Goal: Task Accomplishment & Management: Complete application form

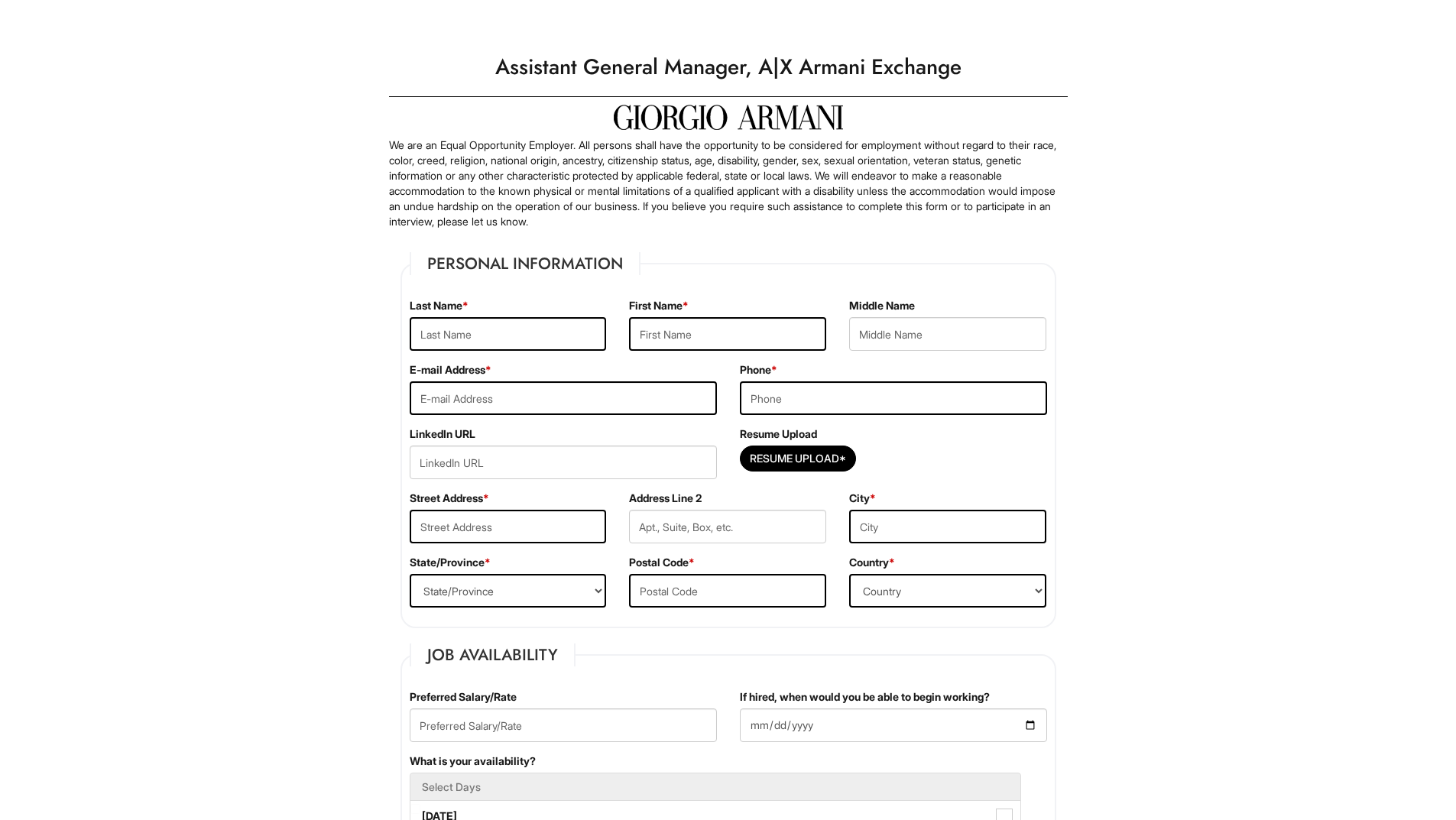
scroll to position [77, 0]
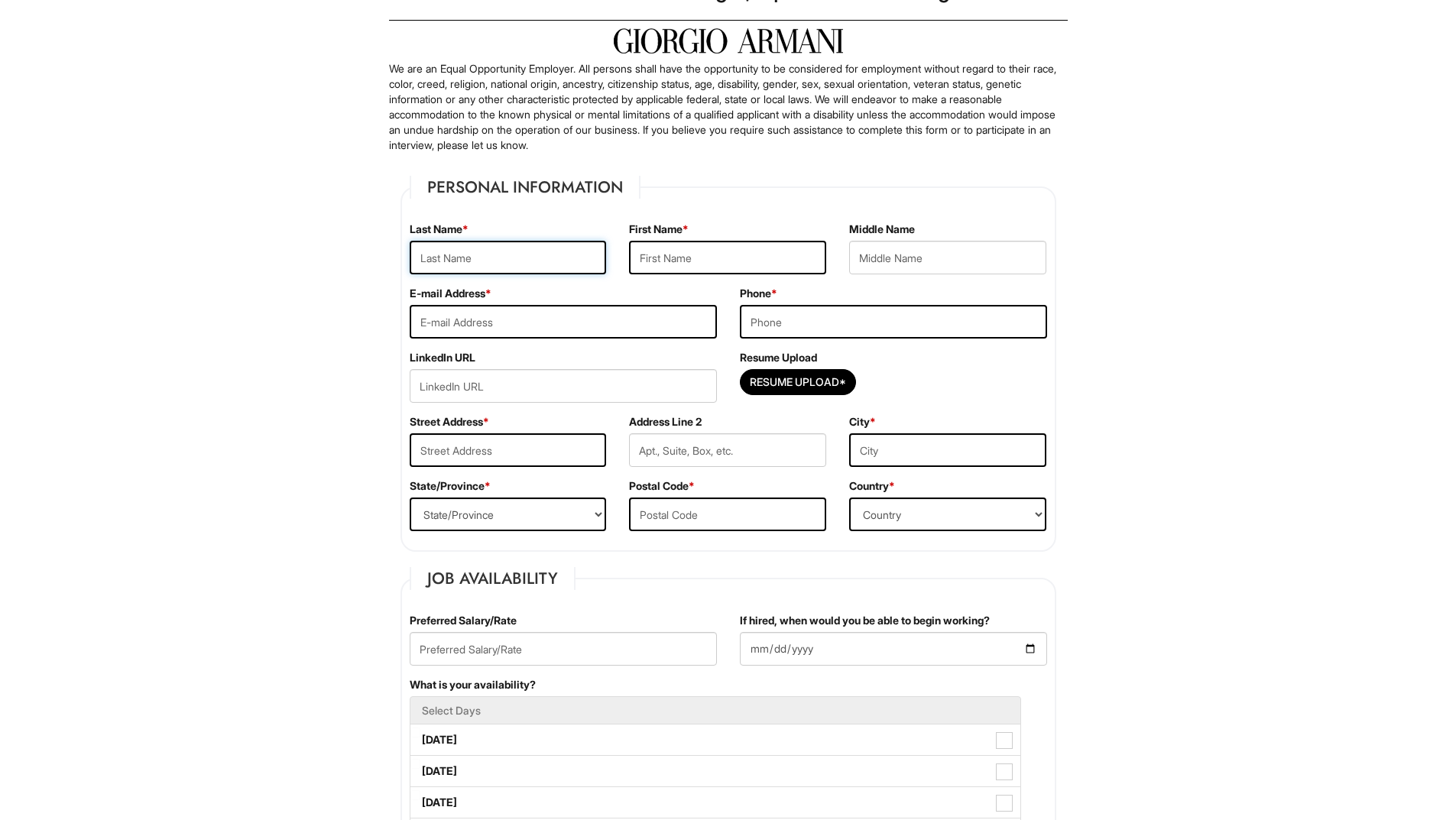
click at [474, 250] on input "text" at bounding box center [509, 257] width 197 height 34
type input "[PERSON_NAME]"
type input "[EMAIL_ADDRESS][DOMAIN_NAME]"
type input "3056327769"
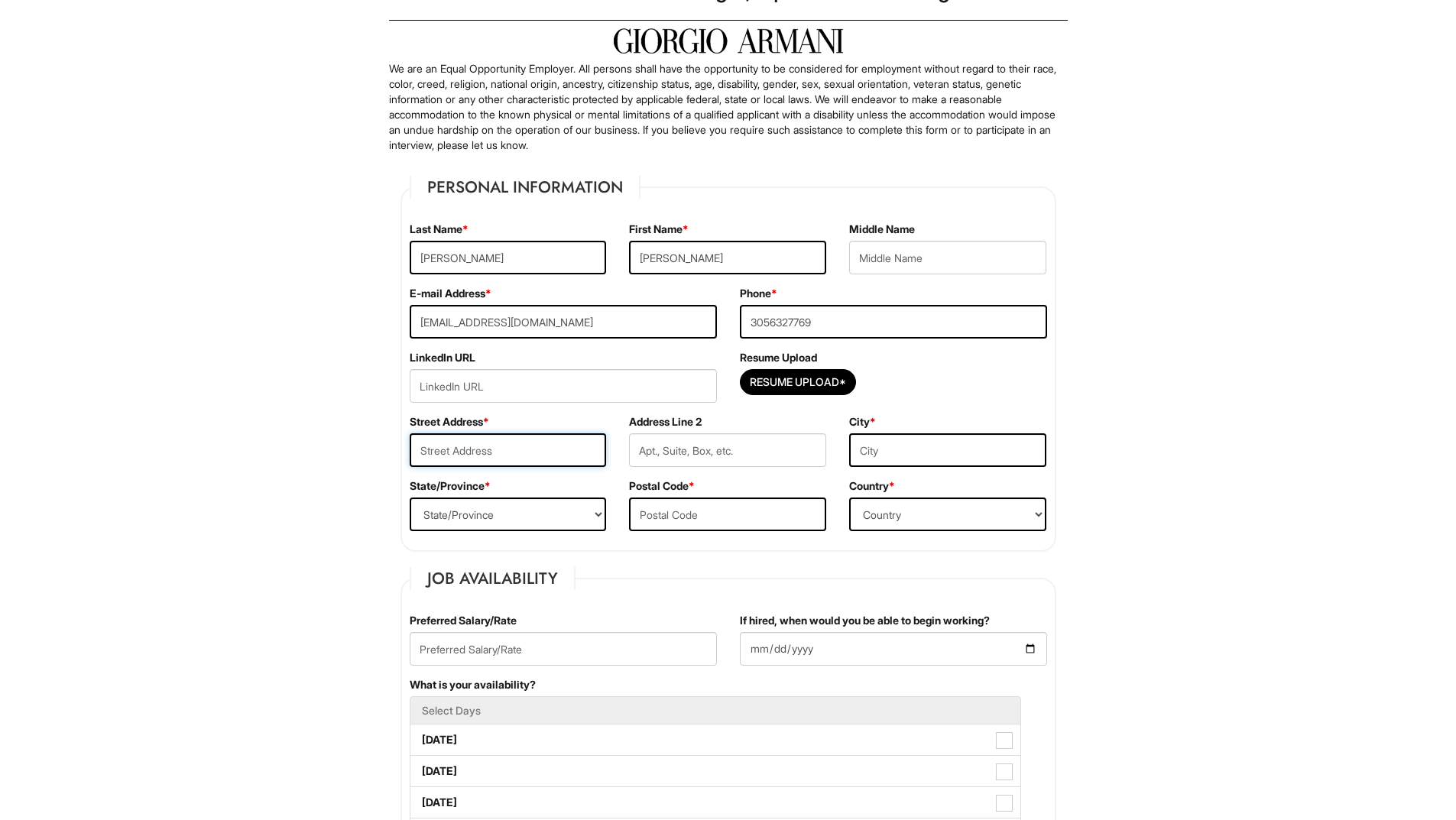
type input "8664 NW 1ST STREET"
type input "Miami"
select select "FL"
type input "33126"
select select "United States of America"
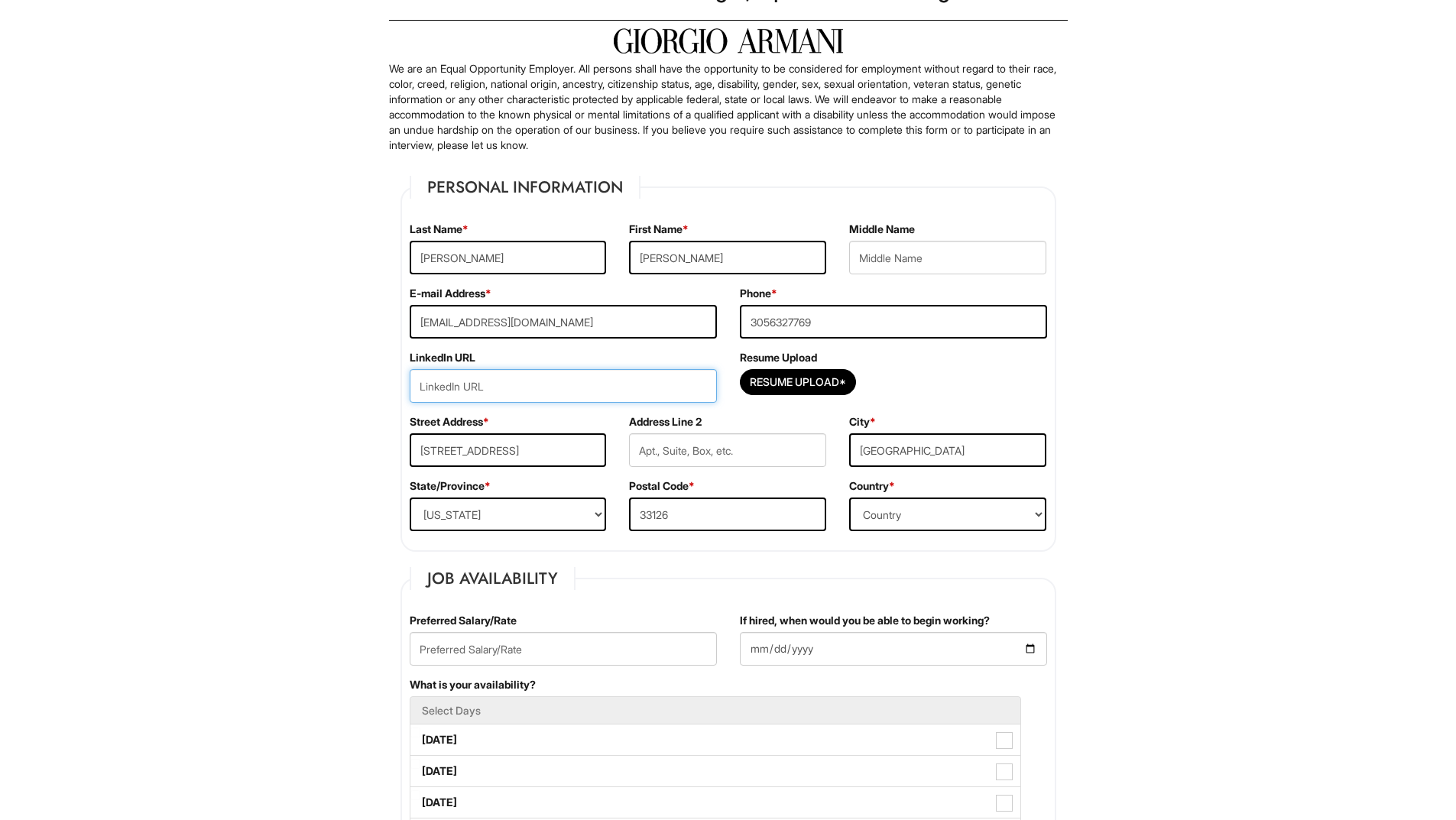
click at [585, 399] on input "url" at bounding box center [563, 386] width 308 height 34
type input "https://www.linkedin.com/in/edward-baptista-400734222"
click at [768, 385] on input "Resume Upload*" at bounding box center [798, 383] width 115 height 25
type input "C:\fakepath\CL _CV_EAB_2025.pdf"
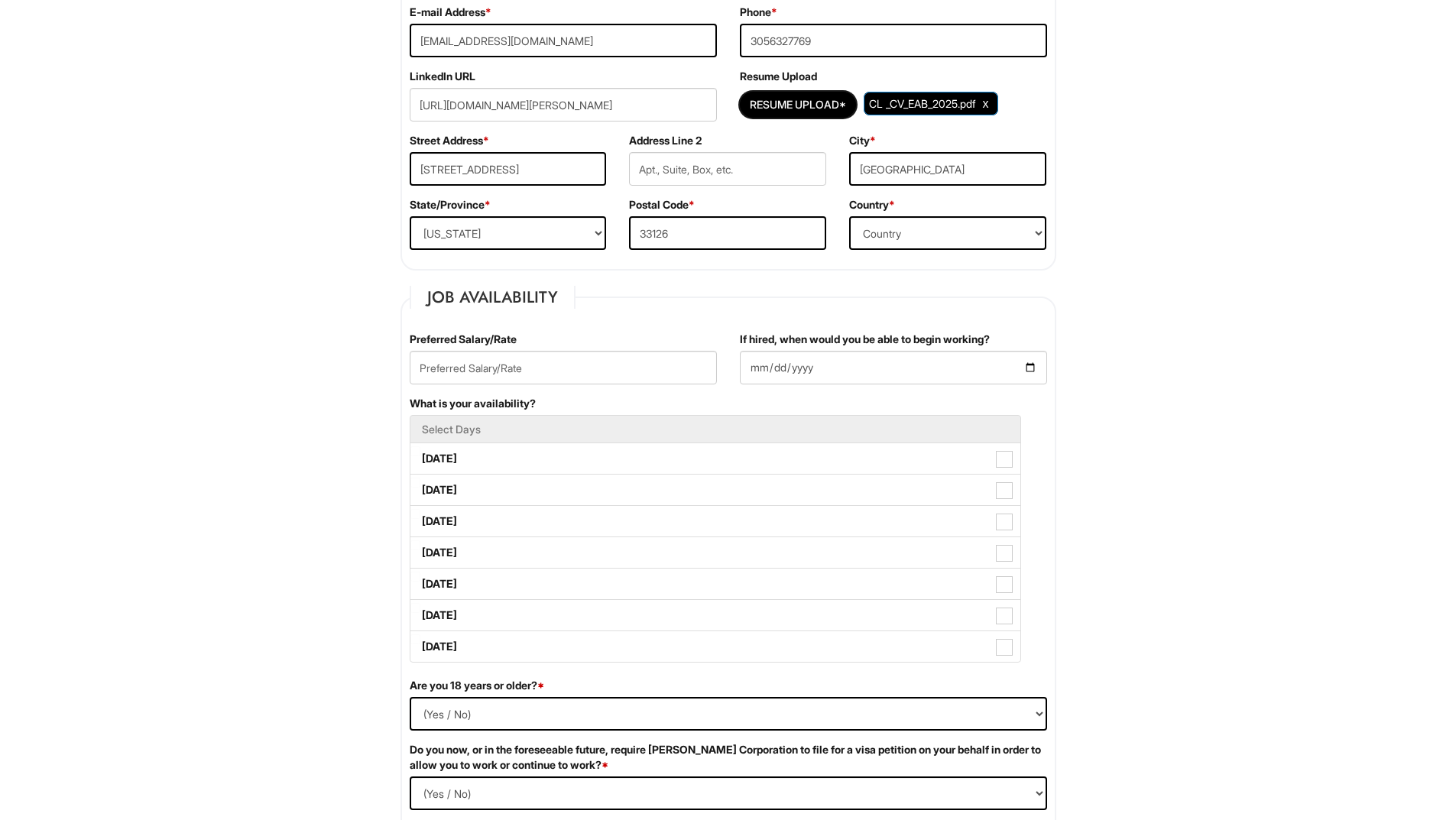
scroll to position [383, 0]
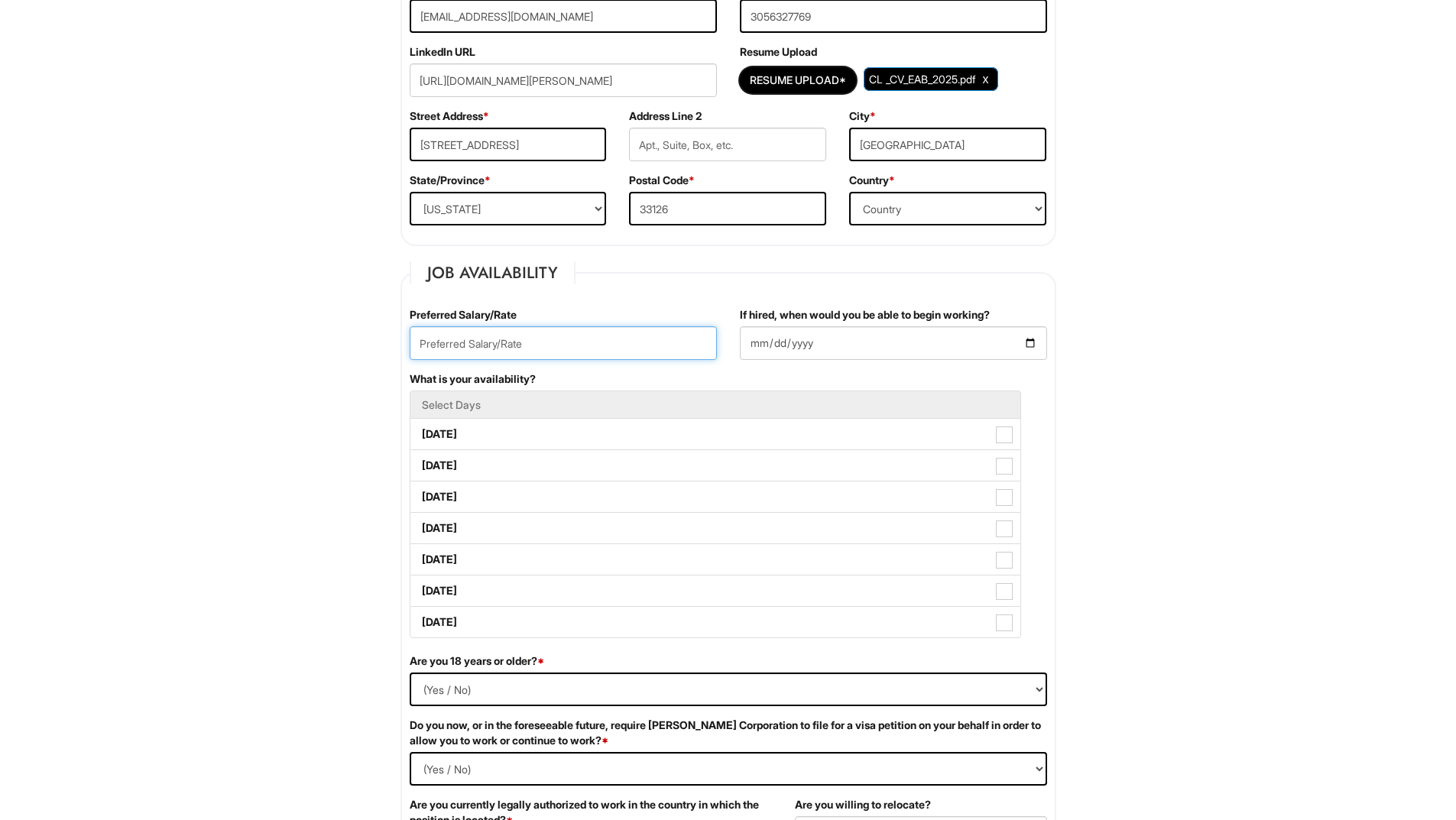
click at [532, 339] on input "text" at bounding box center [563, 343] width 308 height 34
type input "$21.00/HOUR"
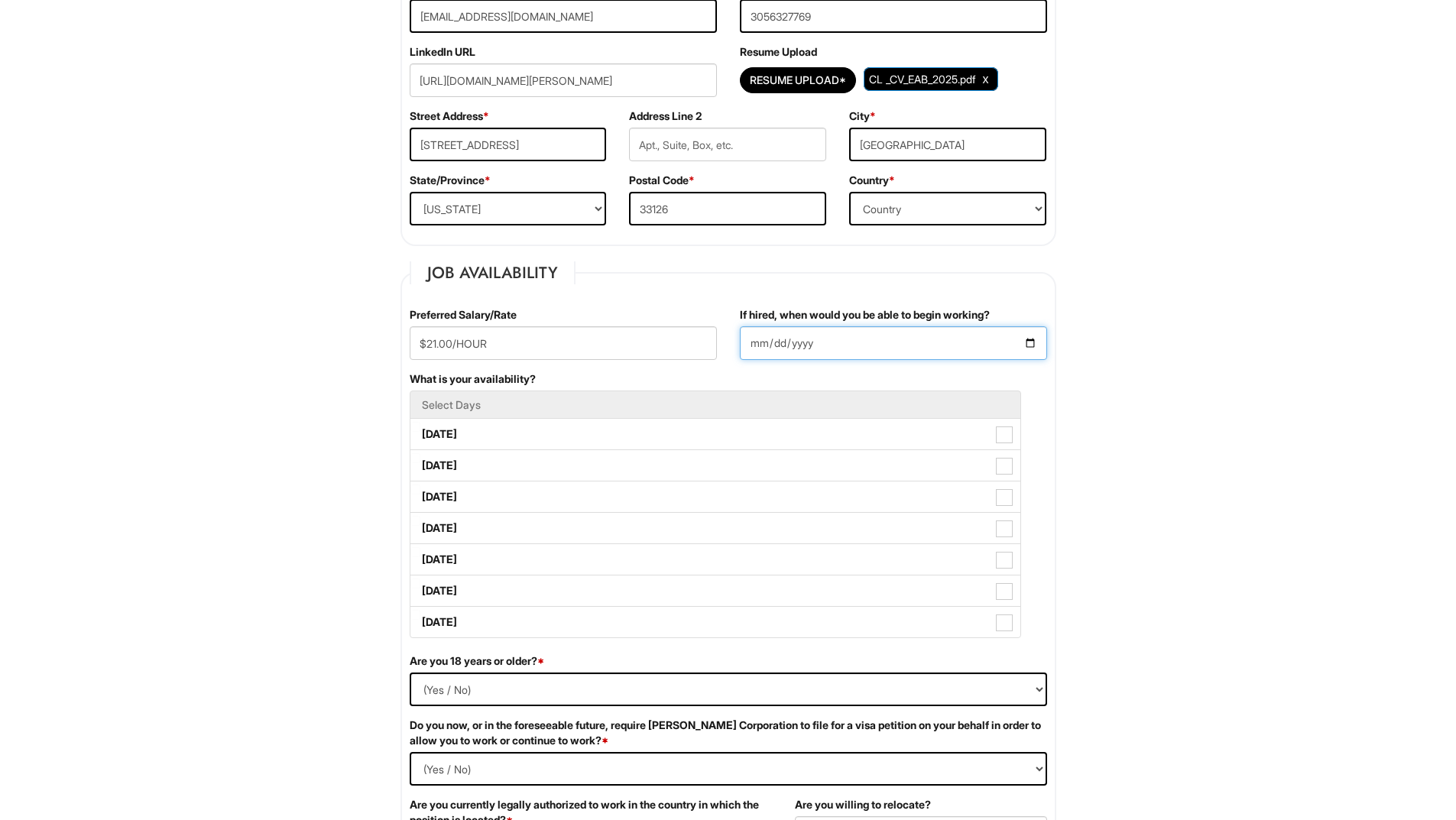
click at [819, 349] on input "If hired, when would you be able to begin working?" at bounding box center [893, 343] width 308 height 34
click at [1032, 345] on input "If hired, when would you be able to begin working?" at bounding box center [893, 343] width 308 height 34
type input "2025-09-01"
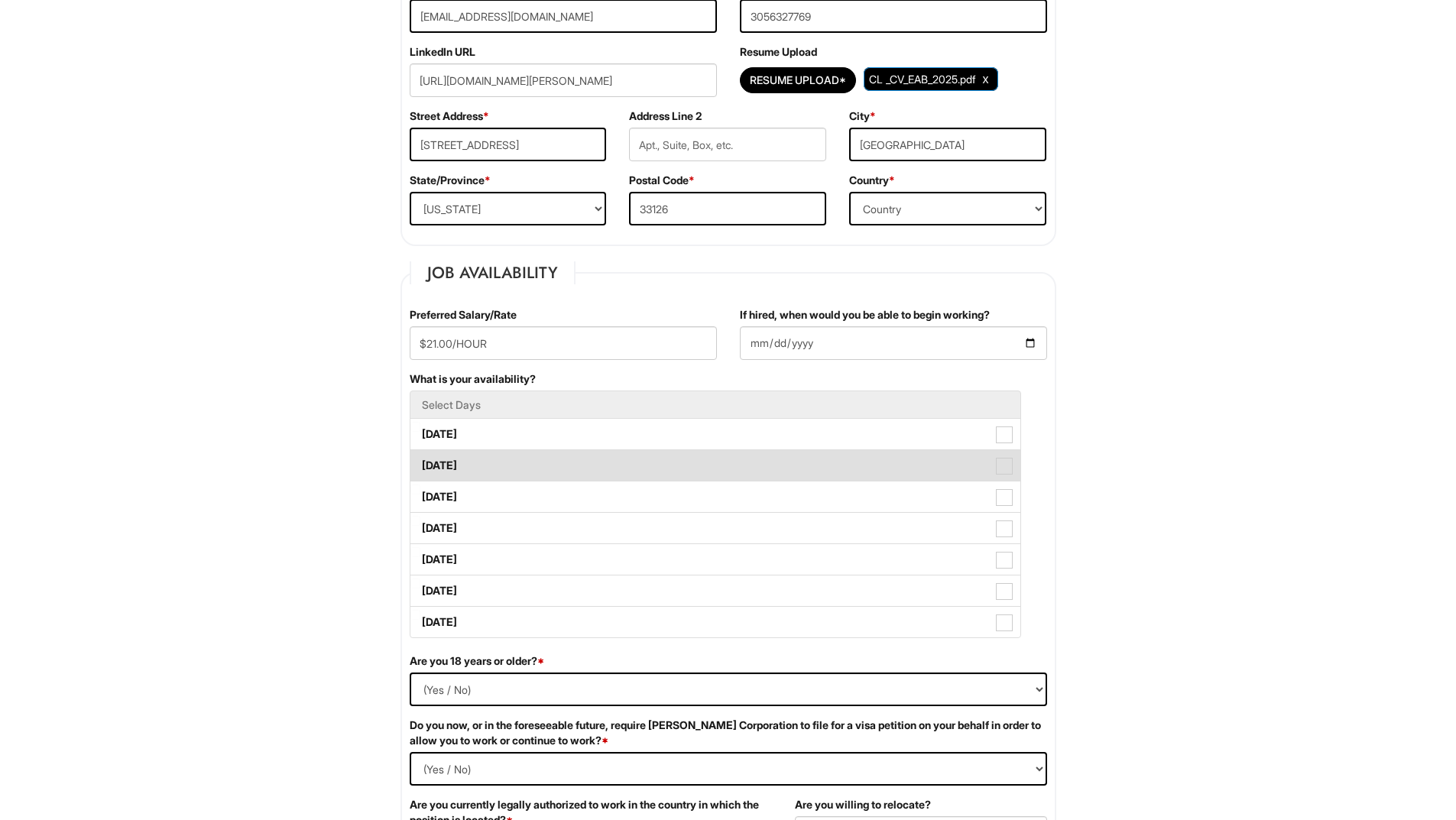
drag, startPoint x: 998, startPoint y: 440, endPoint x: 998, endPoint y: 460, distance: 20.0
click at [998, 443] on span at bounding box center [1004, 435] width 17 height 17
click at [420, 432] on Available_Monday "Monday" at bounding box center [415, 427] width 10 height 10
checkbox Available_Monday "true"
click at [998, 466] on span at bounding box center [1004, 466] width 17 height 17
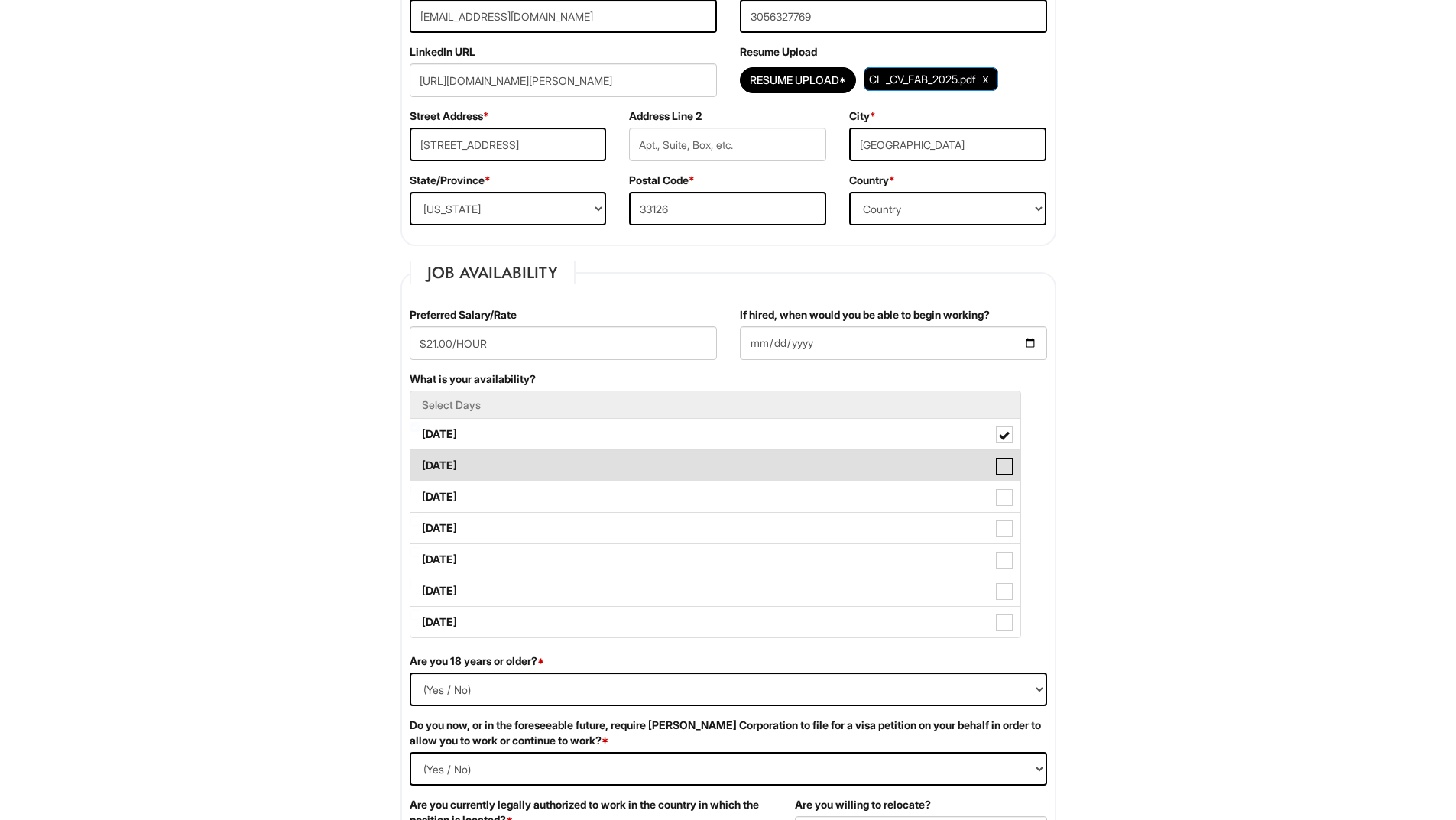
click at [420, 463] on Available_Tuesday "Tuesday" at bounding box center [415, 458] width 10 height 10
checkbox Available_Tuesday "true"
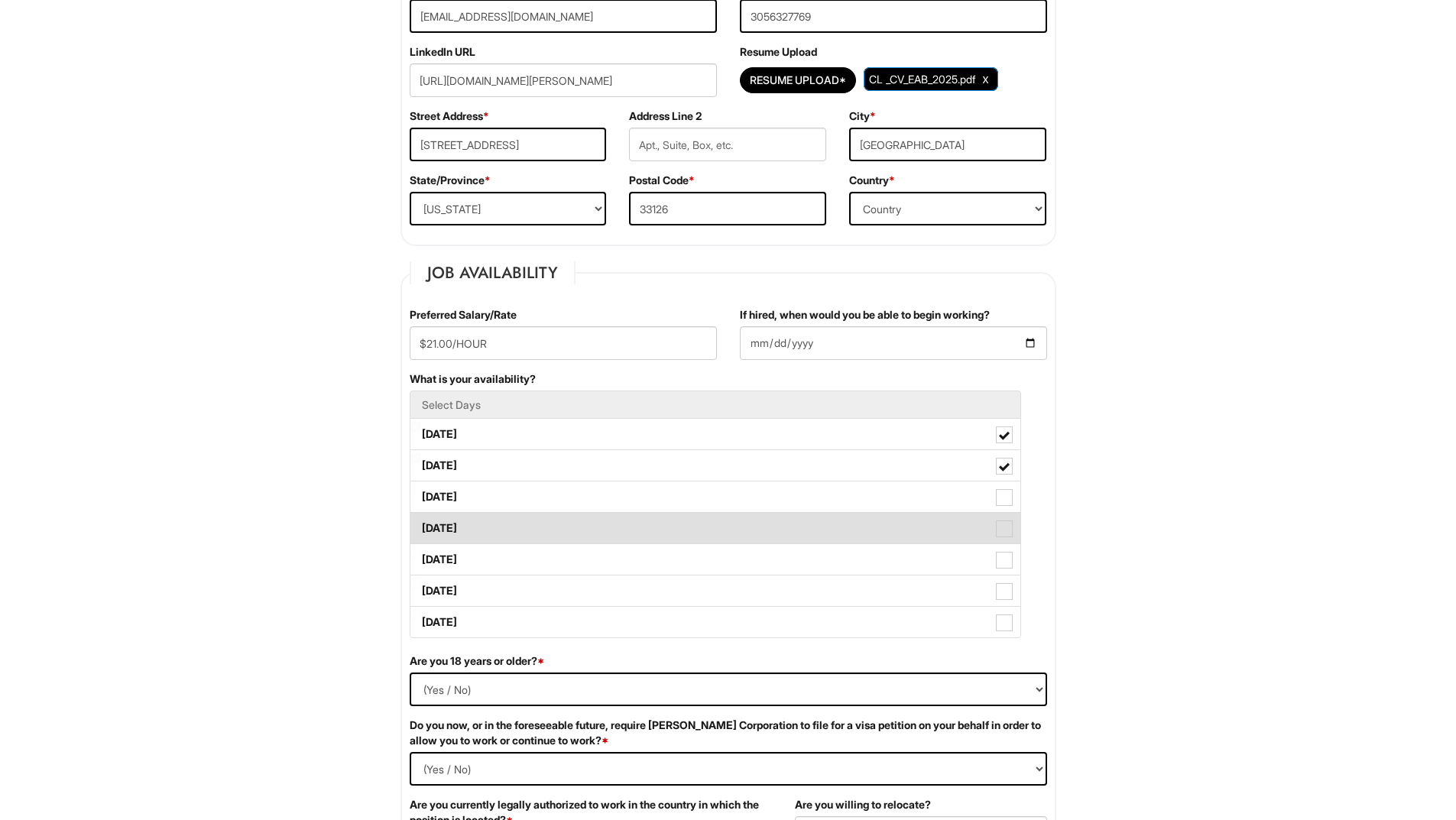
drag, startPoint x: 1002, startPoint y: 496, endPoint x: 1007, endPoint y: 512, distance: 16.8
click at [1002, 497] on span at bounding box center [1004, 497] width 17 height 17
click at [420, 495] on Available_Wednesday "Wednesday" at bounding box center [415, 489] width 10 height 10
checkbox Available_Wednesday "true"
click at [1008, 533] on span at bounding box center [1004, 528] width 17 height 17
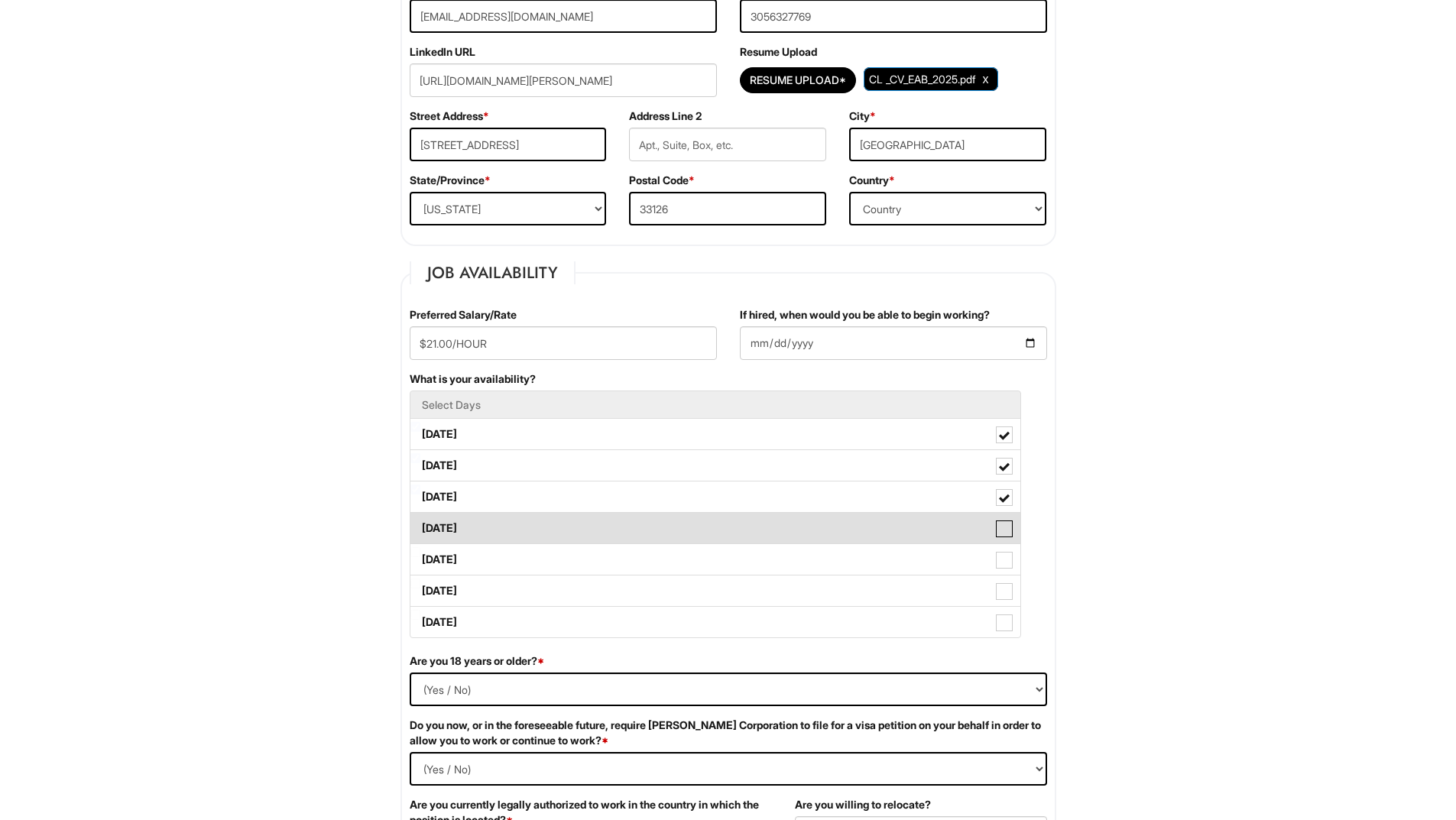
click at [420, 526] on Available_Thursday "Thursday" at bounding box center [415, 520] width 10 height 10
checkbox Available_Thursday "true"
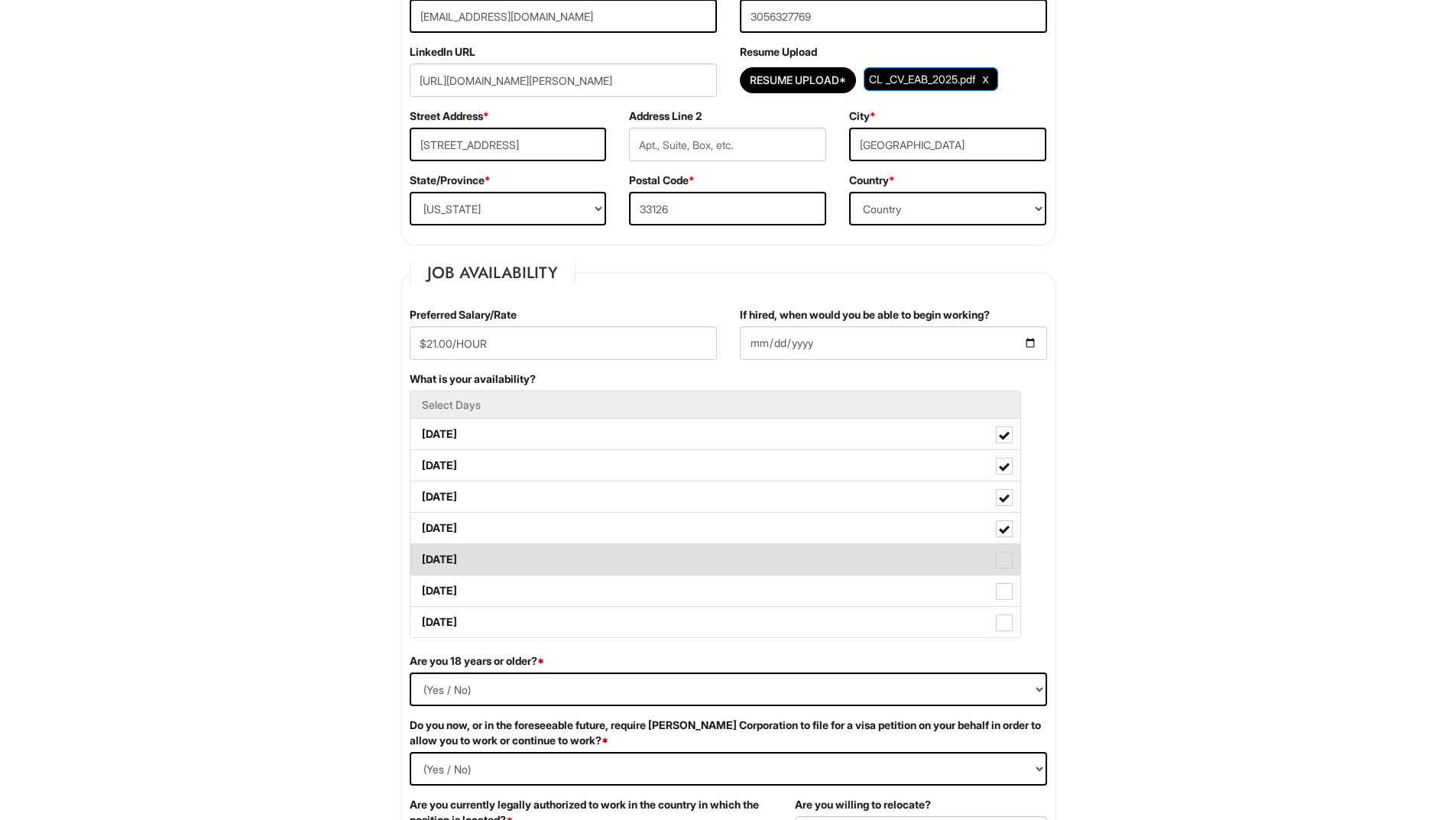
click at [1007, 559] on span at bounding box center [1004, 560] width 17 height 17
click at [420, 557] on Available_Friday "Friday" at bounding box center [415, 552] width 10 height 10
checkbox Available_Friday "true"
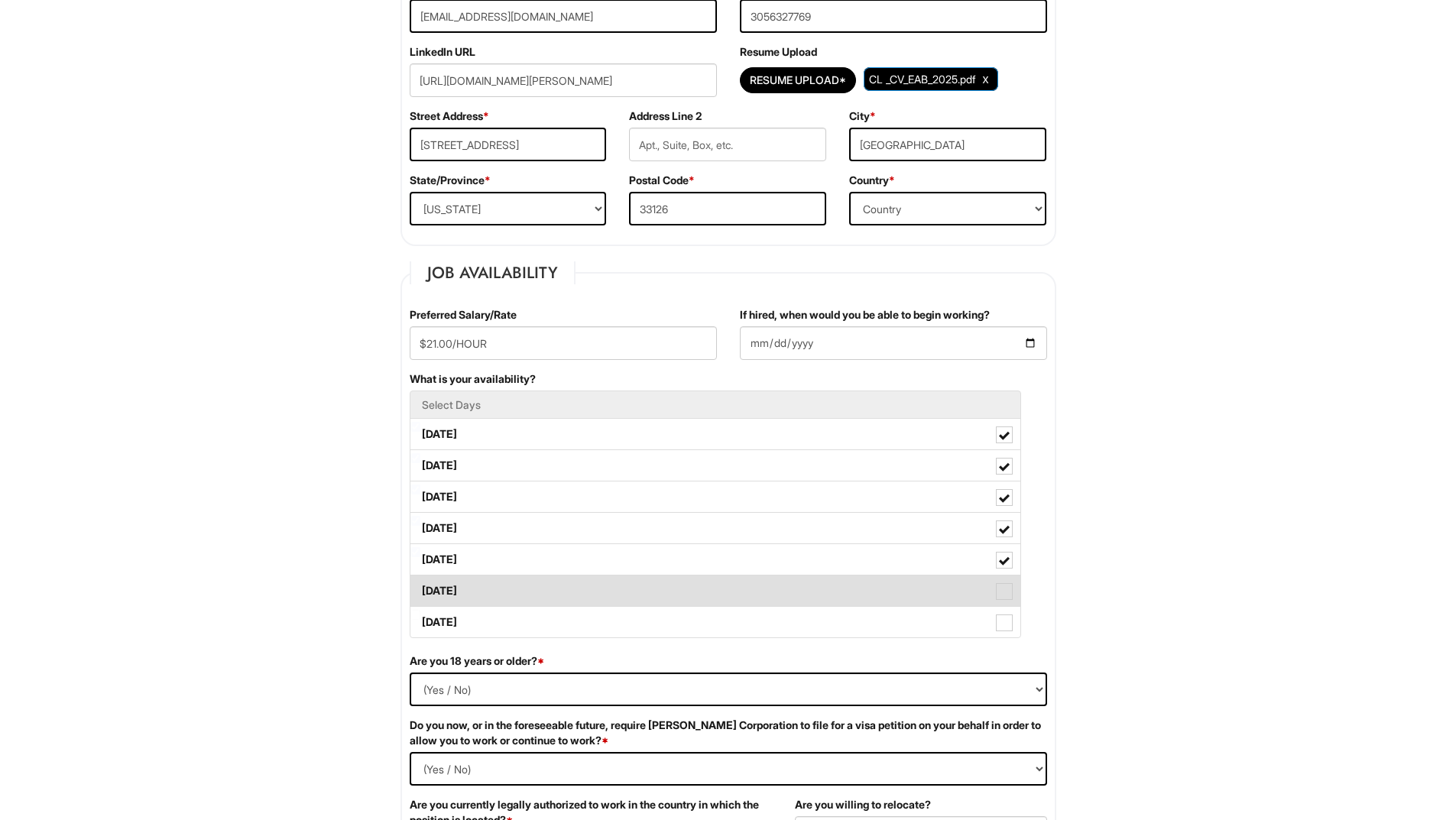
drag, startPoint x: 1005, startPoint y: 590, endPoint x: 1007, endPoint y: 611, distance: 21.1
click at [1005, 590] on span at bounding box center [1004, 592] width 17 height 17
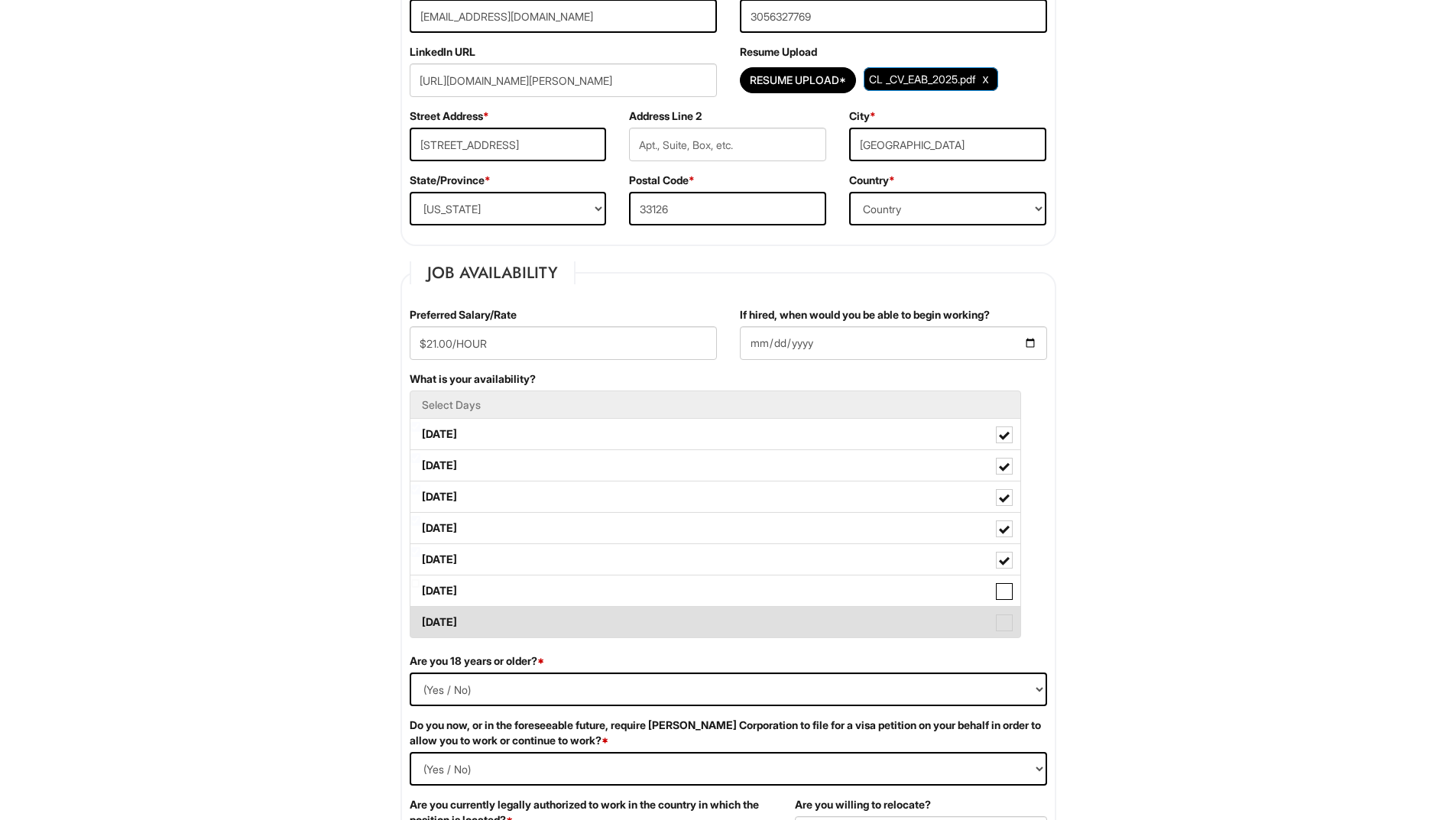
click at [420, 589] on Available_Saturday "Saturday" at bounding box center [415, 583] width 10 height 10
checkbox Available_Saturday "true"
click at [1005, 622] on span at bounding box center [1004, 622] width 17 height 17
click at [420, 620] on Available_Sunday "Sunday" at bounding box center [415, 615] width 10 height 10
checkbox Available_Sunday "true"
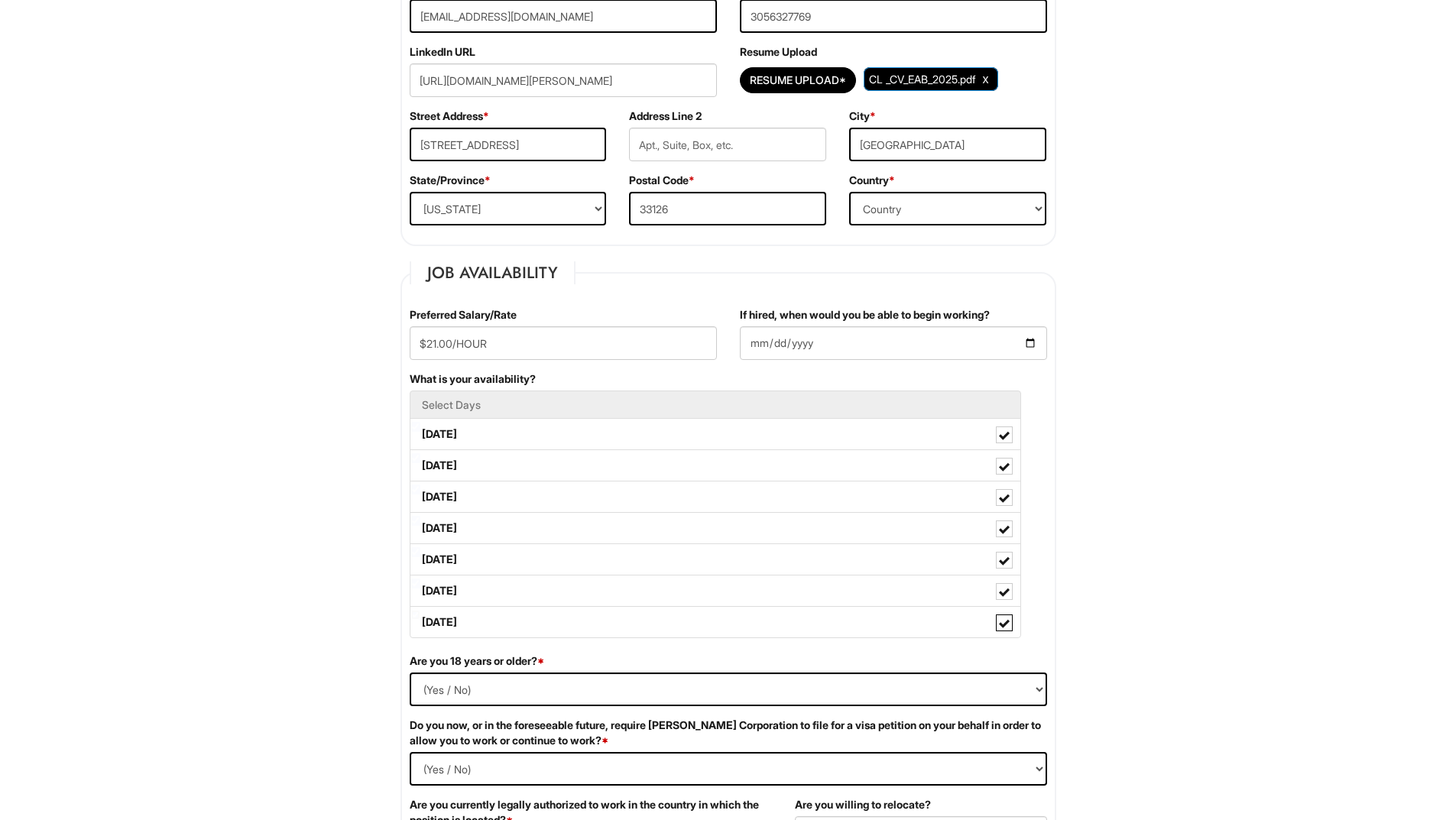
scroll to position [612, 0]
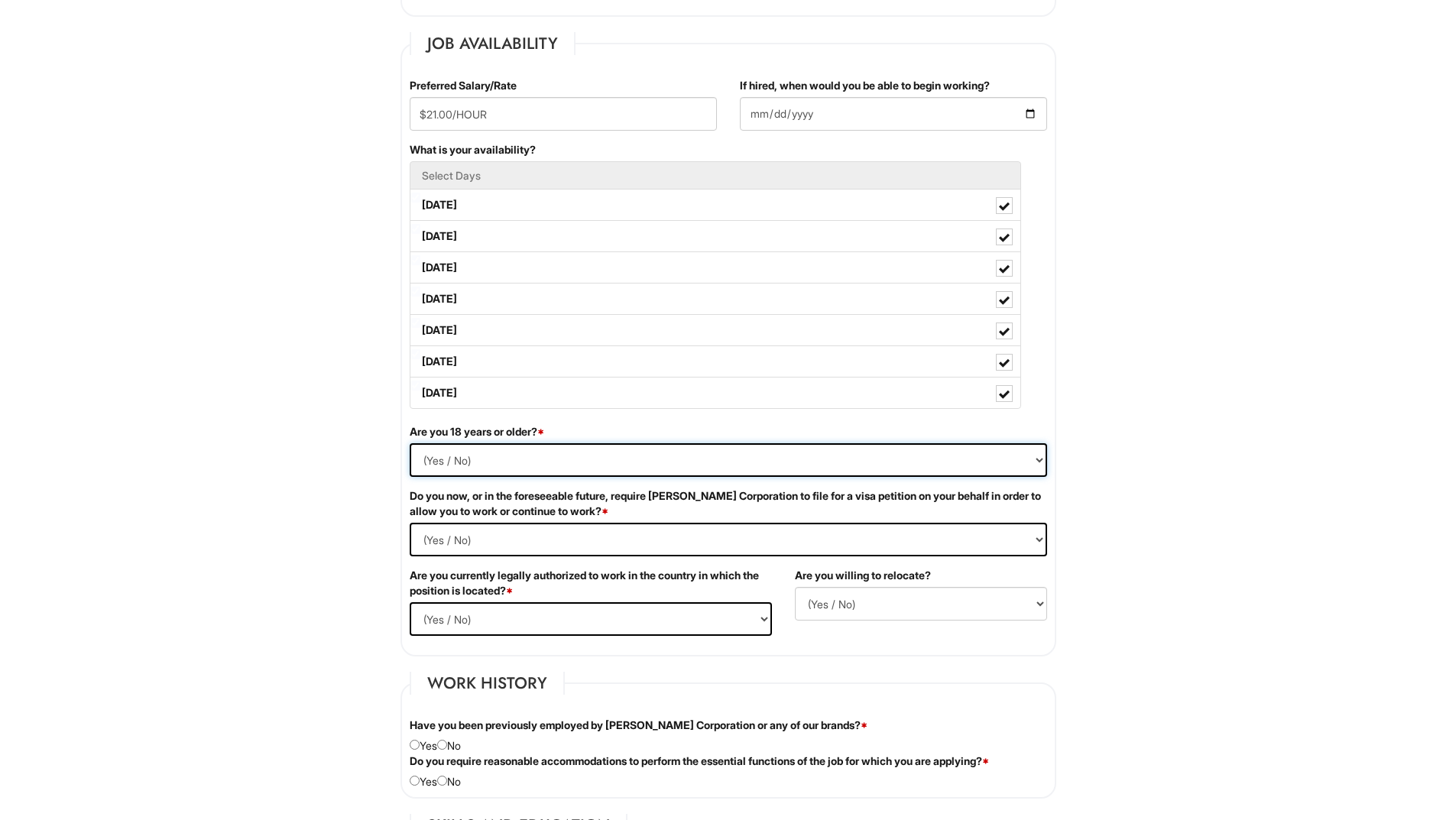
click at [643, 465] on select "(Yes / No) Yes No" at bounding box center [728, 460] width 637 height 34
select select "Yes"
click at [410, 444] on select "(Yes / No) Yes No" at bounding box center [728, 460] width 637 height 34
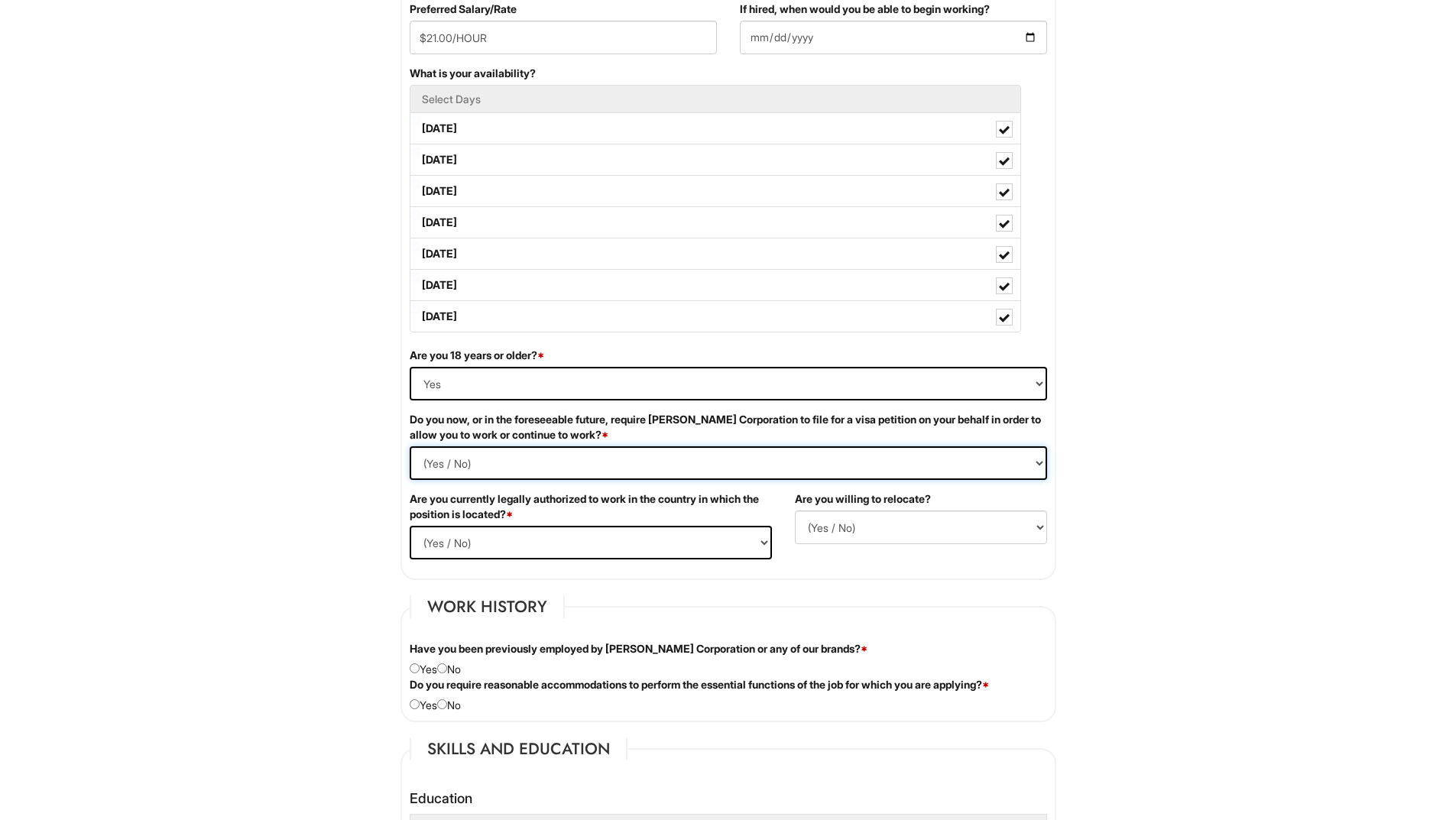
click at [516, 469] on Required "(Yes / No) Yes No" at bounding box center [728, 463] width 637 height 34
select Required "No"
click at [410, 446] on Required "(Yes / No) Yes No" at bounding box center [728, 463] width 637 height 34
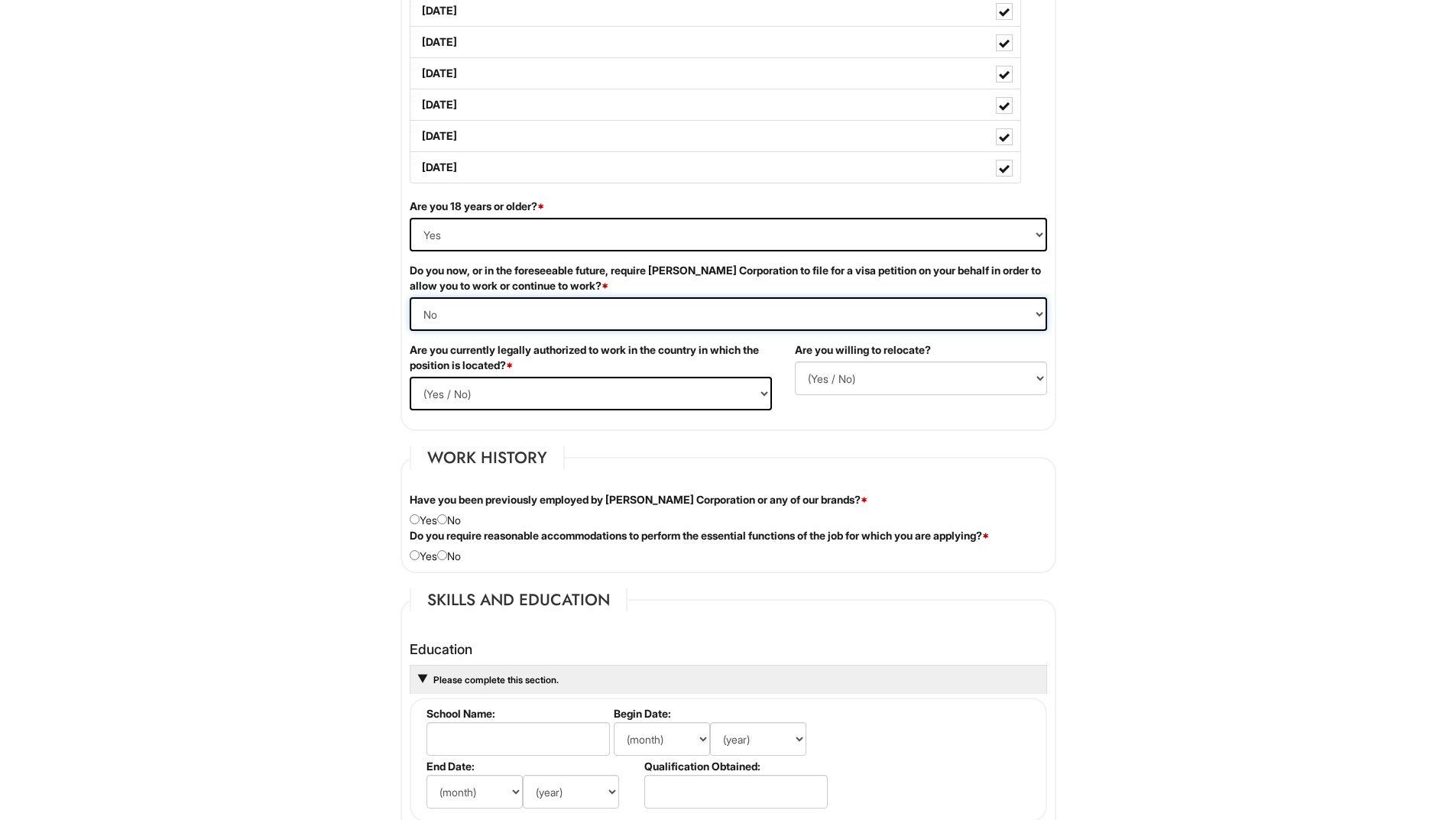
scroll to position [841, 0]
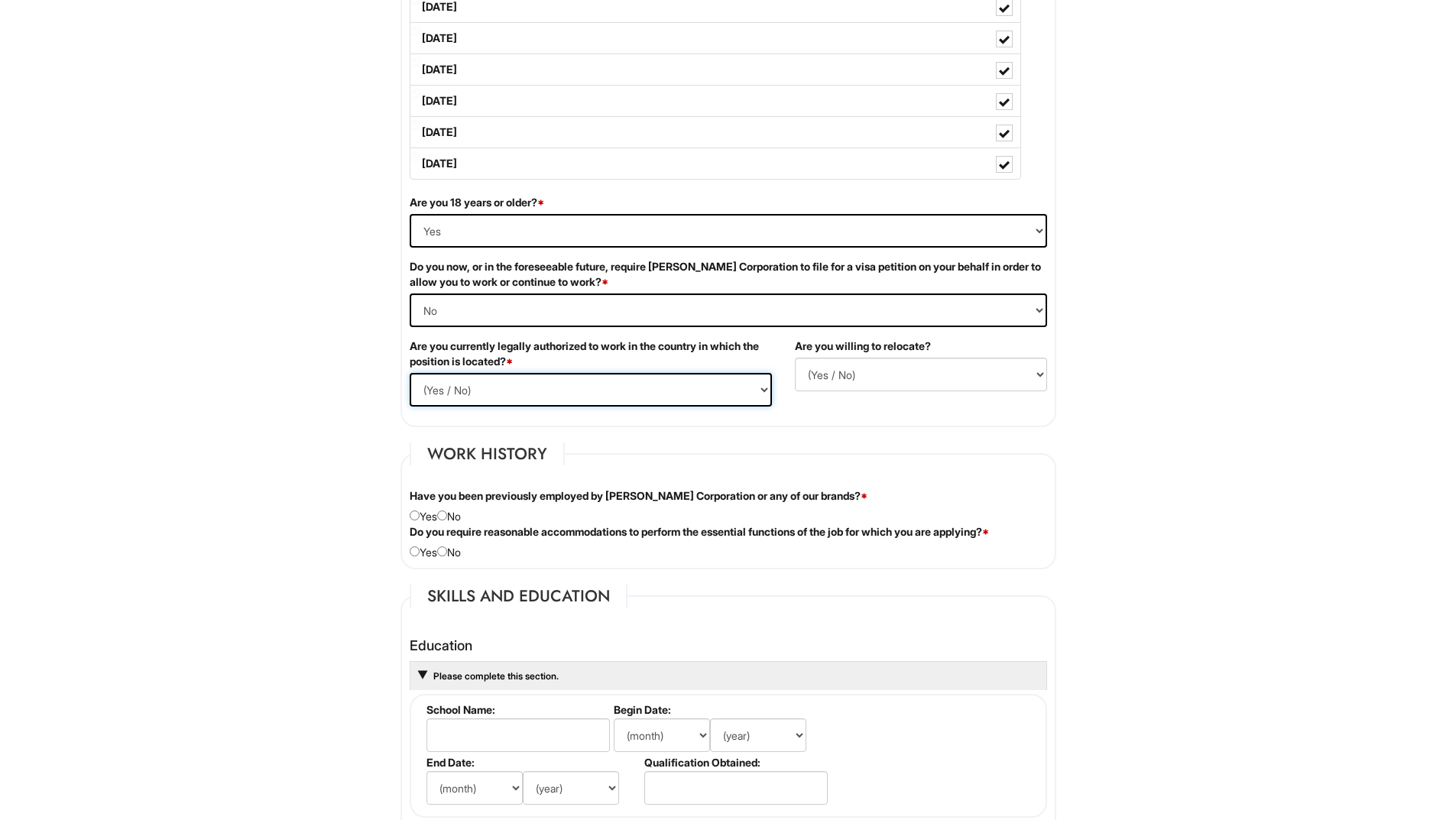
click at [528, 393] on select "(Yes / No) Yes No" at bounding box center [591, 390] width 362 height 34
select select "Yes"
click at [410, 373] on select "(Yes / No) Yes No" at bounding box center [591, 390] width 362 height 34
click at [834, 378] on select "(Yes / No) No Yes" at bounding box center [921, 375] width 252 height 34
select select "Y"
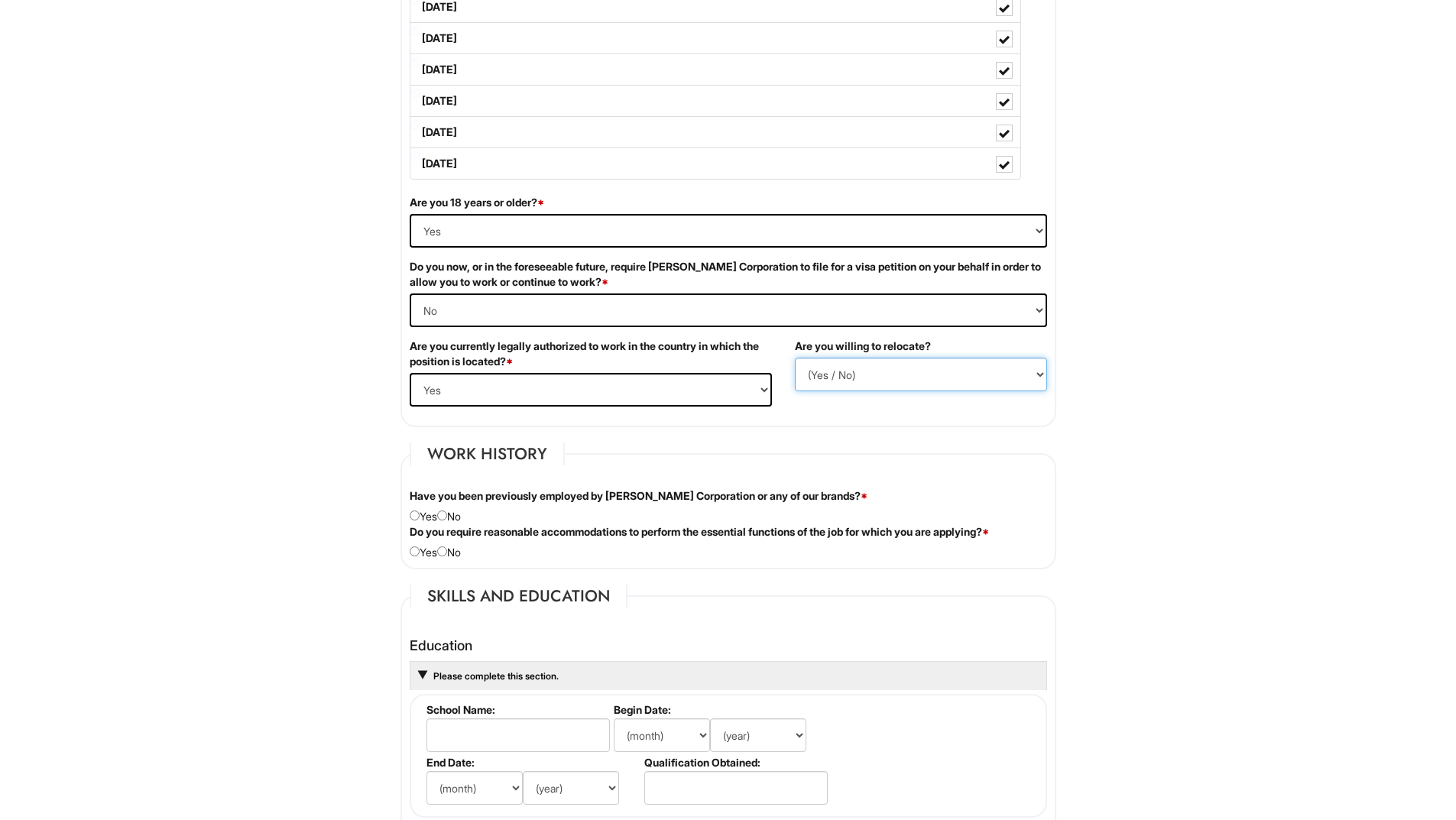
click at [795, 358] on select "(Yes / No) No Yes" at bounding box center [921, 375] width 252 height 34
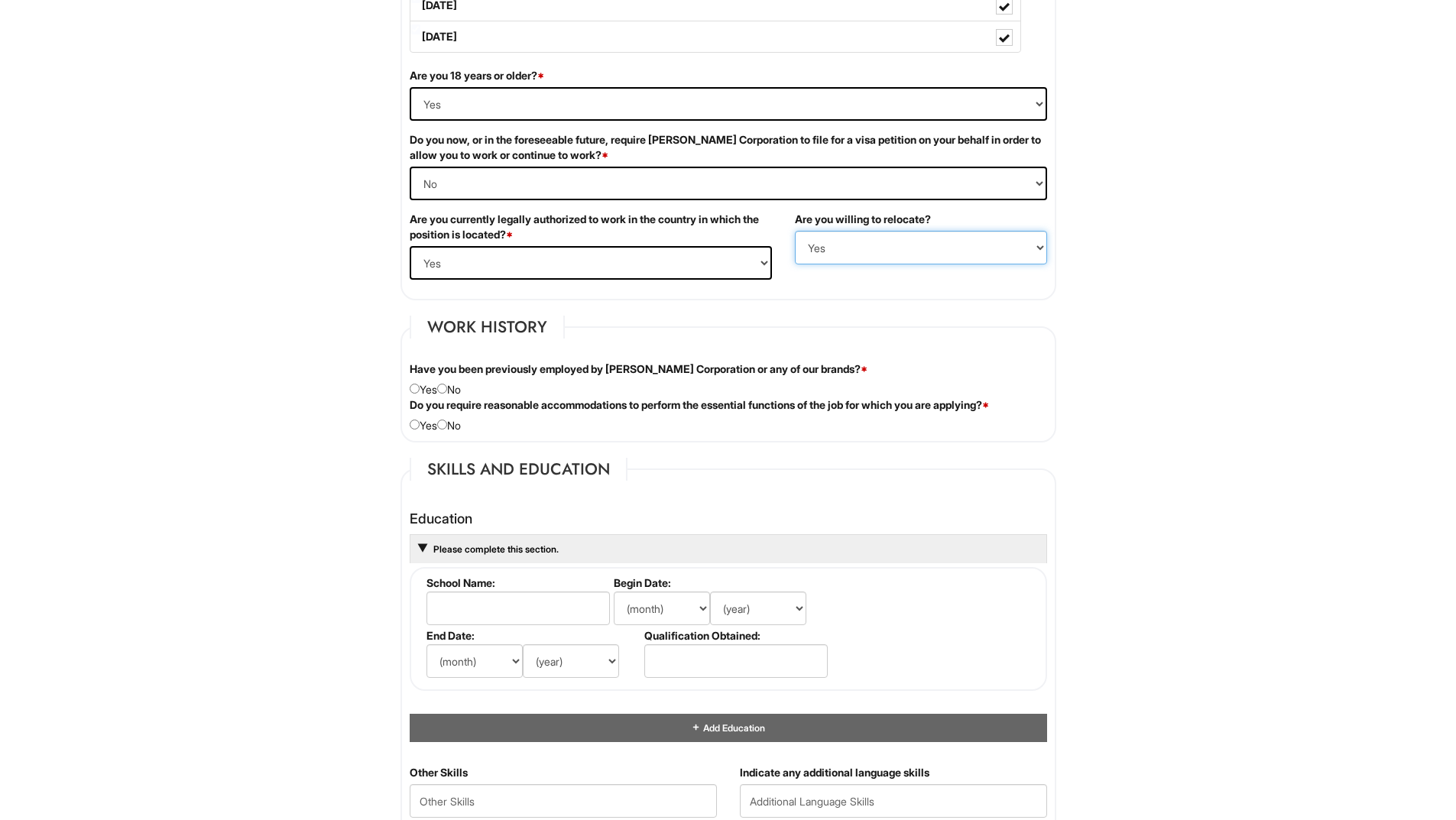
scroll to position [994, 0]
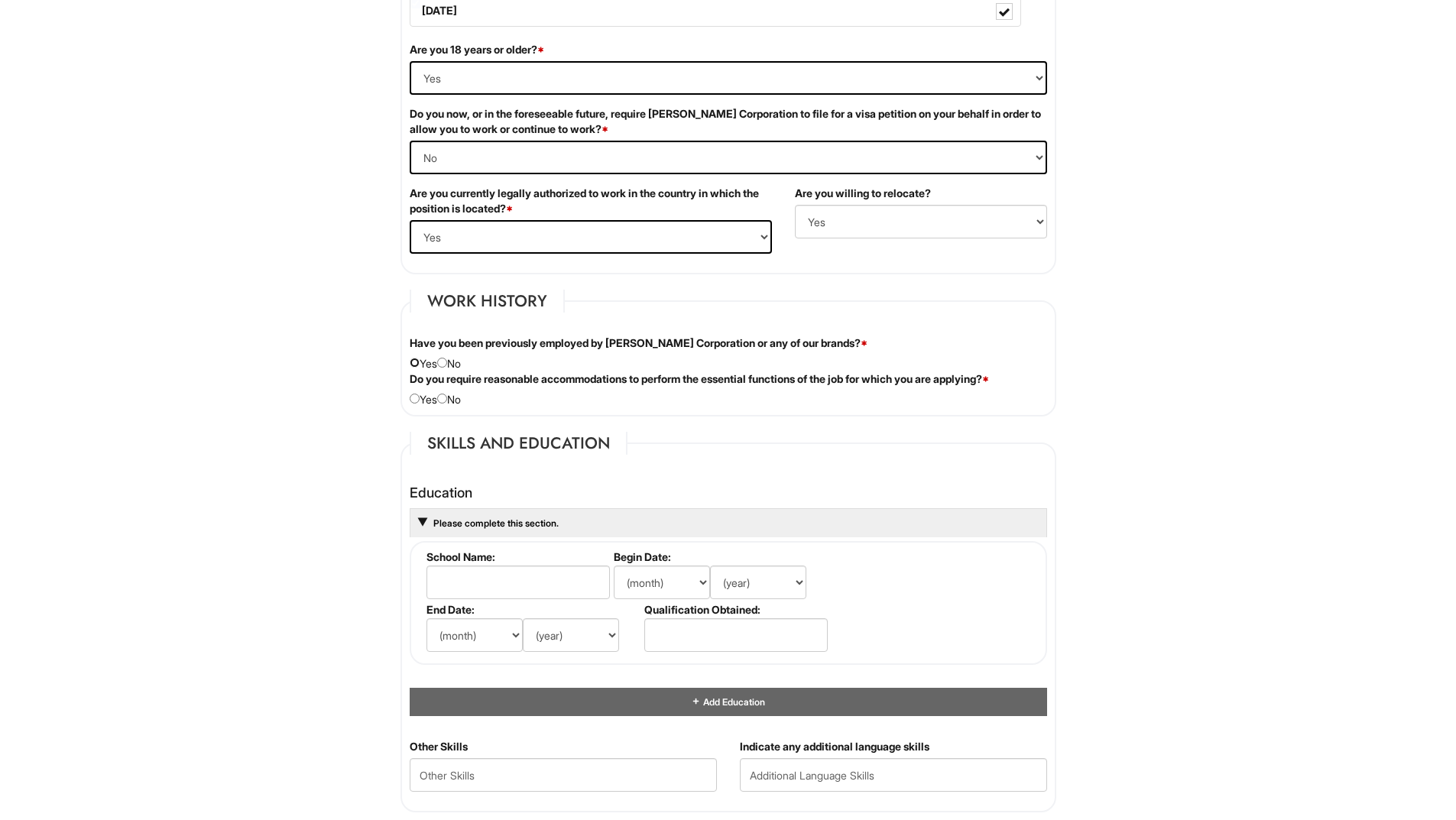
click at [415, 362] on input "radio" at bounding box center [414, 362] width 10 height 10
radio input "true"
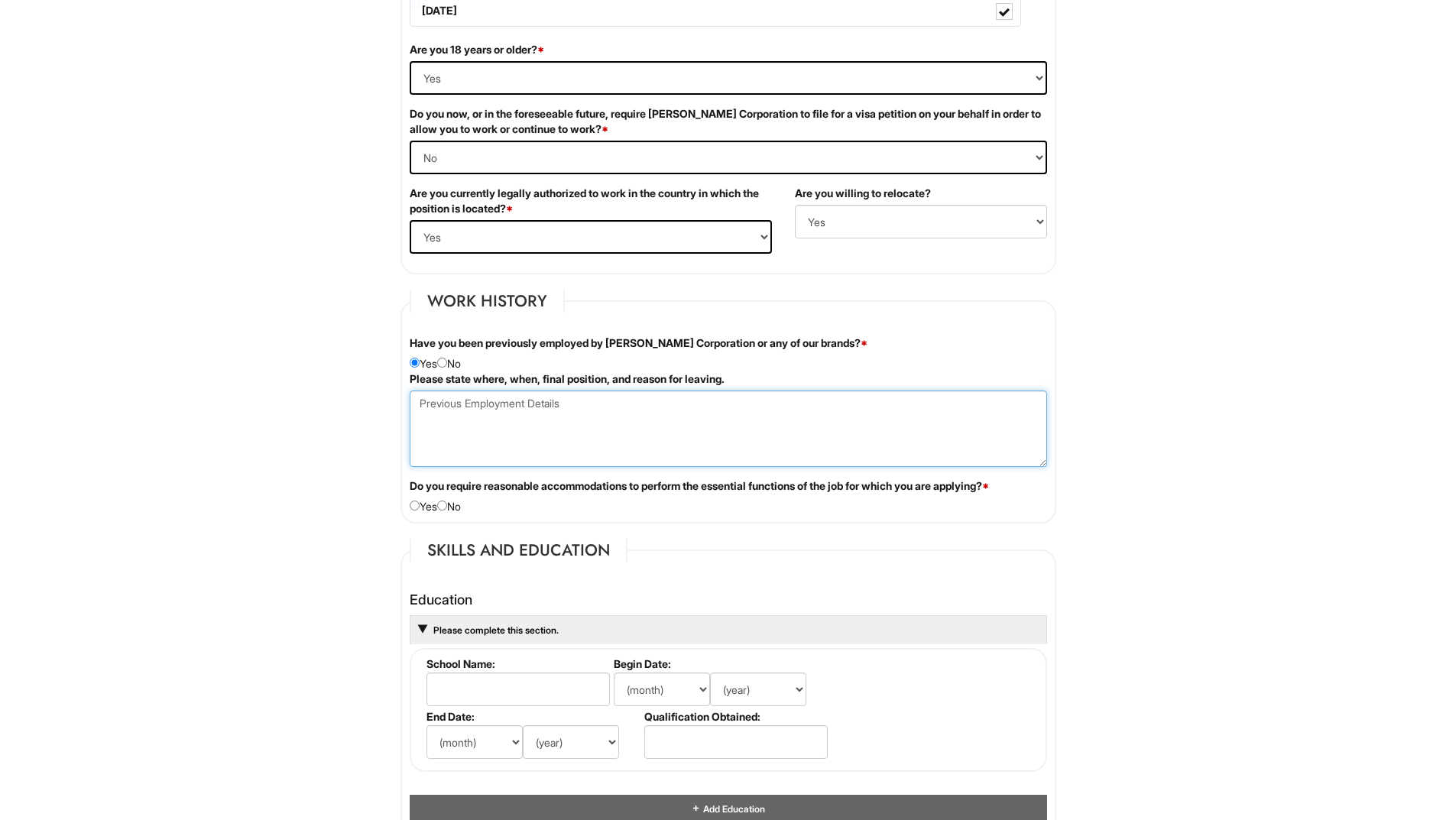
click at [434, 404] on Employment at bounding box center [728, 429] width 637 height 77
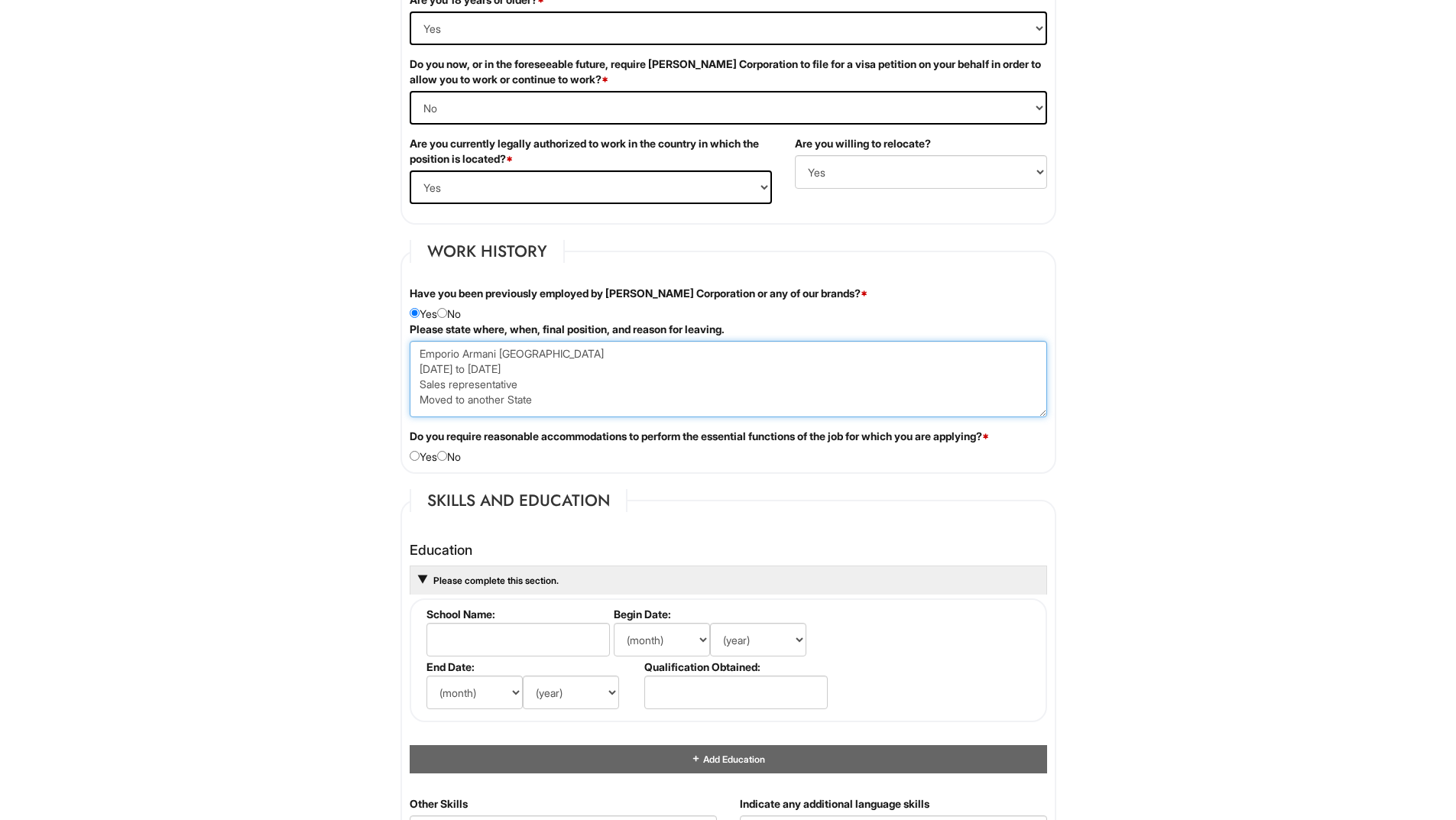
scroll to position [1070, 0]
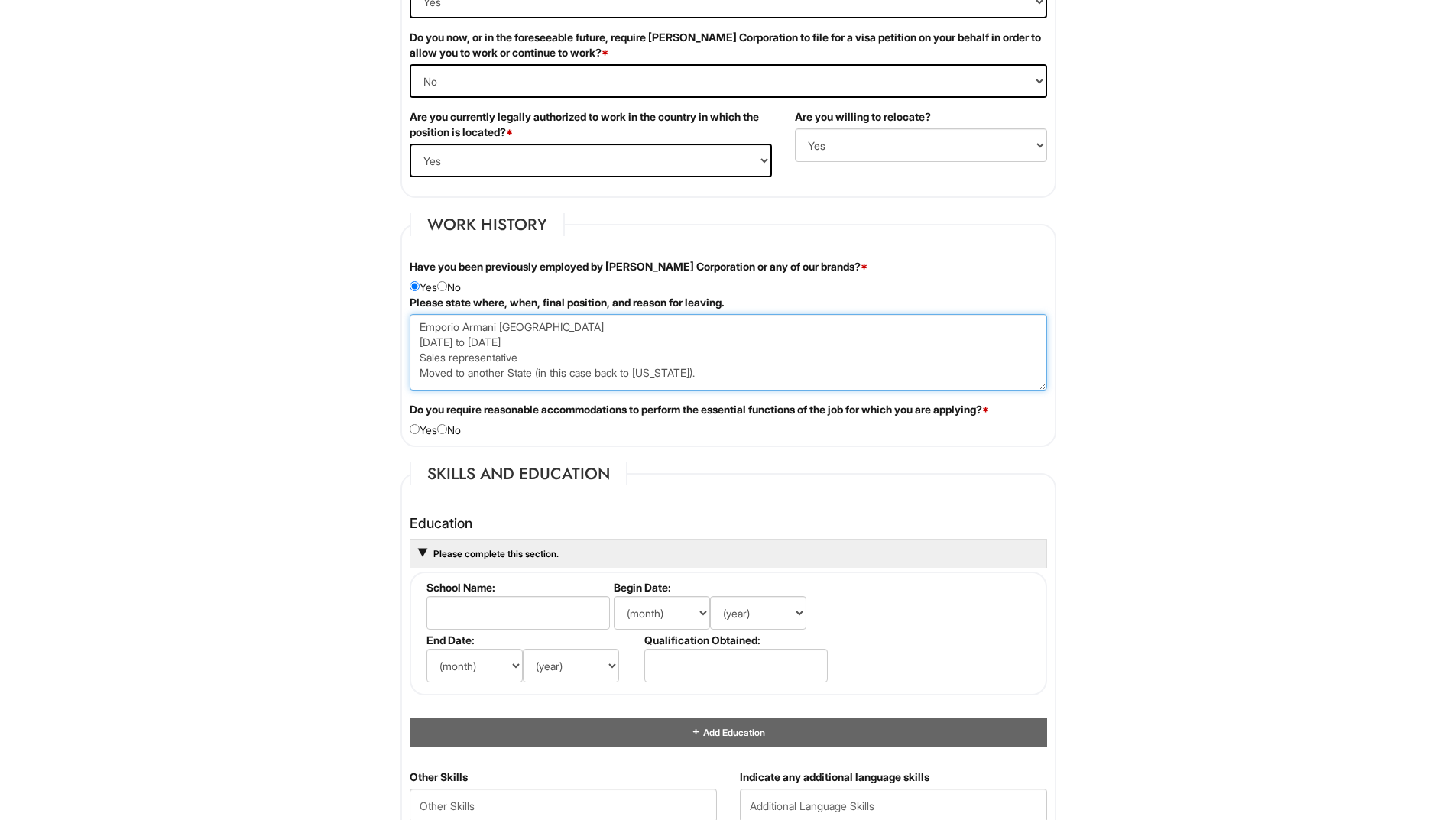
click at [454, 360] on Employment "Emporio Armani San Francisco 2002 to 2003 Sales representative Moved to another…" at bounding box center [728, 352] width 637 height 77
type Employment "Emporio Armani San Francisco 2002 to 2003 Sales Representative Moved to another…"
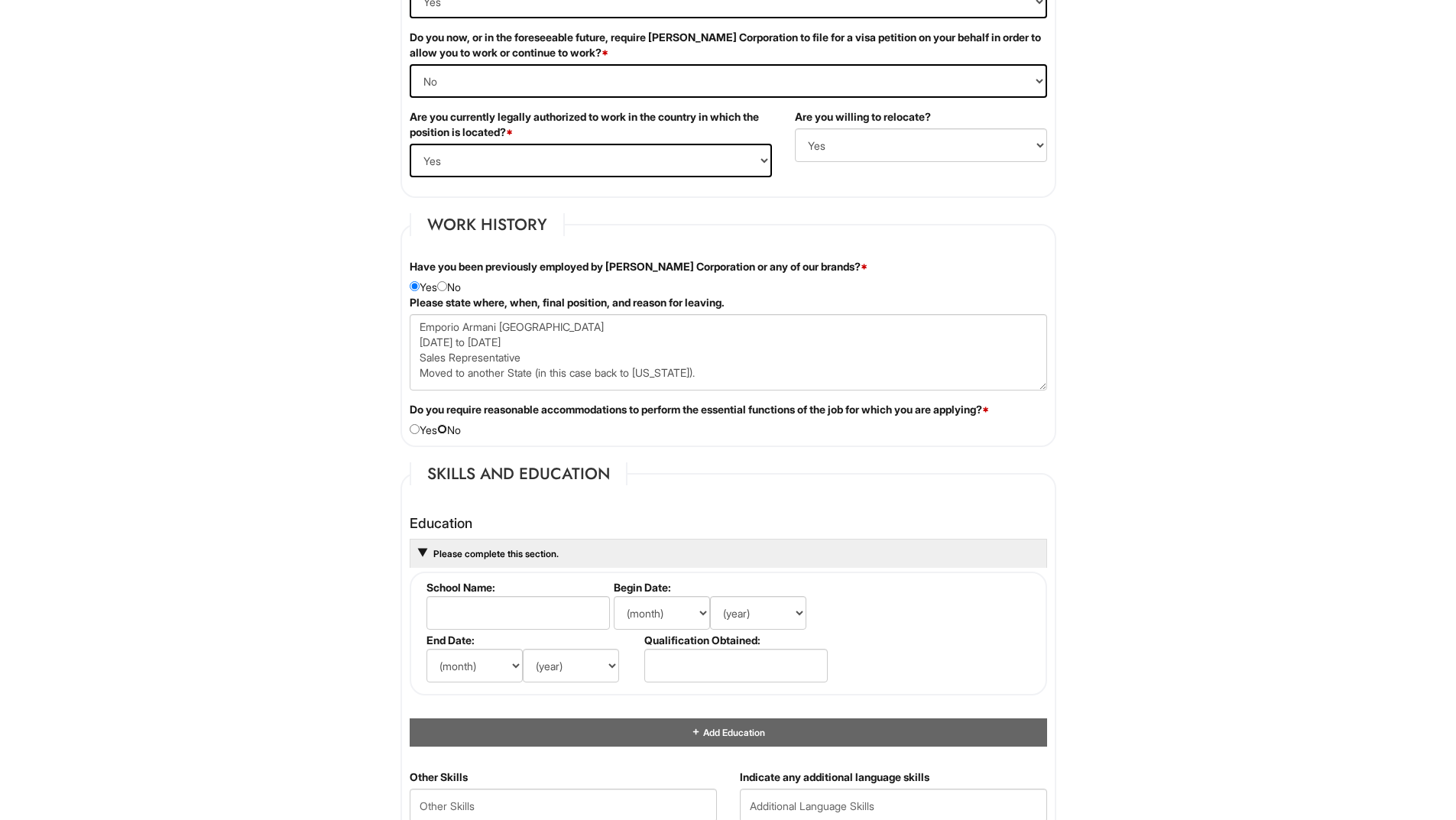
click at [447, 431] on input "radio" at bounding box center [442, 429] width 10 height 10
radio input "true"
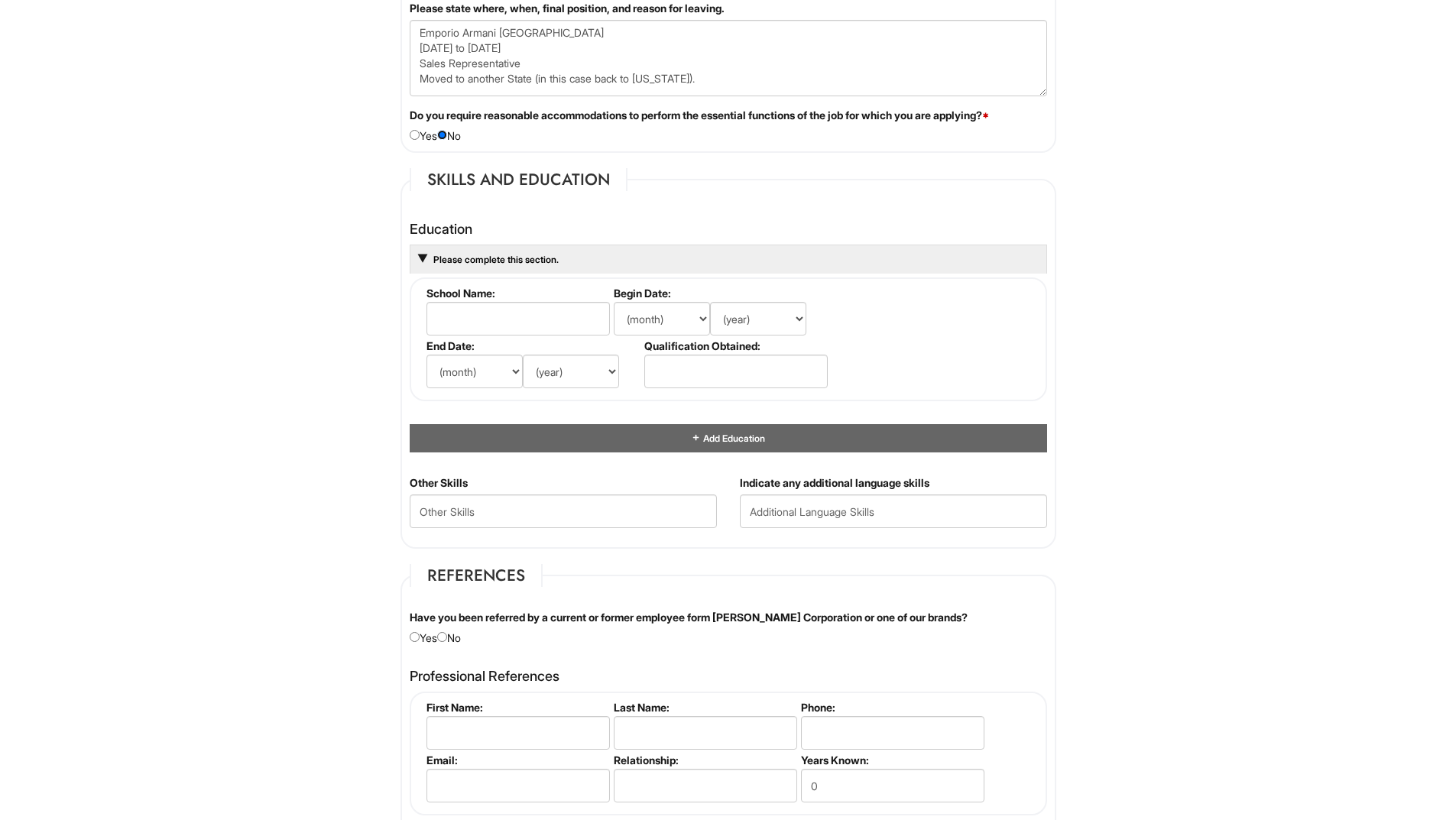
scroll to position [1452, 0]
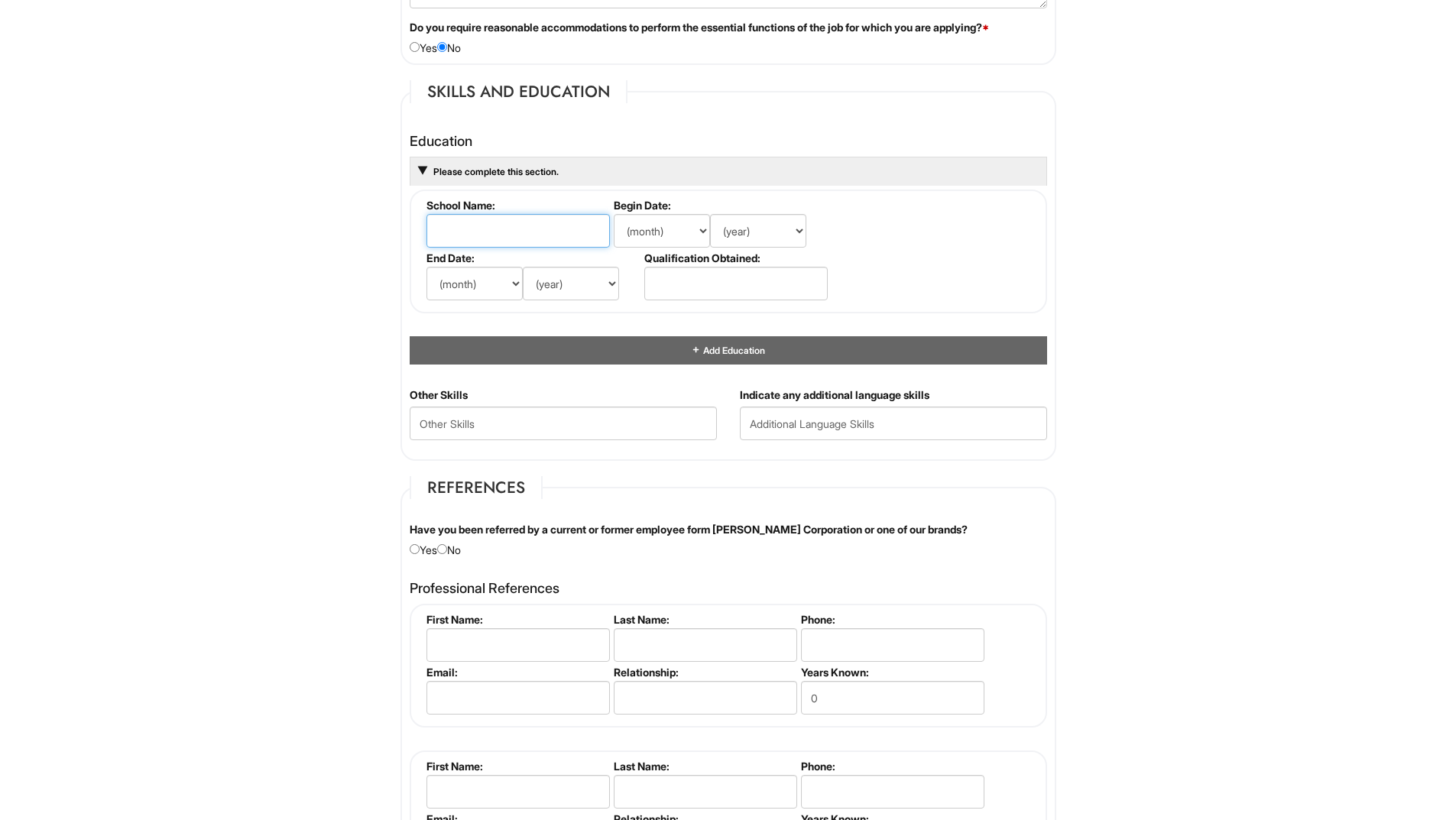
click at [498, 234] on input "text" at bounding box center [518, 231] width 183 height 34
type input "UFES - Universidade Federal do Espirito Santo"
click at [643, 227] on select "(month) Jan Feb Mar Apr May Jun Jul Aug Sep Oct Nov Dec" at bounding box center [661, 231] width 96 height 34
select select "3"
click at [613, 214] on select "(month) Jan Feb Mar Apr May Jun Jul Aug Sep Oct Nov Dec" at bounding box center [661, 231] width 96 height 34
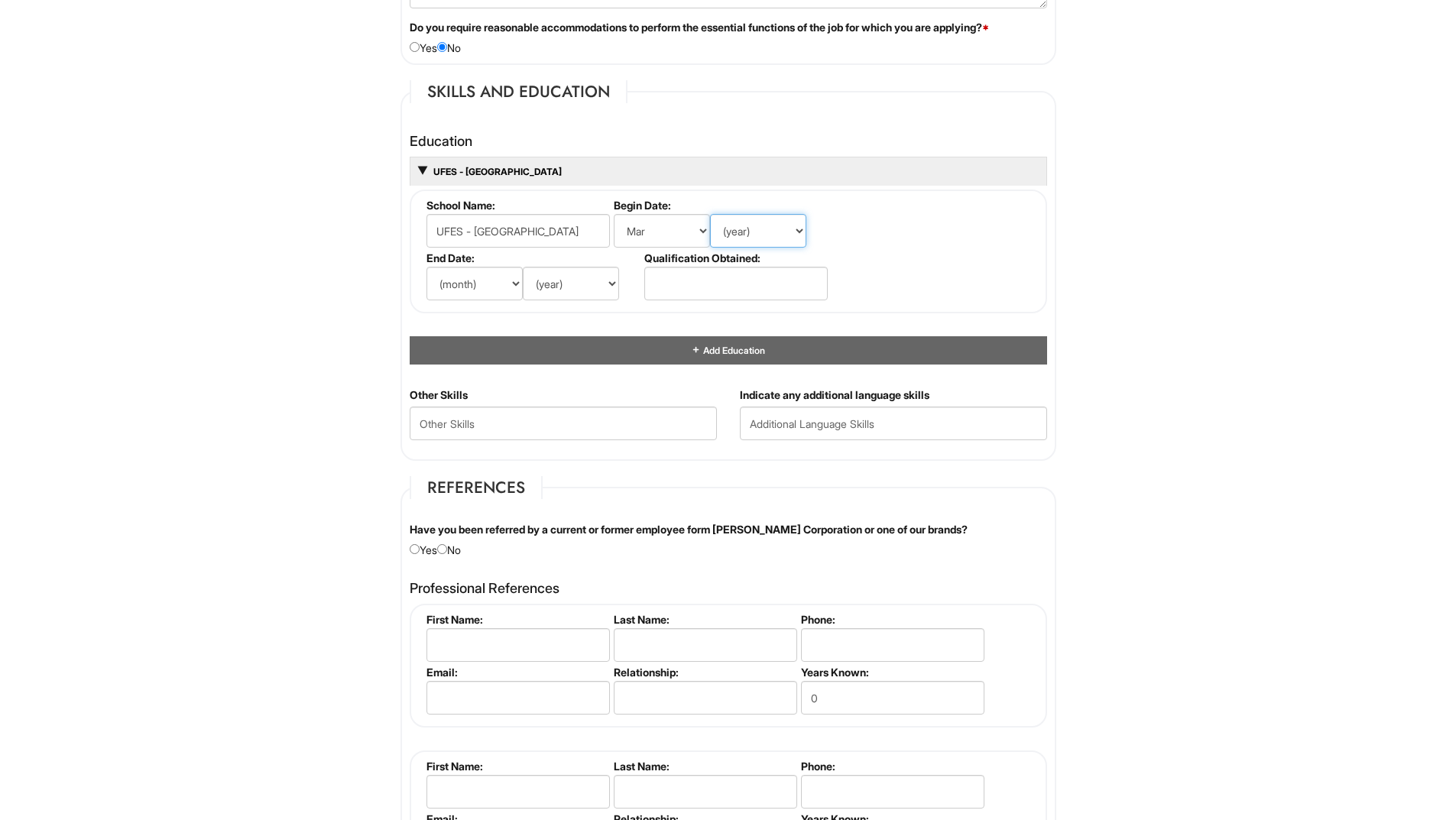
click at [781, 230] on select "(year) 2029 2028 2027 2026 2025 2024 2023 2022 2021 2020 2019 2018 2017 2016 20…" at bounding box center [758, 231] width 96 height 34
select select "1991"
click at [710, 214] on select "(year) 2029 2028 2027 2026 2025 2024 2023 2022 2021 2020 2019 2018 2017 2016 20…" at bounding box center [758, 231] width 96 height 34
click at [501, 283] on select "(month) Jan Feb Mar Apr May Jun Jul Aug Sep Oct Nov Dec" at bounding box center [474, 284] width 96 height 34
select select "12"
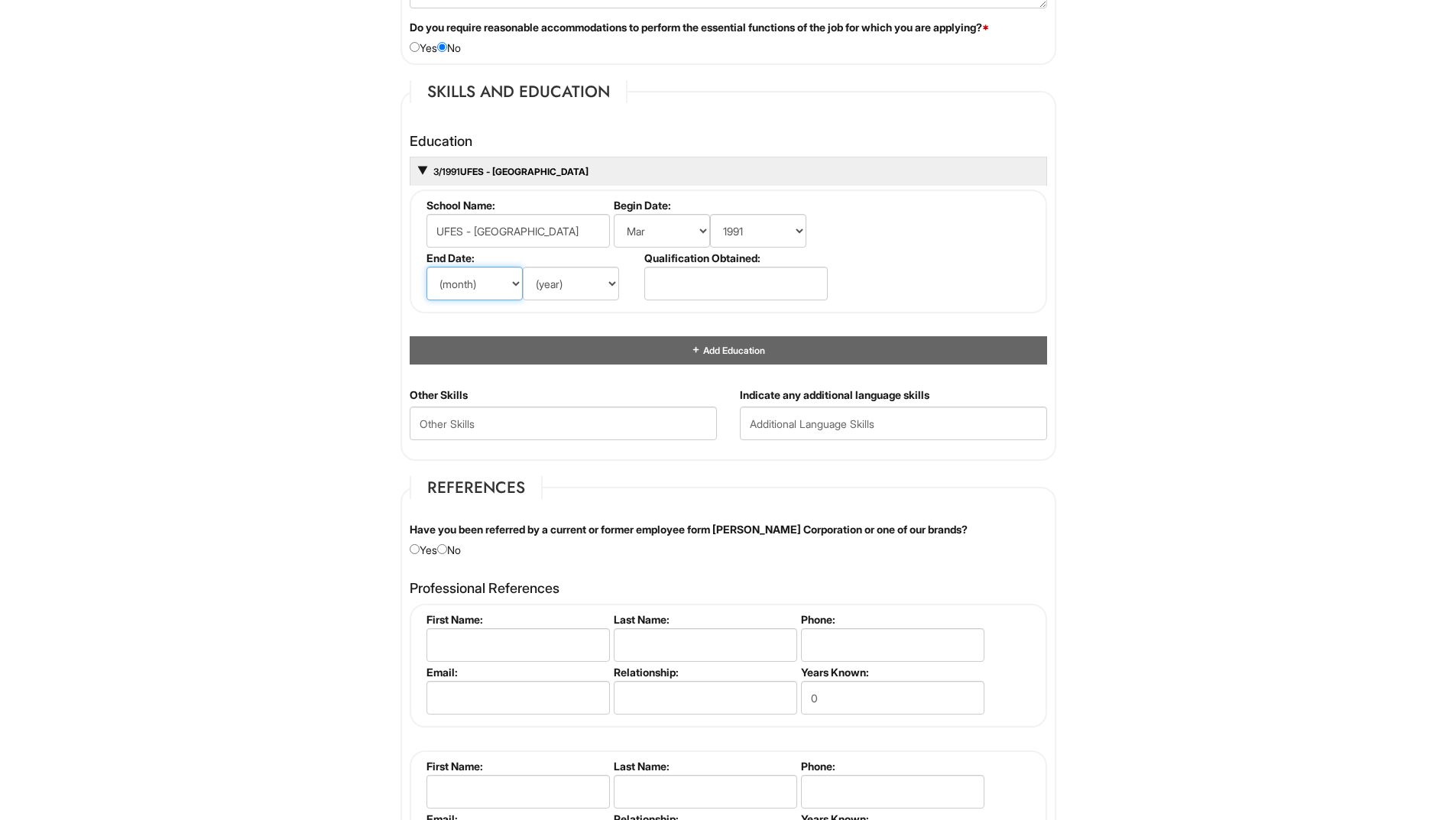
click at [427, 267] on select "(month) Jan Feb Mar Apr May Jun Jul Aug Sep Oct Nov Dec" at bounding box center [474, 284] width 96 height 34
click at [551, 295] on select "(year) 2029 2028 2027 2026 2025 2024 2023 2022 2021 2020 2019 2018 2017 2016 20…" at bounding box center [570, 284] width 96 height 34
select select "1993"
click at [695, 289] on input "text" at bounding box center [736, 284] width 183 height 34
type input "Never Graduated"
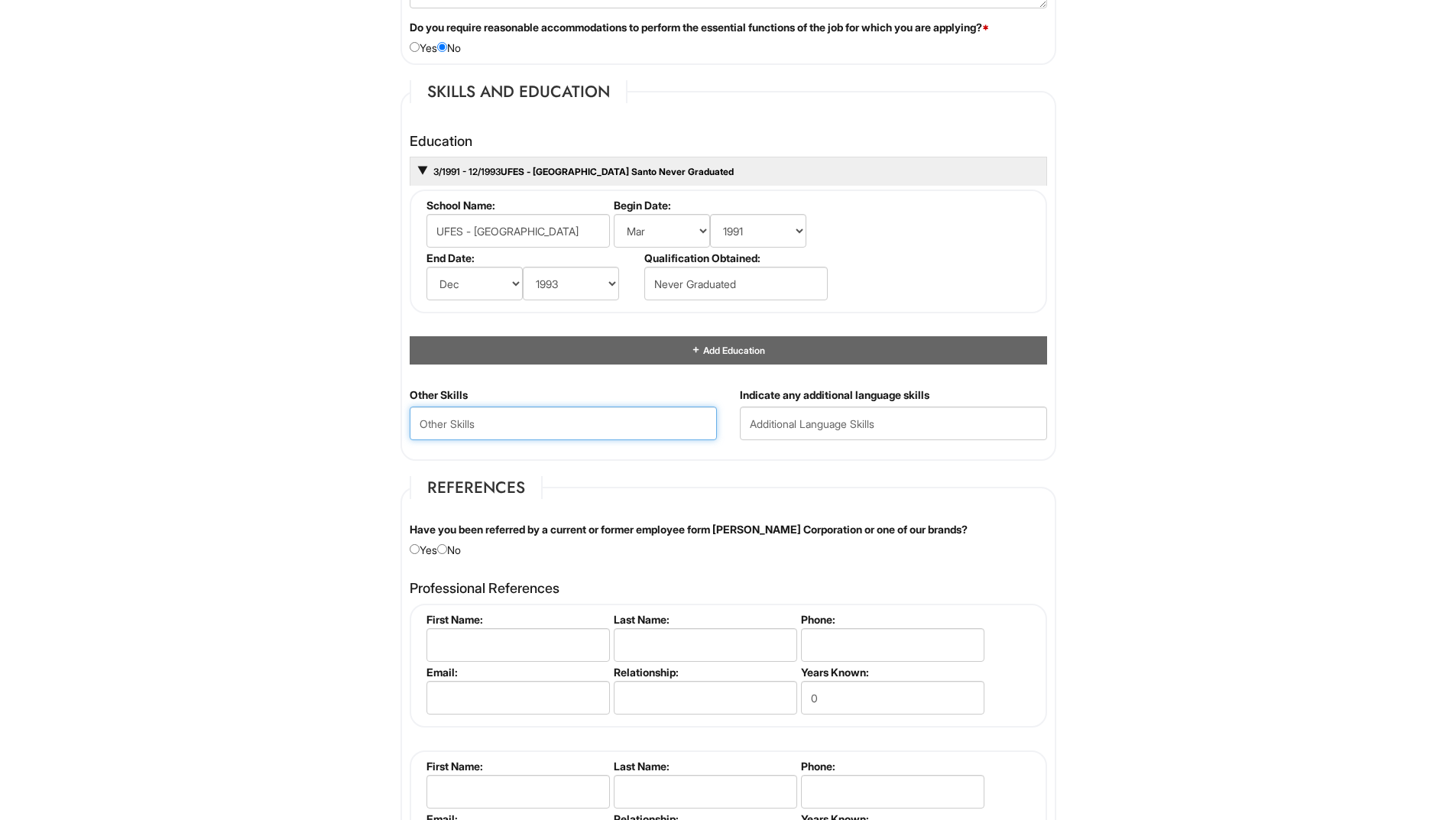
click at [543, 427] on Skills "text" at bounding box center [563, 423] width 308 height 34
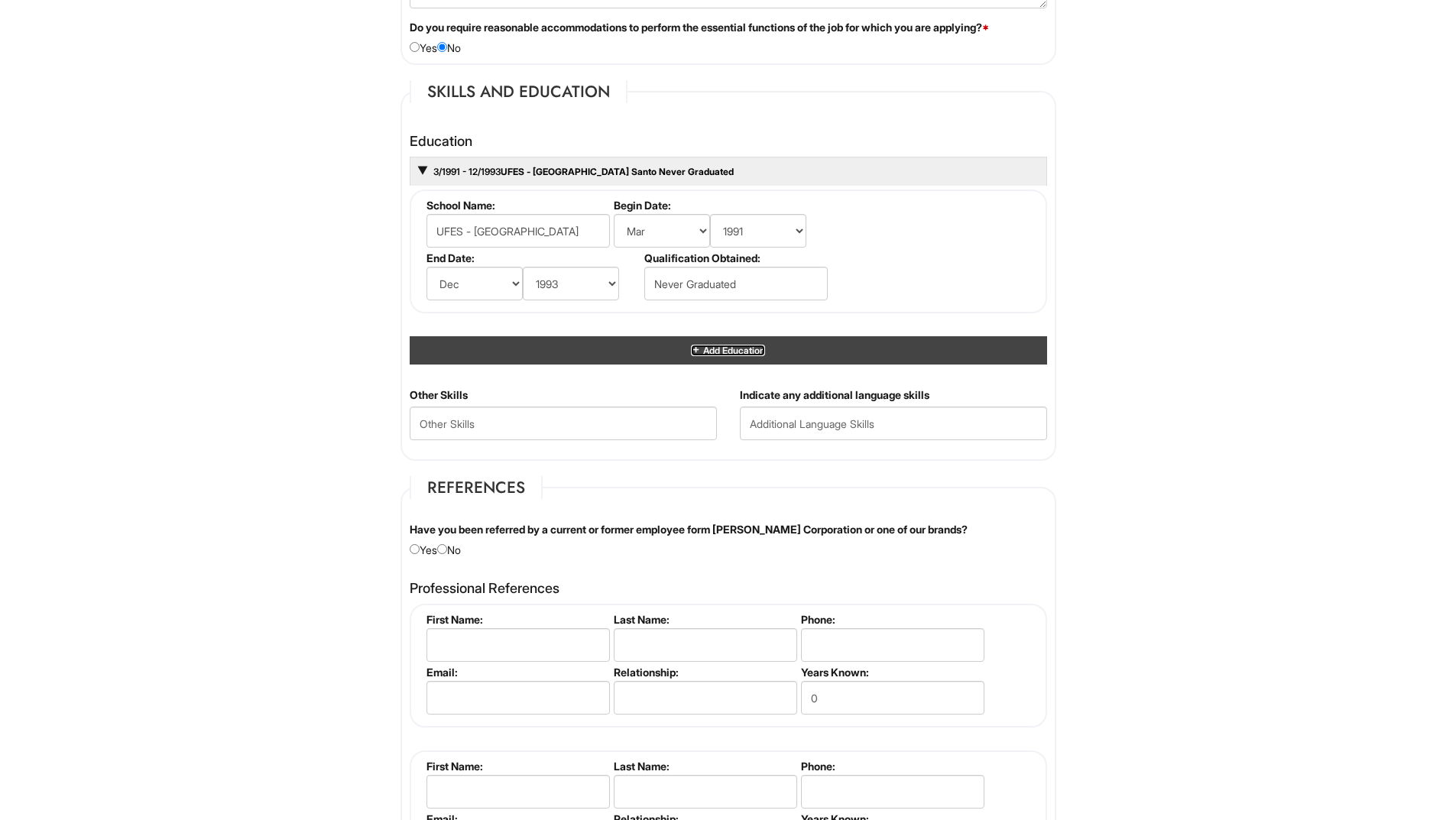
click at [723, 351] on span "Add Education" at bounding box center [732, 350] width 63 height 11
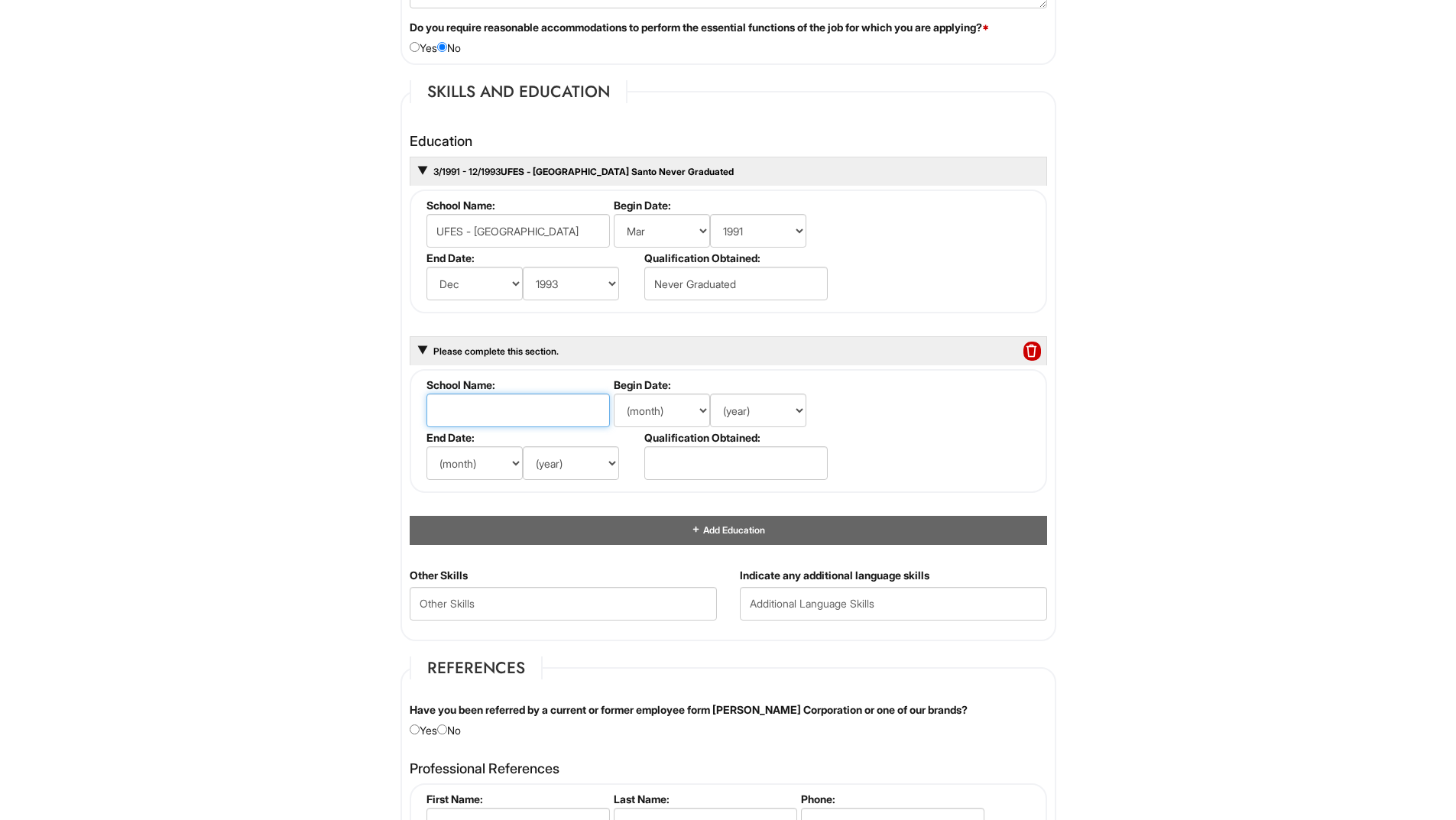
click at [524, 420] on input "text" at bounding box center [518, 411] width 183 height 34
type input "Purdue University"
click at [657, 414] on select "(month) Jan Feb Mar Apr May Jun Jul Aug Sep Oct Nov Dec" at bounding box center [661, 411] width 96 height 34
select select "1"
click at [613, 394] on select "(month) Jan Feb Mar Apr May Jun Jul Aug Sep Oct Nov Dec" at bounding box center [661, 411] width 96 height 34
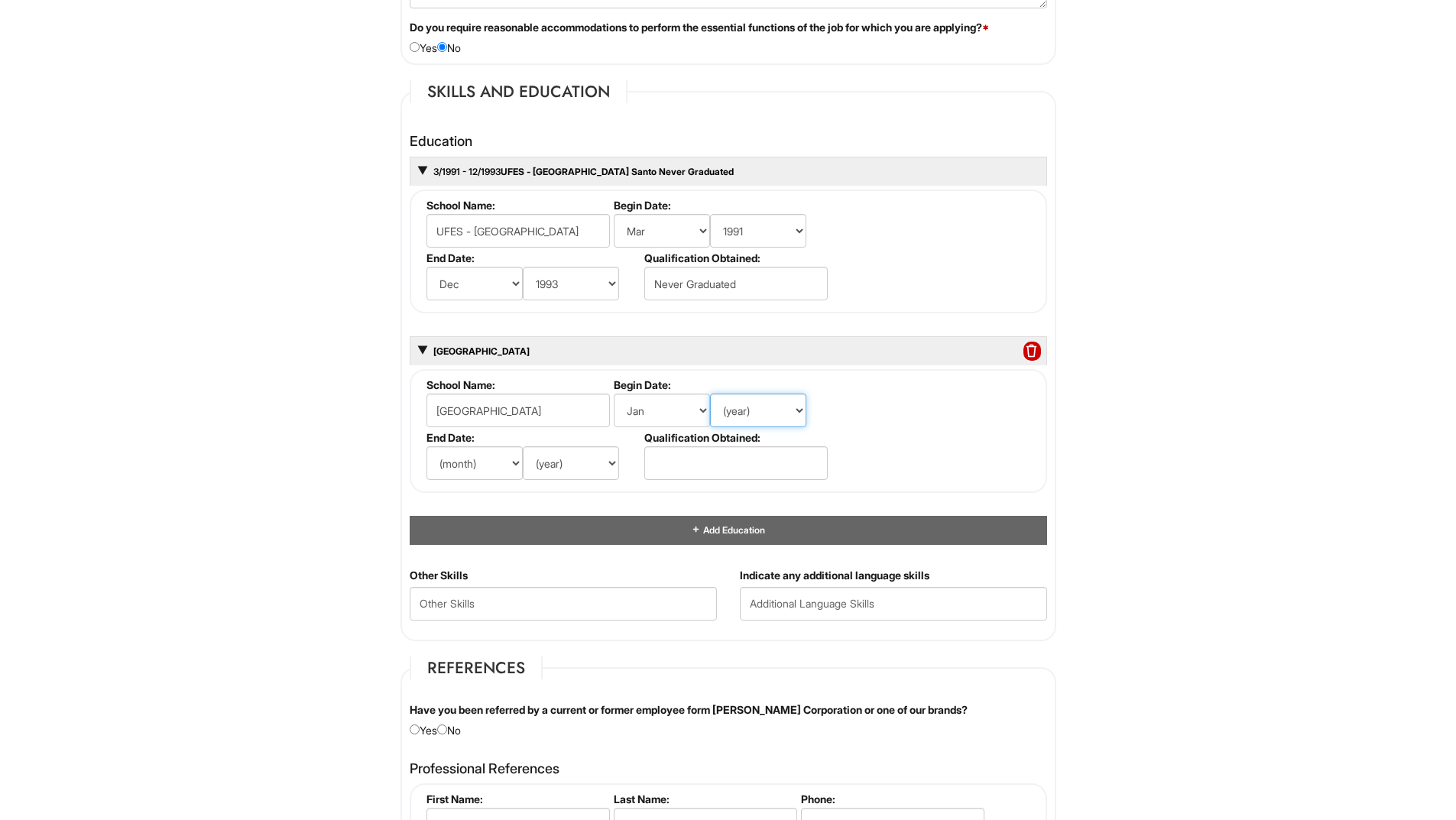
click at [738, 414] on select "(year) 2029 2028 2027 2026 2025 2024 2023 2022 2021 2020 2019 2018 2017 2016 20…" at bounding box center [758, 411] width 96 height 34
click at [741, 408] on select "(year) 2029 2028 2027 2026 2025 2024 2023 2022 2021 2020 2019 2018 2017 2016 20…" at bounding box center [758, 411] width 96 height 34
select select "1990"
click at [734, 409] on select "(year) 2029 2028 2027 2026 2025 2024 2023 2022 2021 2020 2019 2018 2017 2016 20…" at bounding box center [758, 411] width 96 height 34
click at [487, 468] on select "(month) Jan Feb Mar Apr May Jun Jul Aug Sep Oct Nov Dec" at bounding box center [474, 463] width 96 height 34
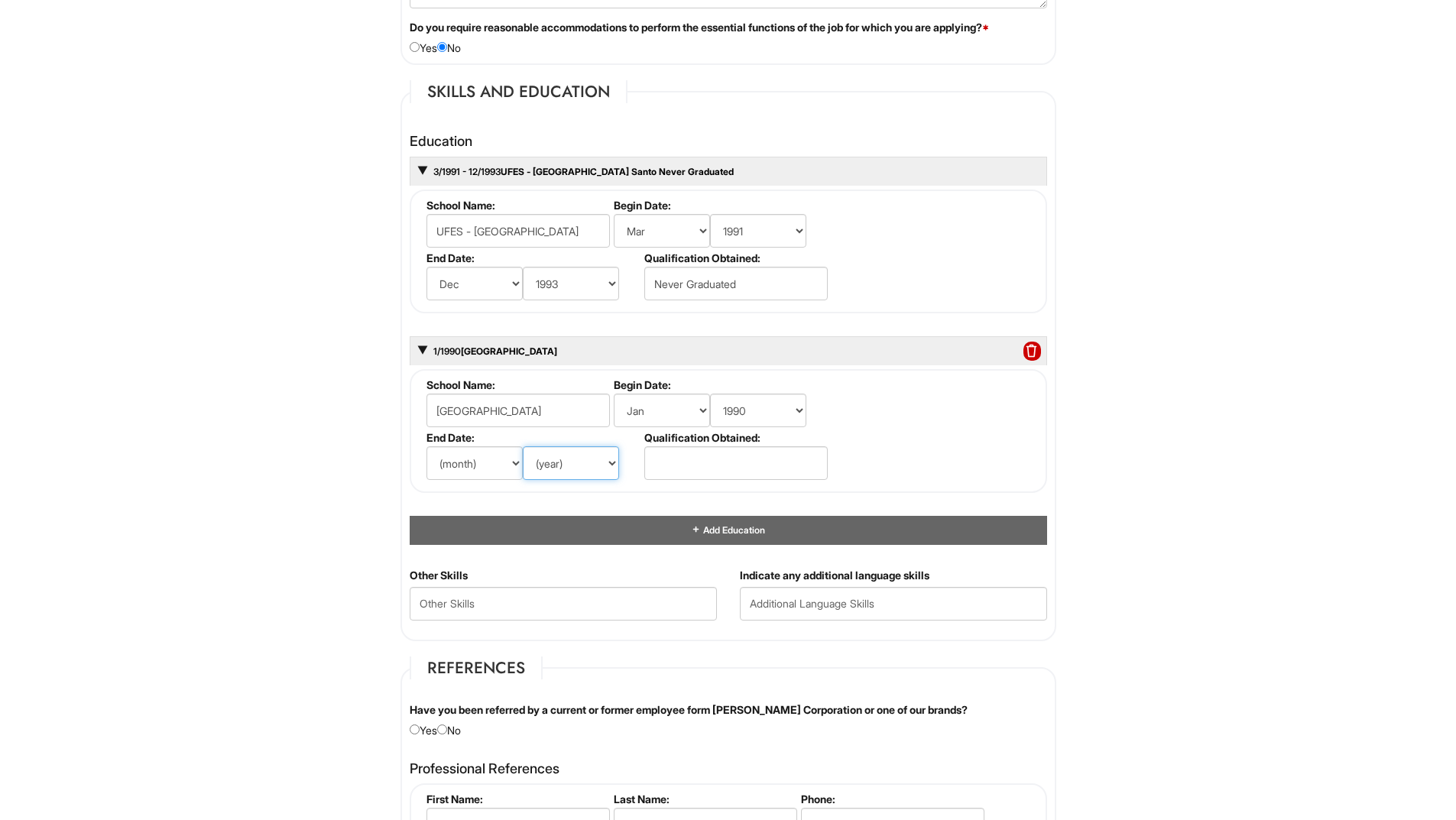
click at [546, 458] on select "(year) 2029 2028 2027 2026 2025 2024 2023 2022 2021 2020 2019 2018 2017 2016 20…" at bounding box center [570, 463] width 96 height 34
click at [493, 466] on select "(month) Jan Feb Mar Apr May Jun Jul Aug Sep Oct Nov Dec" at bounding box center [474, 463] width 96 height 34
select select "1"
click at [427, 446] on select "(month) Jan Feb Mar Apr May Jun Jul Aug Sep Oct Nov Dec" at bounding box center [474, 463] width 96 height 34
click at [569, 465] on select "(year) 2029 2028 2027 2026 2025 2024 2023 2022 2021 2020 2019 2018 2017 2016 20…" at bounding box center [570, 463] width 96 height 34
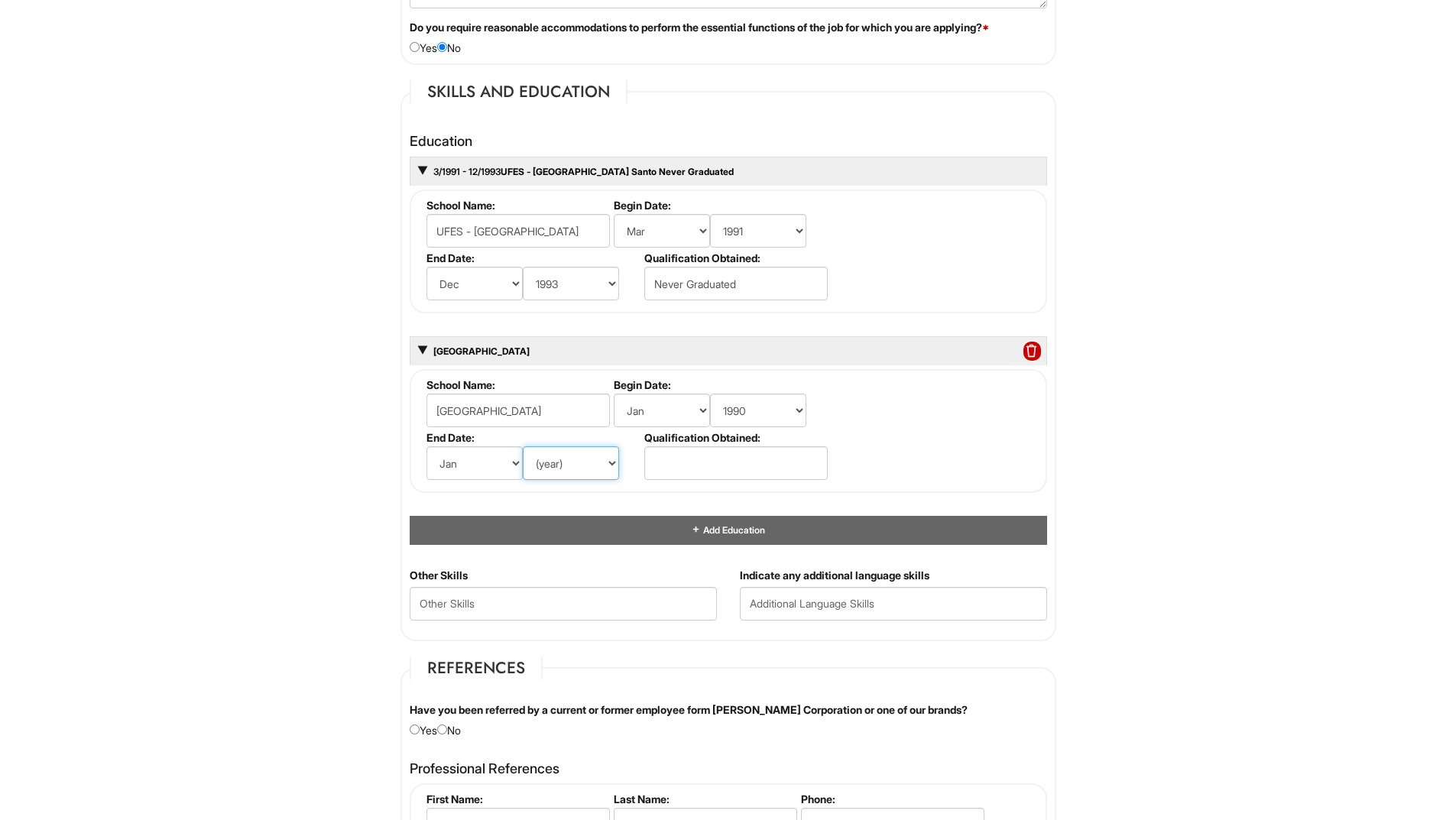
select select "1991"
click at [523, 446] on select "(year) 2029 2028 2027 2026 2025 2024 2023 2022 2021 2020 2019 2018 2017 2016 20…" at bounding box center [570, 463] width 96 height 34
click at [707, 469] on input "text" at bounding box center [736, 463] width 183 height 34
type input "Never Graduated"
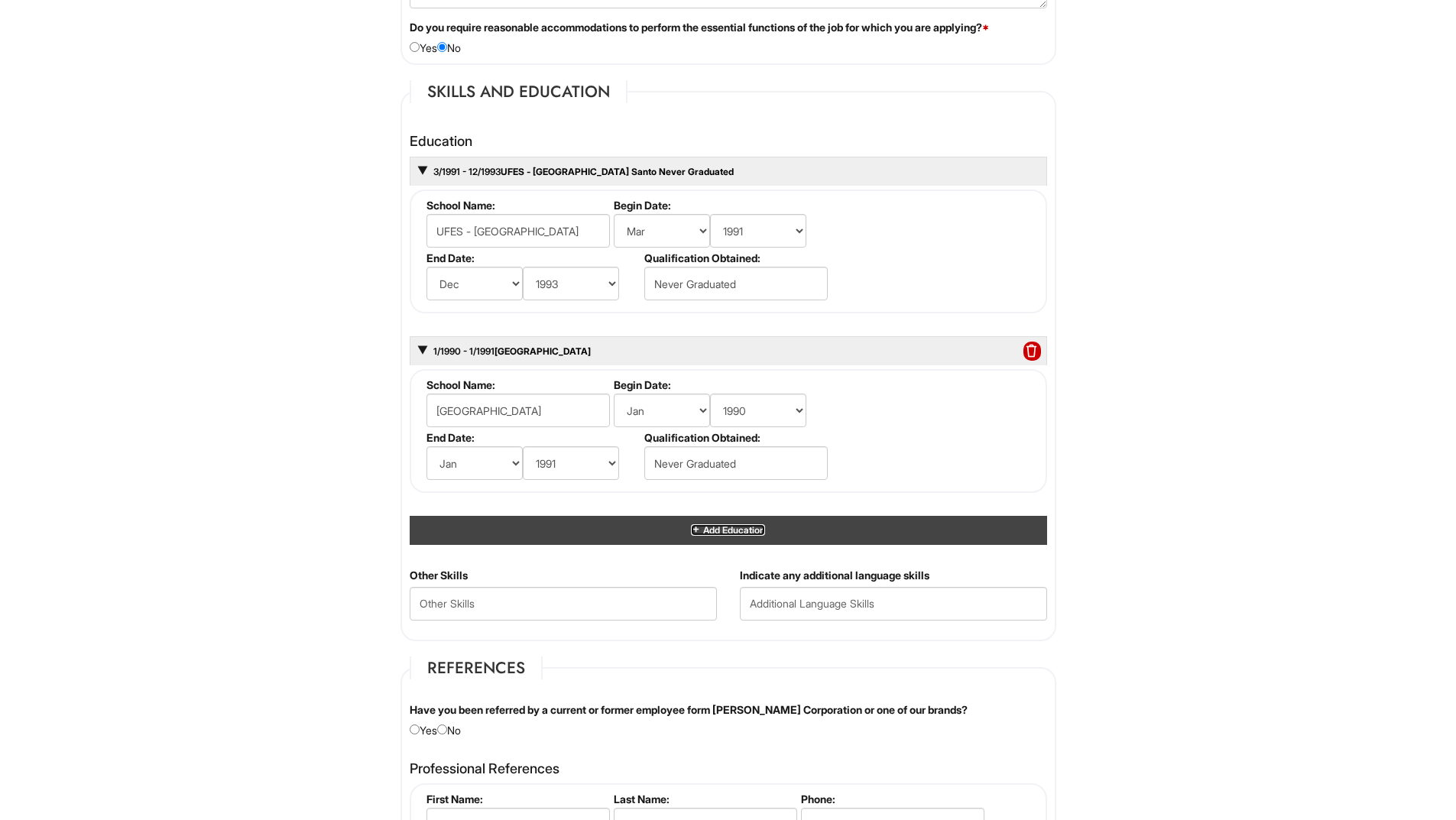
click at [734, 528] on span "Add Education" at bounding box center [732, 530] width 63 height 11
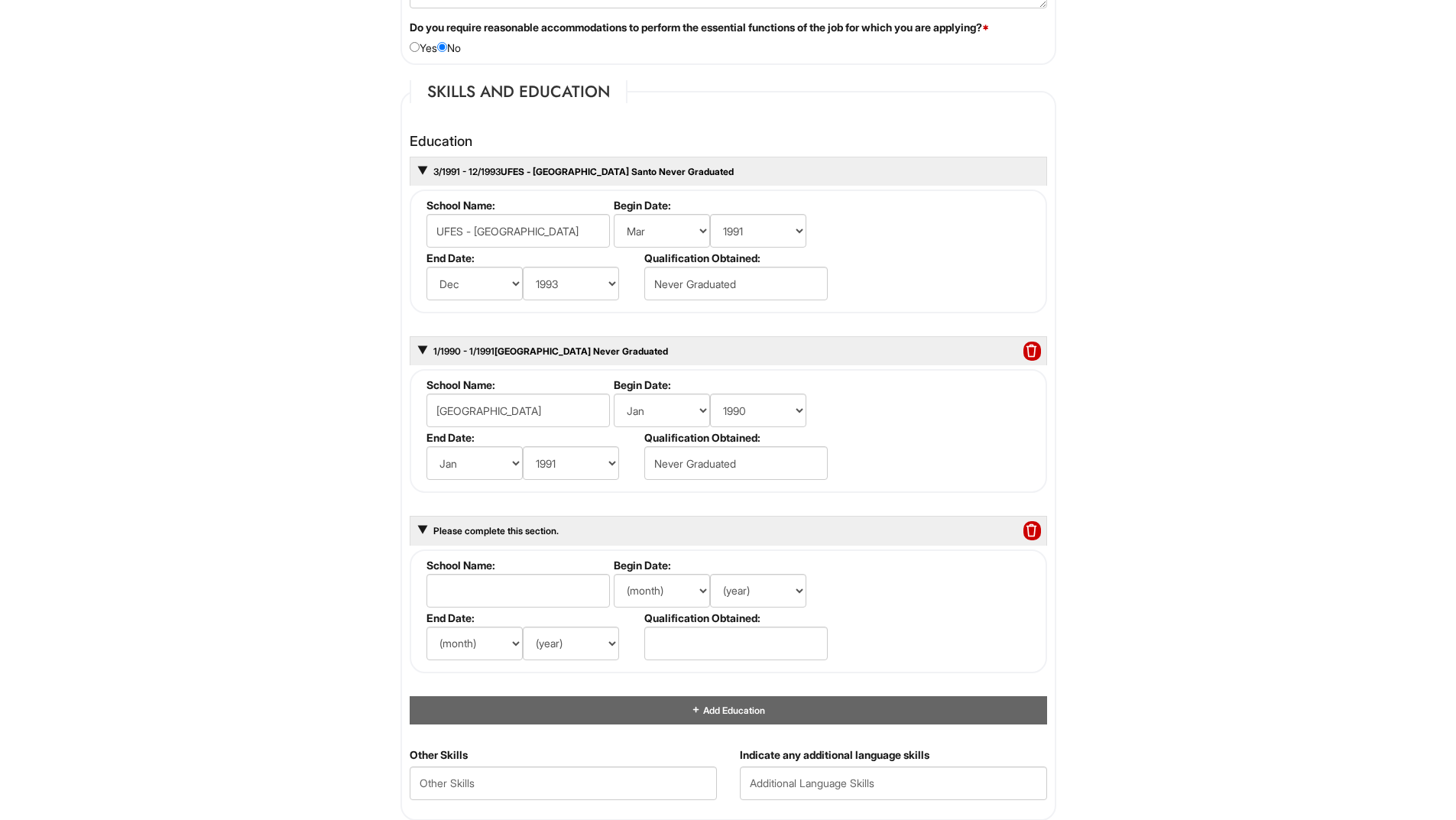
scroll to position [1606, 0]
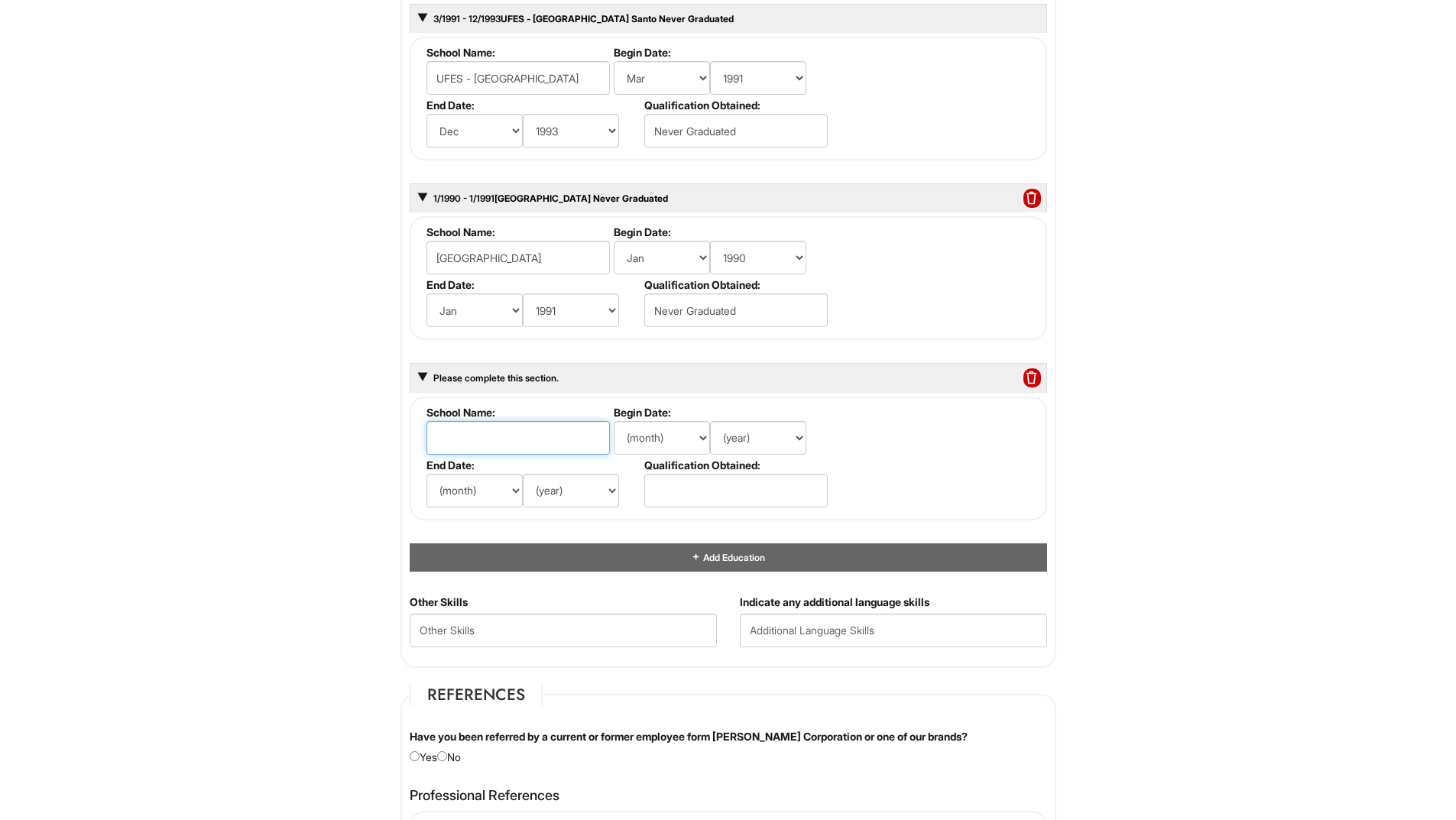
click at [557, 444] on input "text" at bounding box center [518, 438] width 183 height 34
type input "ETFES - Escola Techinica Federal do Espiritio Santo"
click at [646, 435] on select "(month) Jan Feb Mar Apr May Jun Jul Aug Sep Oct Nov Dec" at bounding box center [661, 438] width 96 height 34
select select "3"
click at [613, 421] on select "(month) Jan Feb Mar Apr May Jun Jul Aug Sep Oct Nov Dec" at bounding box center [661, 438] width 96 height 34
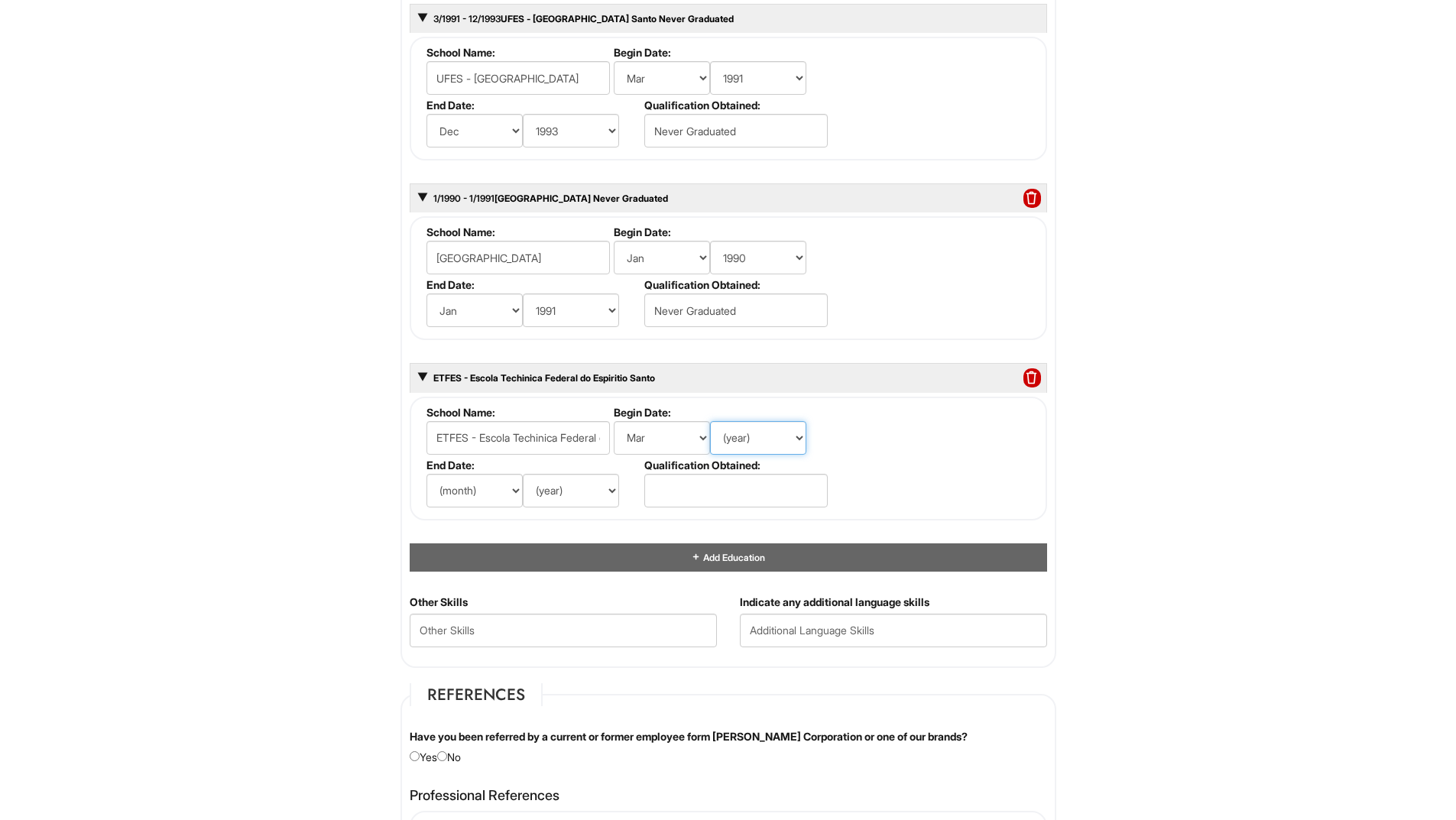
click at [754, 444] on select "(year) 2029 2028 2027 2026 2025 2024 2023 2022 2021 2020 2019 2018 2017 2016 20…" at bounding box center [758, 438] width 96 height 34
select select "1986"
click at [710, 421] on select "(year) 2029 2028 2027 2026 2025 2024 2023 2022 2021 2020 2019 2018 2017 2016 20…" at bounding box center [758, 438] width 96 height 34
click at [487, 496] on select "(month) Jan Feb Mar Apr May Jun Jul Aug Sep Oct Nov Dec" at bounding box center [474, 491] width 96 height 34
select select "12"
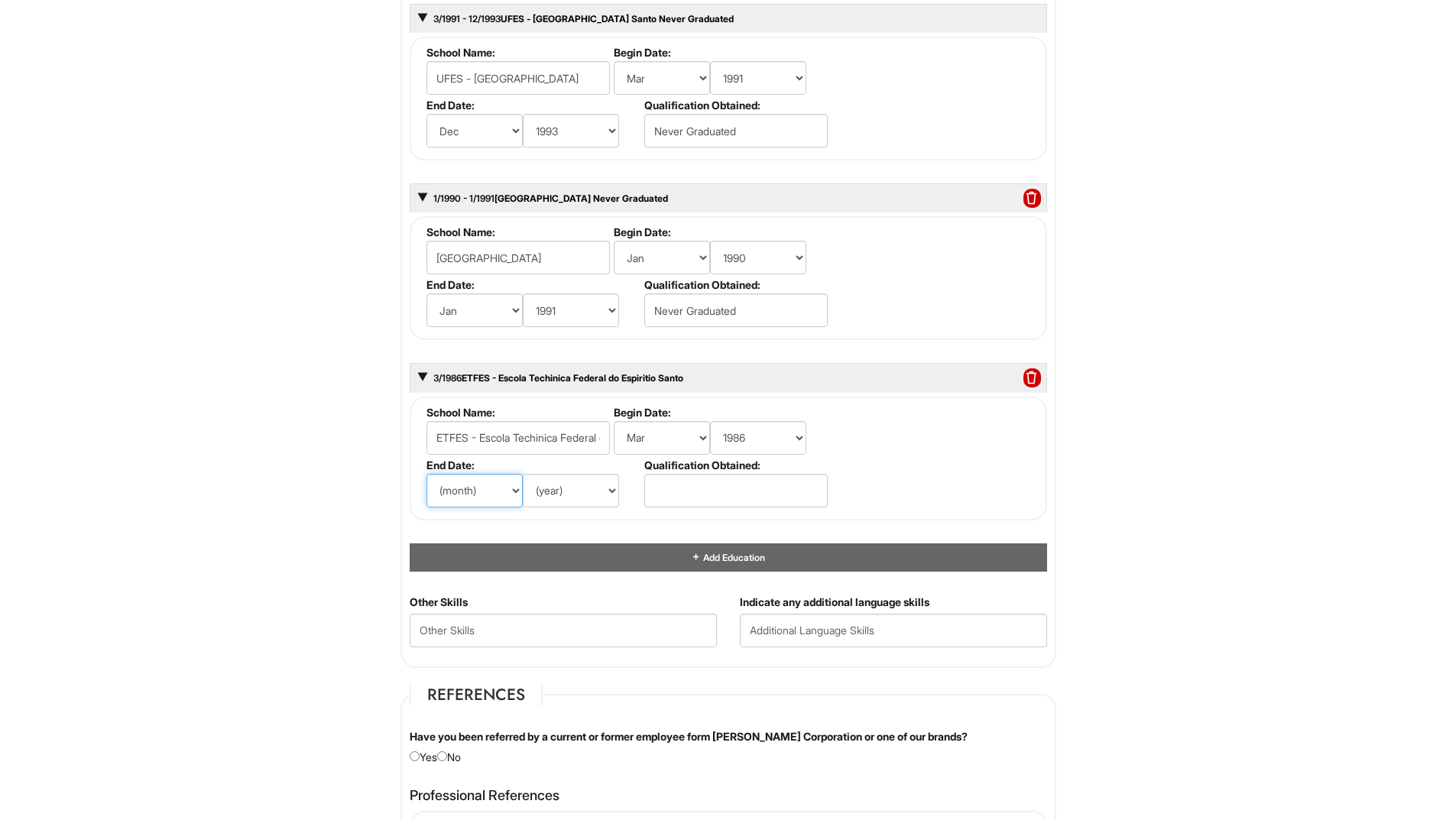
click at [427, 474] on select "(month) Jan Feb Mar Apr May Jun Jul Aug Sep Oct Nov Dec" at bounding box center [474, 491] width 96 height 34
click at [581, 497] on select "(year) 2029 2028 2027 2026 2025 2024 2023 2022 2021 2020 2019 2018 2017 2016 20…" at bounding box center [570, 491] width 96 height 34
select select "1990"
click at [523, 474] on select "(year) 2029 2028 2027 2026 2025 2024 2023 2022 2021 2020 2019 2018 2017 2016 20…" at bounding box center [570, 491] width 96 height 34
click at [761, 251] on select "(year) 2029 2028 2027 2026 2025 2024 2023 2022 2021 2020 2019 2018 2017 2016 20…" at bounding box center [758, 257] width 96 height 34
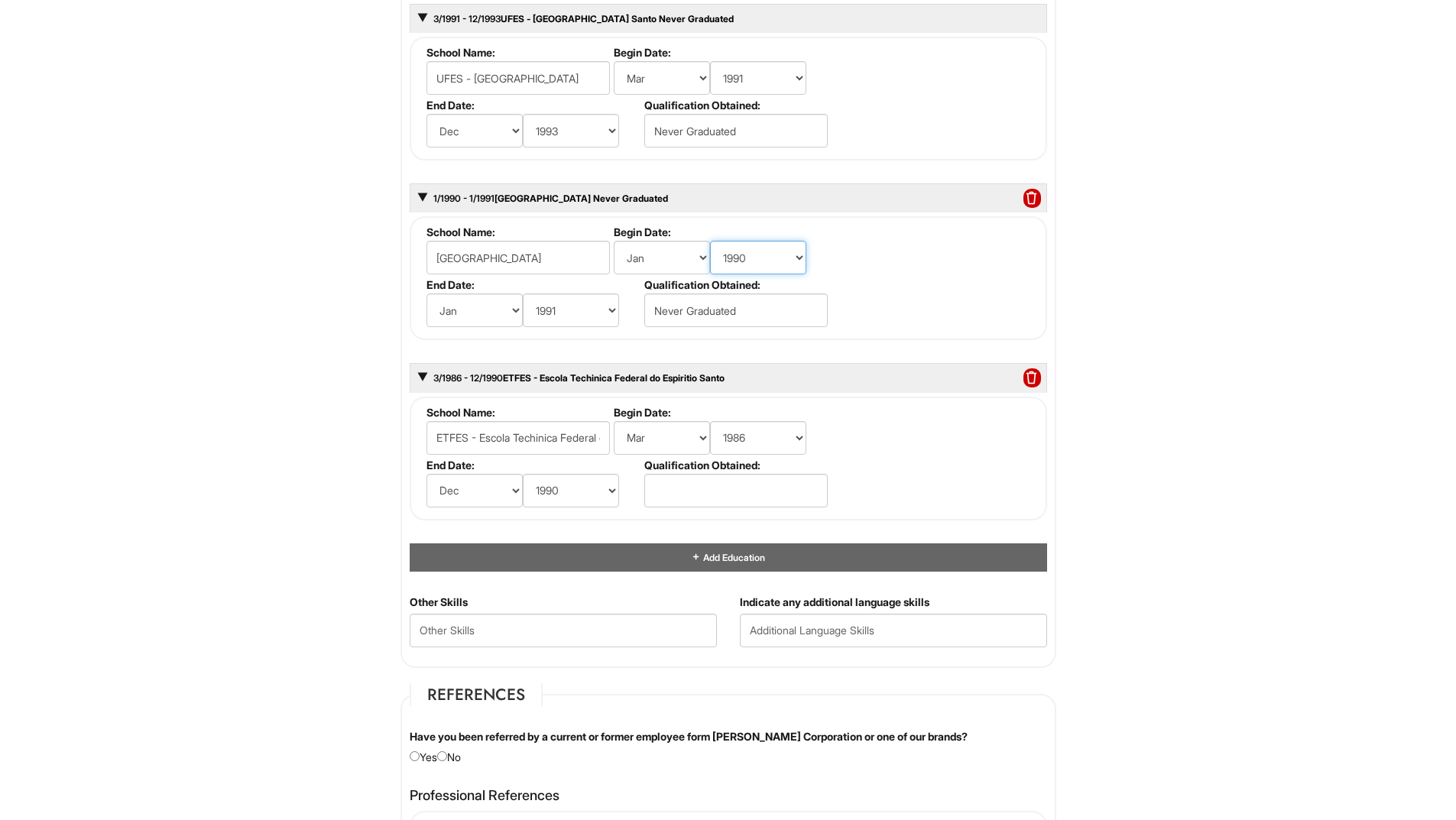
select select "1991"
click at [710, 241] on select "(year) 2029 2028 2027 2026 2025 2024 2023 2022 2021 2020 2019 2018 2017 2016 20…" at bounding box center [758, 257] width 96 height 34
click at [932, 297] on fieldset "School Name: Purdue University Begin Date: (month) Jan Feb Mar Apr May Jun Jul …" at bounding box center [728, 278] width 637 height 123
click at [517, 310] on select "(month) Jan Feb Mar Apr May Jun Jul Aug Sep Oct Nov Dec" at bounding box center [474, 310] width 96 height 34
click at [427, 294] on select "(month) Jan Feb Mar Apr May Jun Jul Aug Sep Oct Nov Dec" at bounding box center [474, 310] width 96 height 34
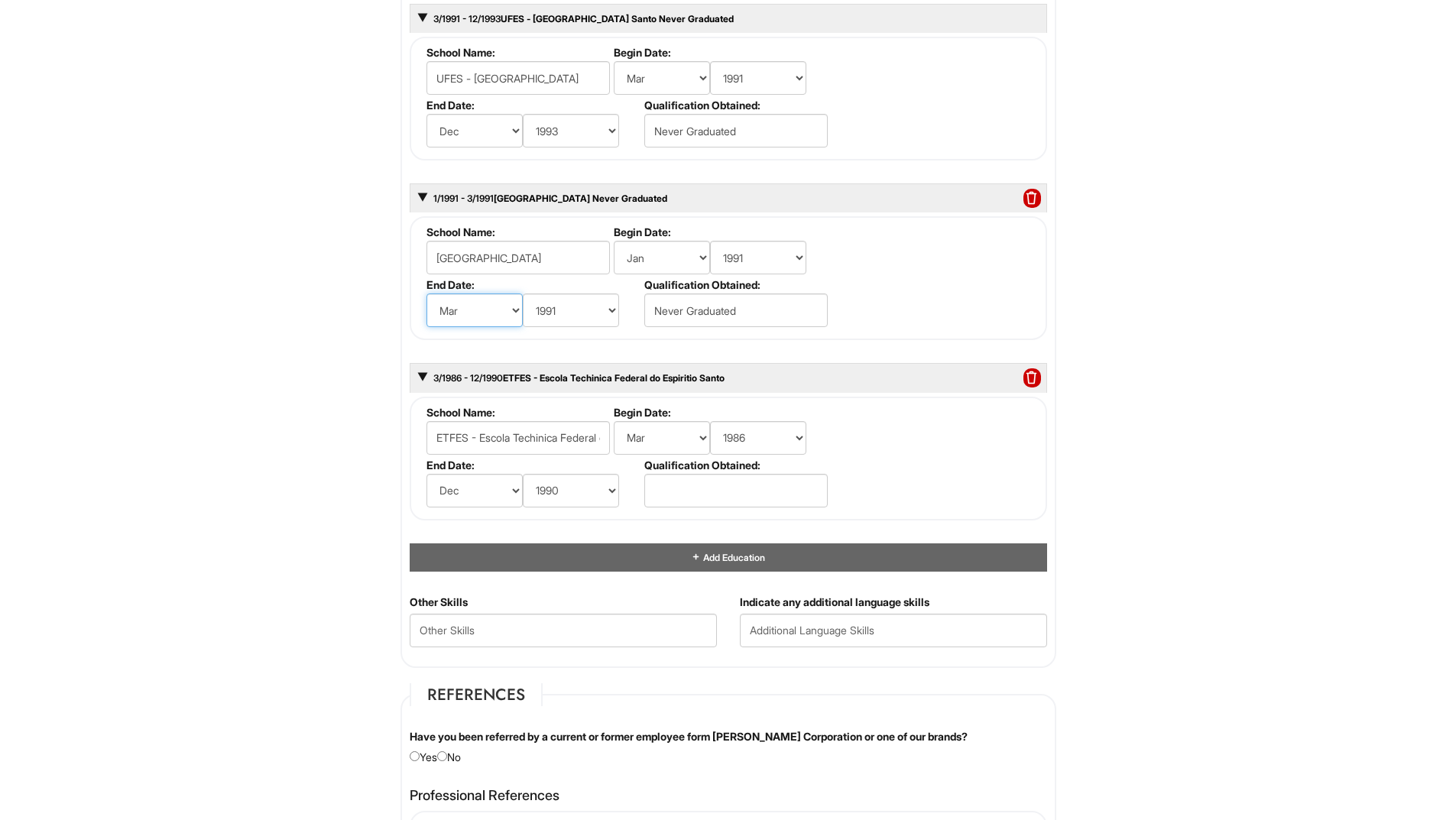
click at [512, 313] on select "(month) Jan Feb Mar Apr May Jun Jul Aug Sep Oct Nov Dec" at bounding box center [474, 310] width 96 height 34
select select "1"
click at [427, 294] on select "(month) Jan Feb Mar Apr May Jun Jul Aug Sep Oct Nov Dec" at bounding box center [474, 310] width 96 height 34
click at [733, 260] on select "(year) 2029 2028 2027 2026 2025 2024 2023 2022 2021 2020 2019 2018 2017 2016 20…" at bounding box center [758, 257] width 96 height 34
select select "1990"
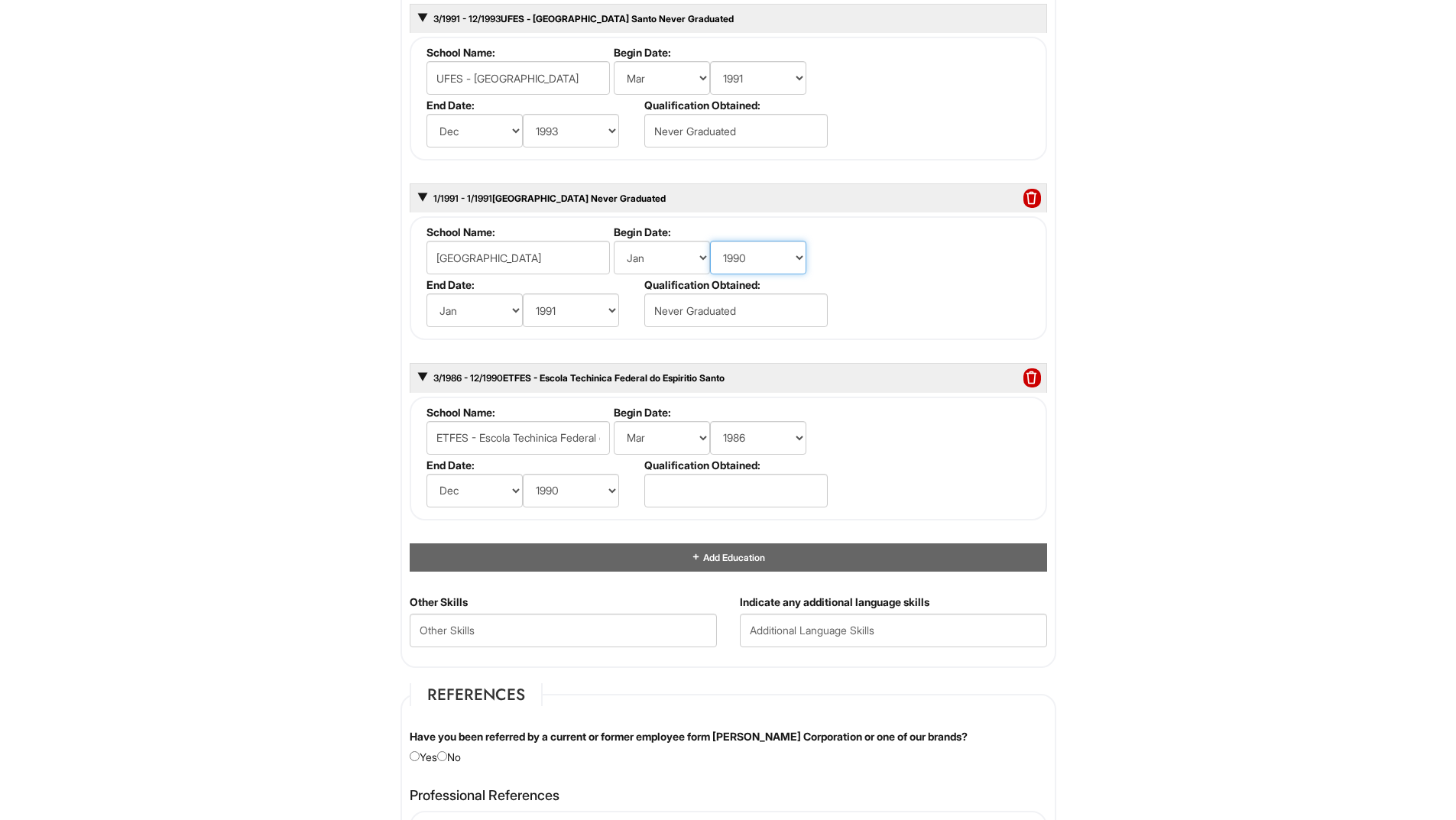
click at [710, 241] on select "(year) 2029 2028 2027 2026 2025 2024 2023 2022 2021 2020 2019 2018 2017 2016 20…" at bounding box center [758, 257] width 96 height 34
click at [877, 308] on fieldset "School Name: Purdue University Begin Date: (month) Jan Feb Mar Apr May Jun Jul …" at bounding box center [728, 278] width 637 height 123
click at [702, 486] on input "text" at bounding box center [736, 491] width 183 height 34
type input "HIGH SCHOOL DIPLOMA"
click at [925, 455] on fieldset "School Name: ETFES - Escola Techinica Federal do Espiritio Santo Begin Date: (m…" at bounding box center [728, 458] width 637 height 123
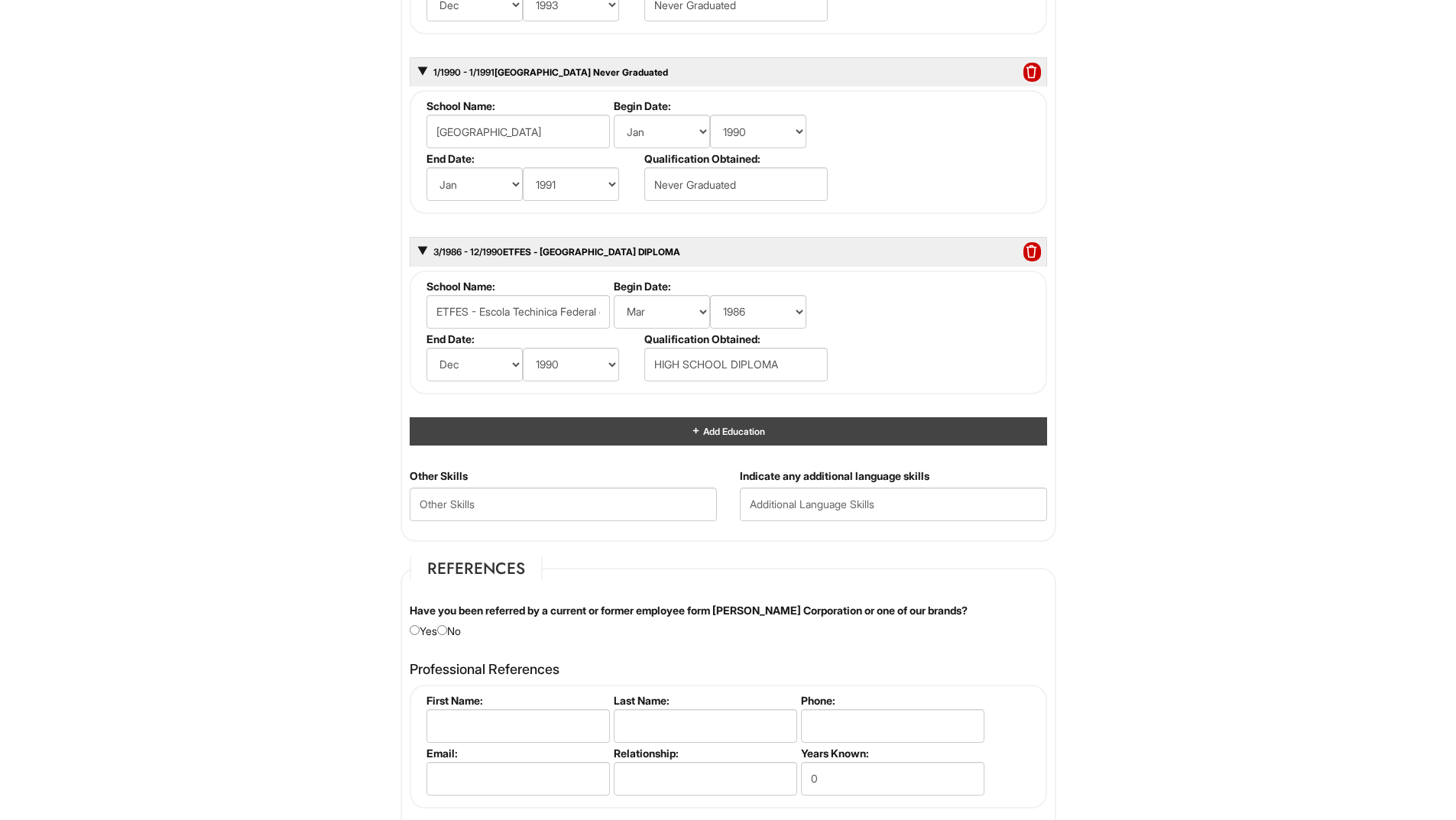
scroll to position [1758, 0]
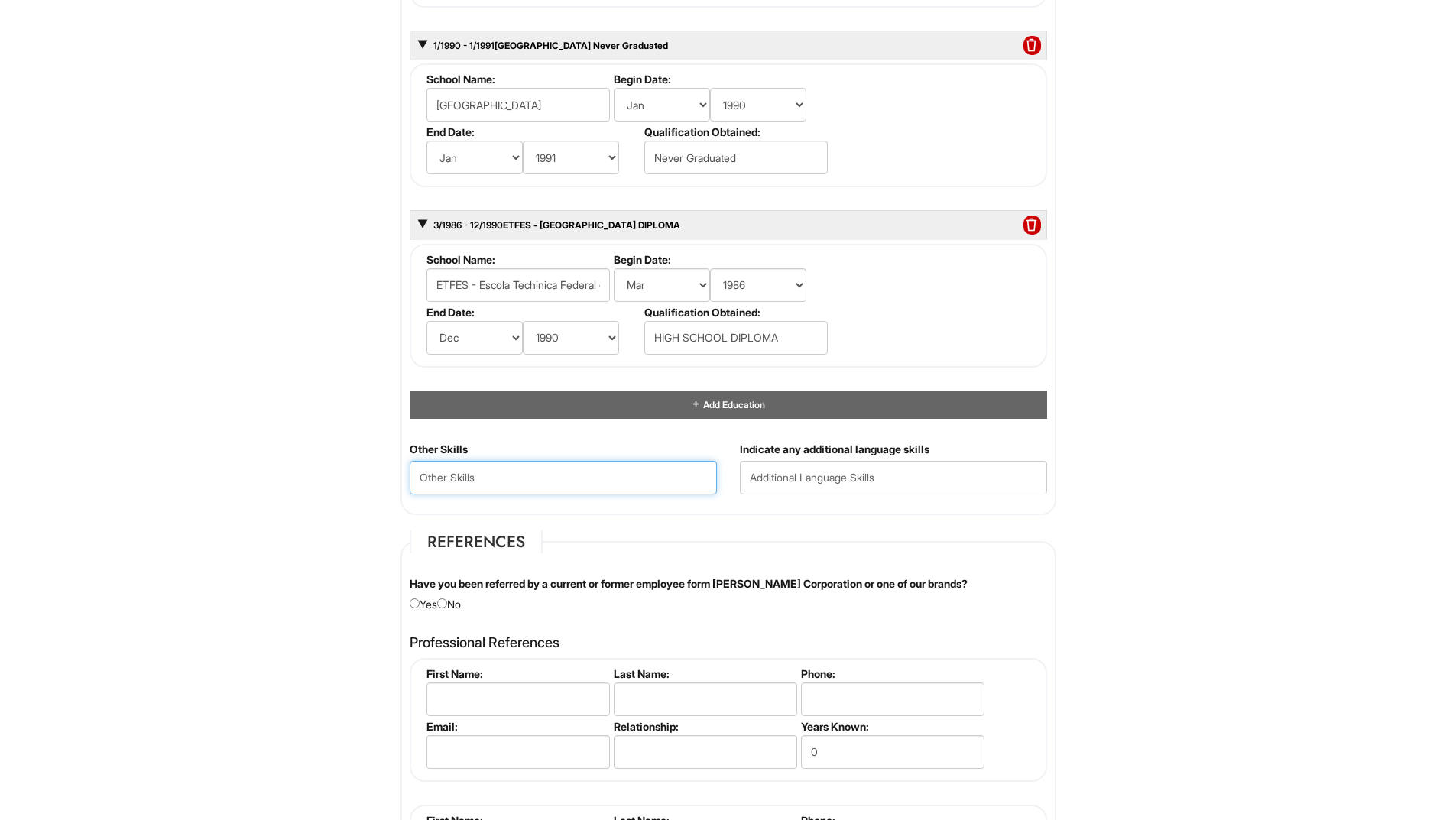
click at [540, 483] on Skills "text" at bounding box center [563, 478] width 308 height 34
click at [513, 477] on Skills "Sales, Procurement, Warehousing" at bounding box center [563, 478] width 308 height 34
drag, startPoint x: 516, startPoint y: 476, endPoint x: 466, endPoint y: 483, distance: 50.5
click at [466, 483] on Skills "Sales, Procurement, Warehousing" at bounding box center [563, 478] width 308 height 34
click at [576, 484] on Skills "Sales, Pricing, Warehousing" at bounding box center [563, 478] width 308 height 34
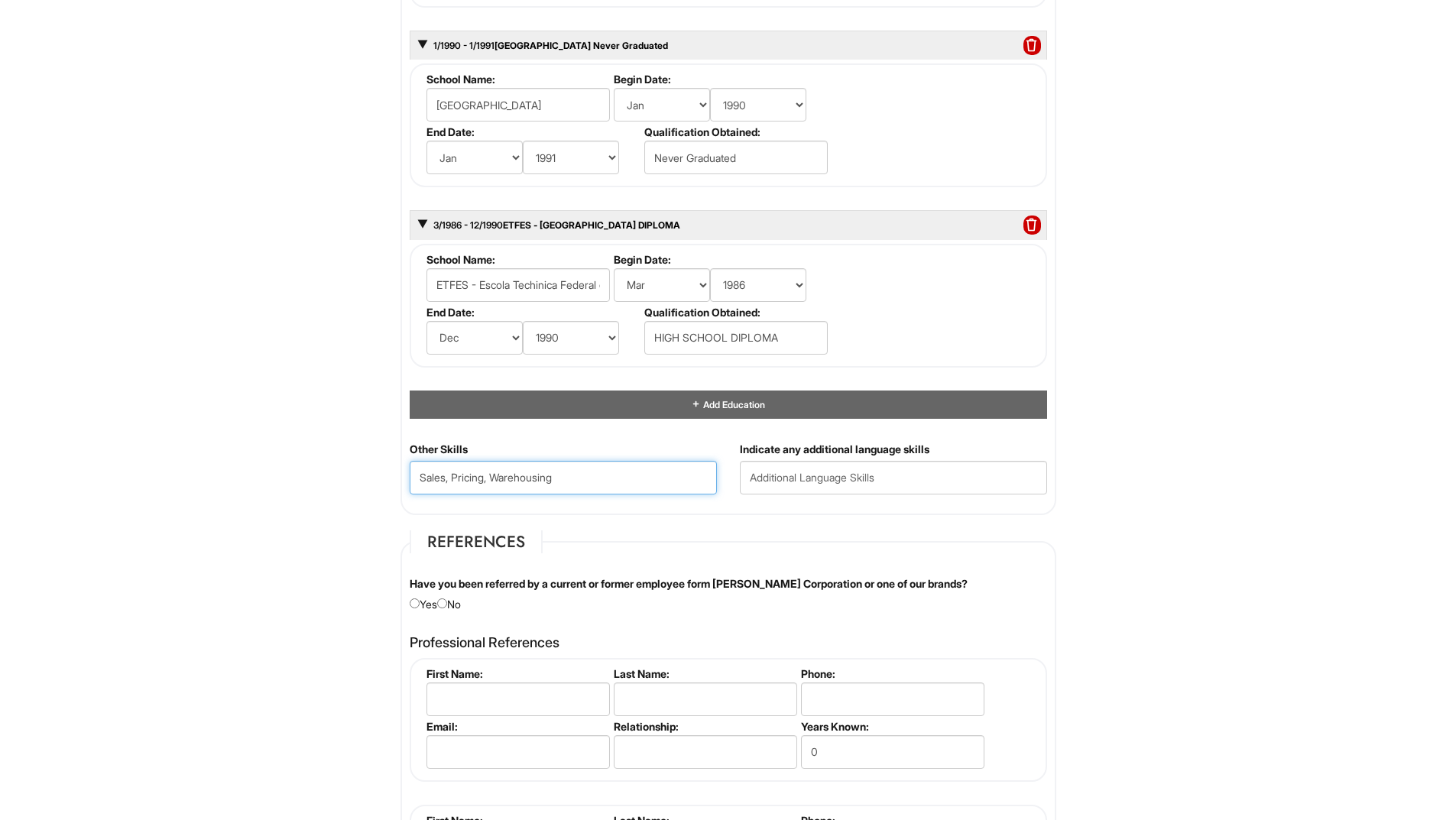
type Skills "Sales, Pricing, Warehousing"
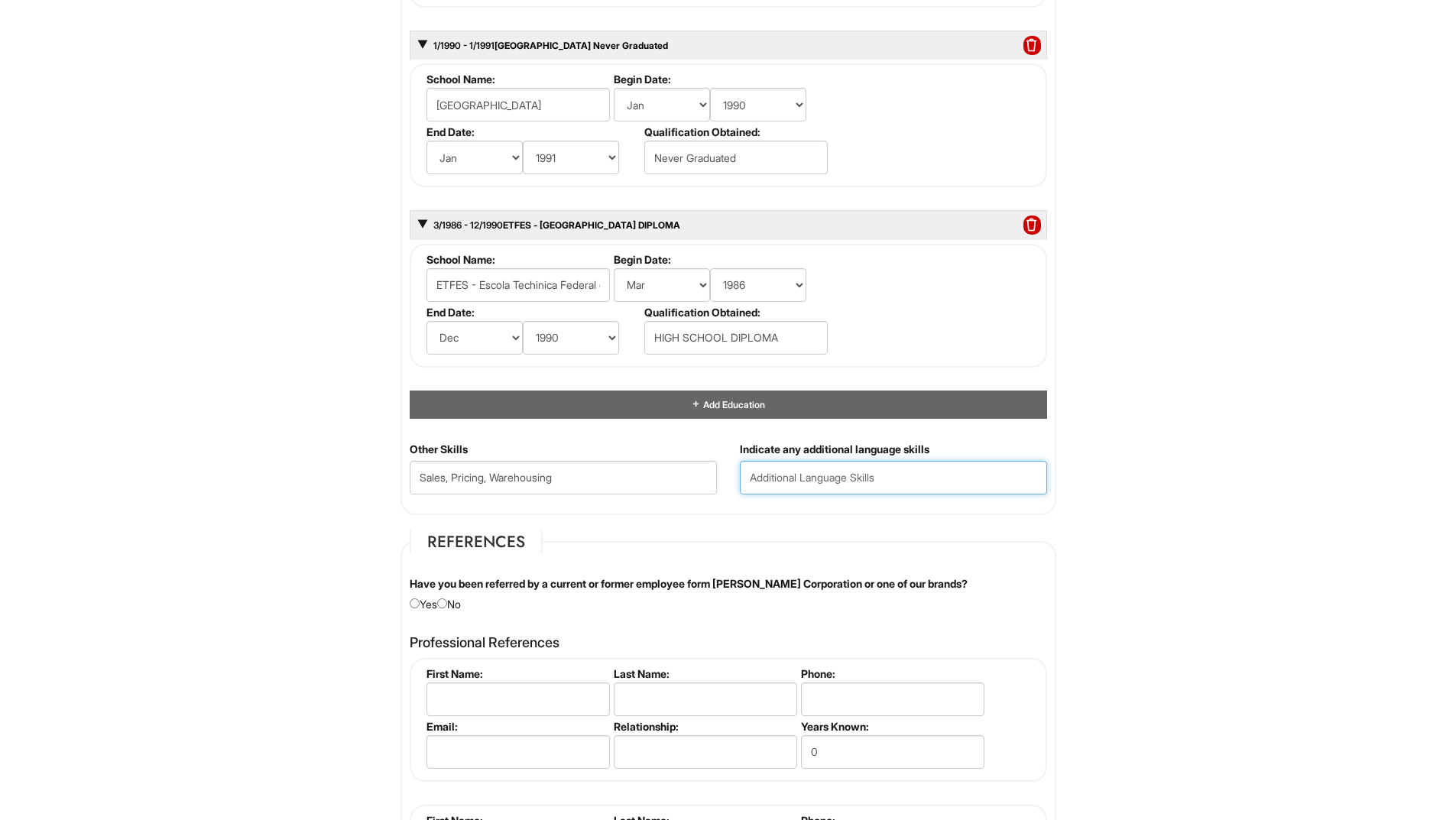
click at [783, 480] on input "text" at bounding box center [893, 478] width 308 height 34
type input "Portuguese Fluent and Spanish Beginner"
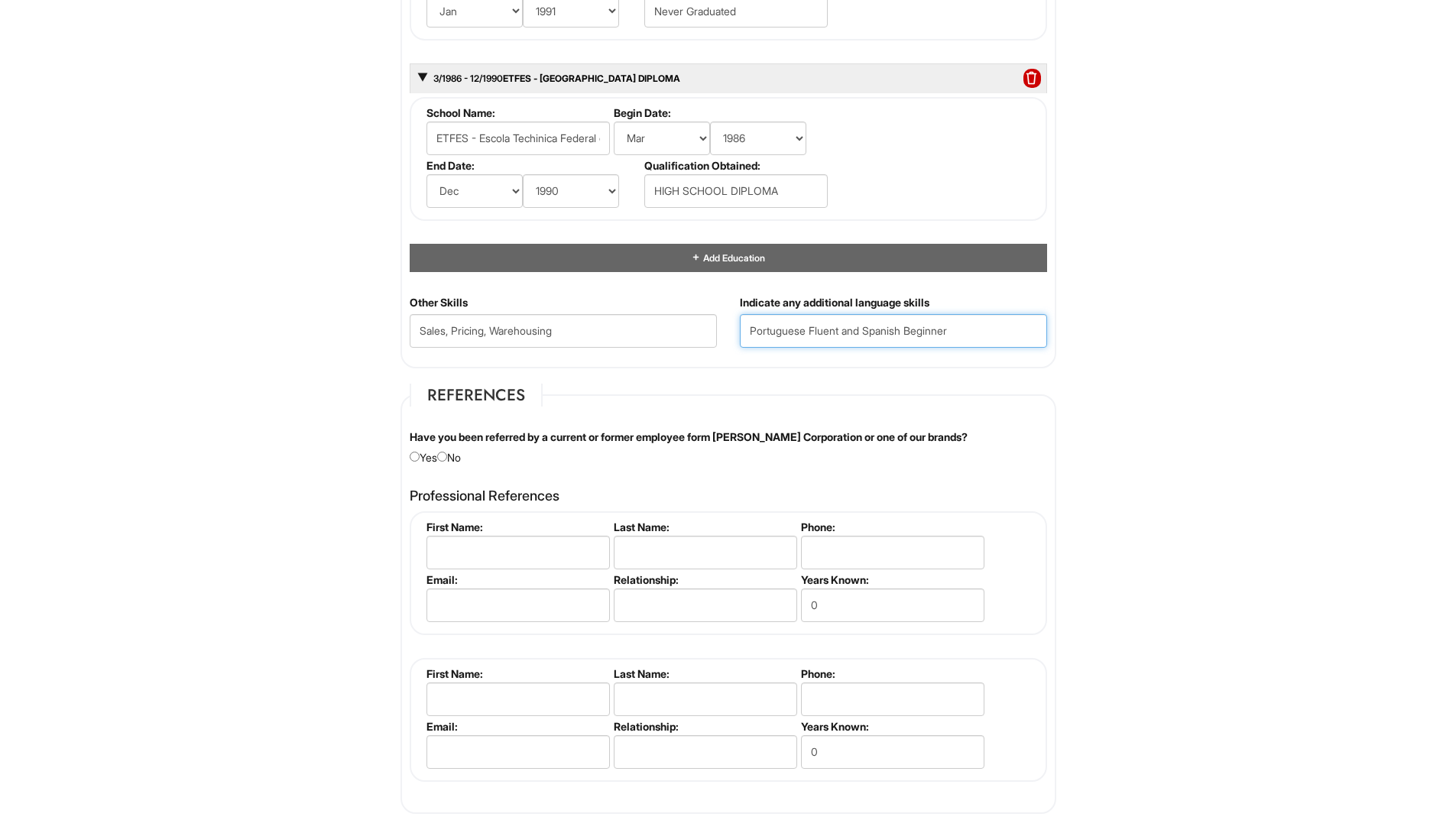
scroll to position [1912, 0]
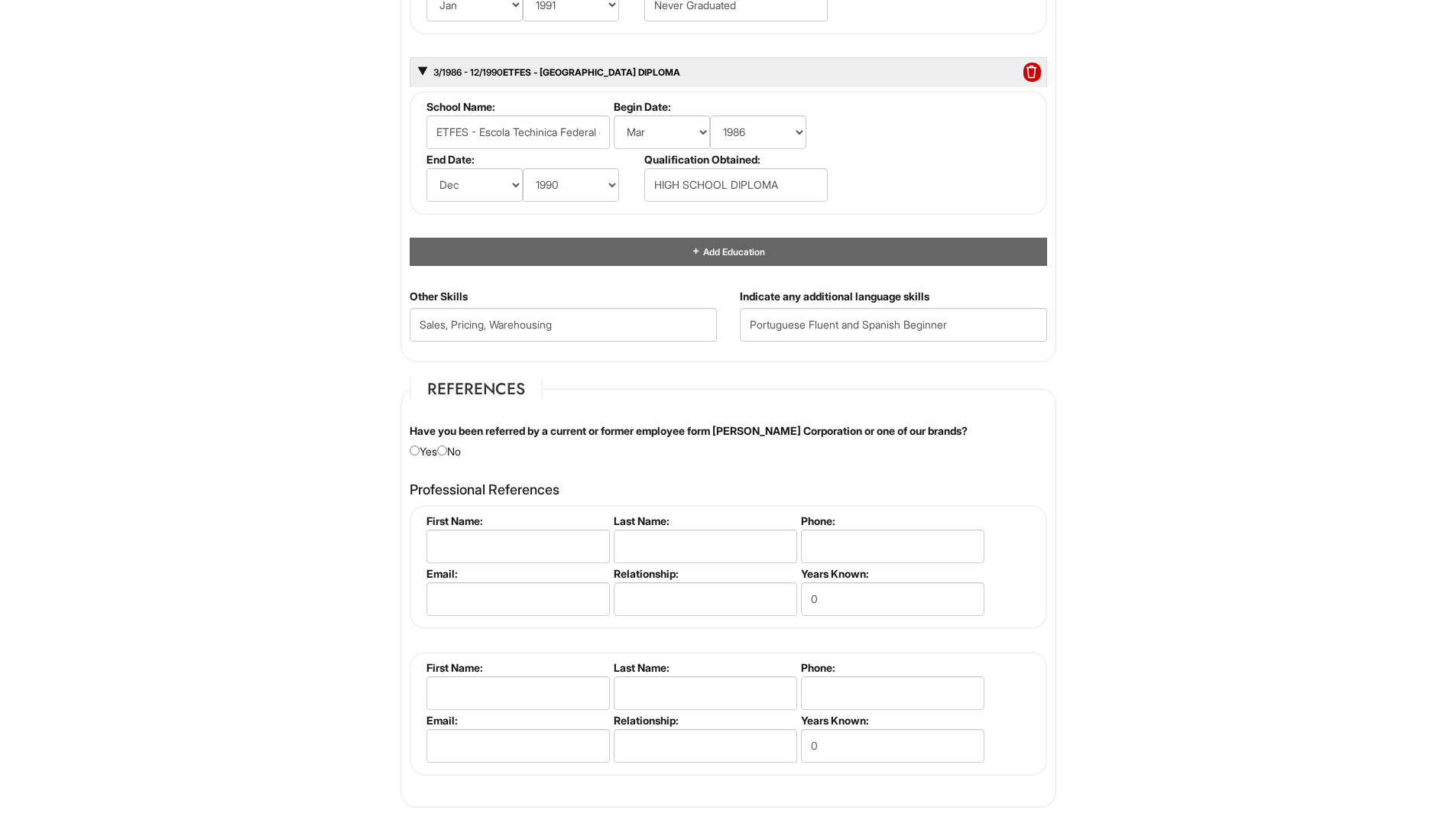
click at [539, 451] on div "Have you been referred by a current or former employee form Giorgio Armani Corp…" at bounding box center [728, 441] width 660 height 36
click at [446, 449] on input "radio" at bounding box center [442, 450] width 10 height 10
radio input "true"
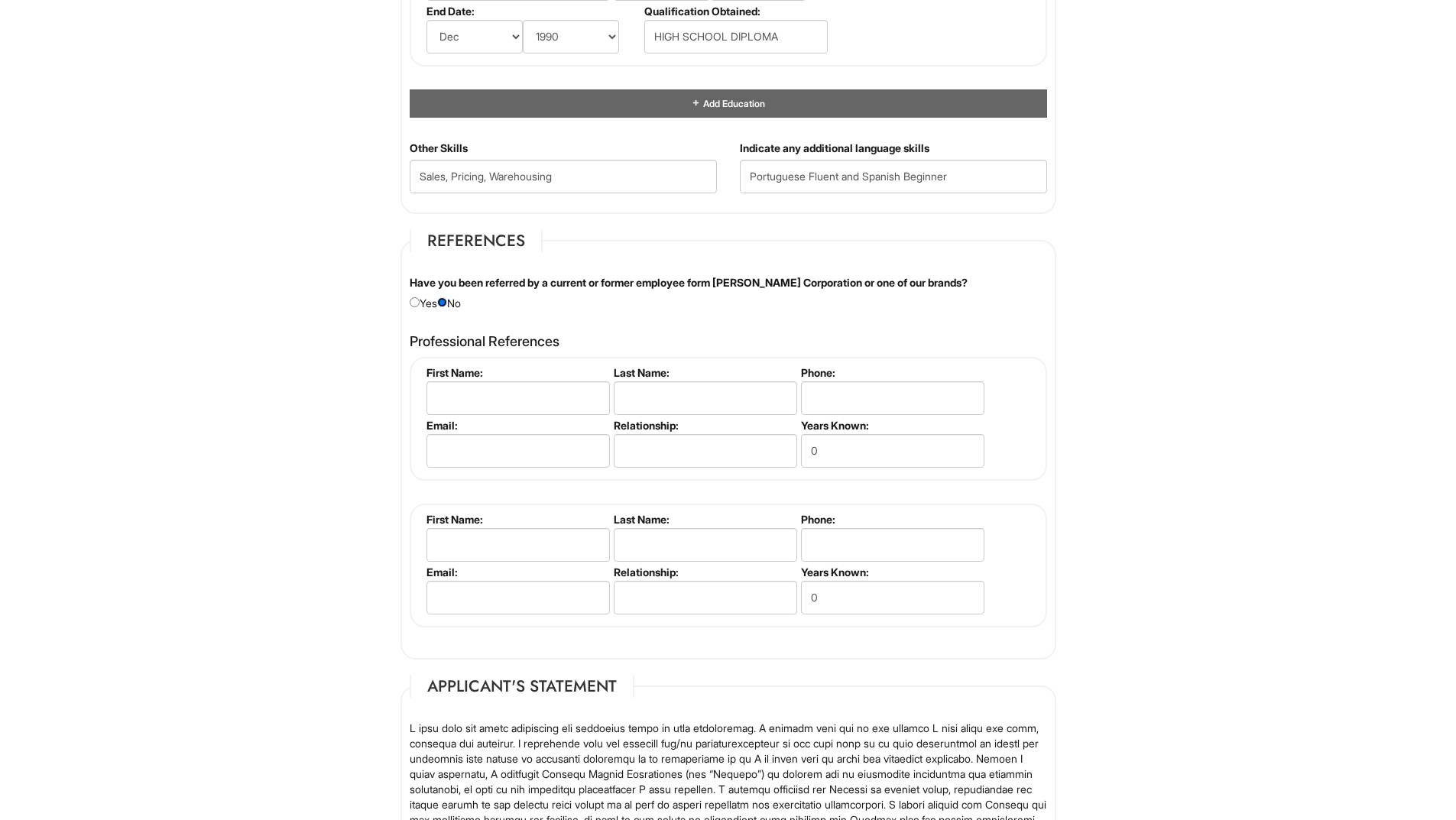
scroll to position [2064, 0]
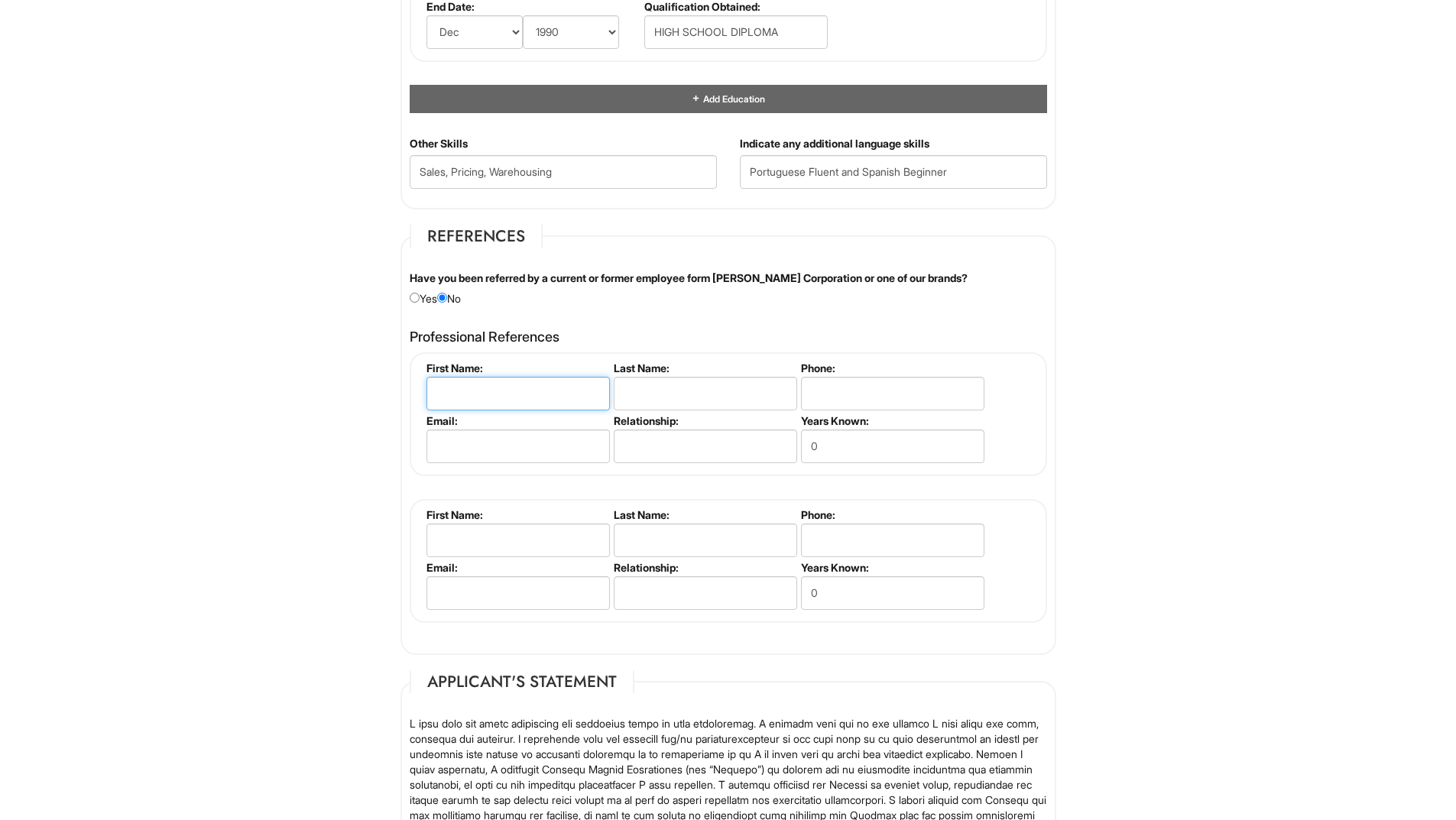
click at [520, 401] on input "text" at bounding box center [518, 393] width 183 height 34
type input "Andre"
click at [644, 390] on input "text" at bounding box center [705, 393] width 183 height 34
type input "Martins"
click at [923, 405] on input "tel" at bounding box center [893, 393] width 183 height 34
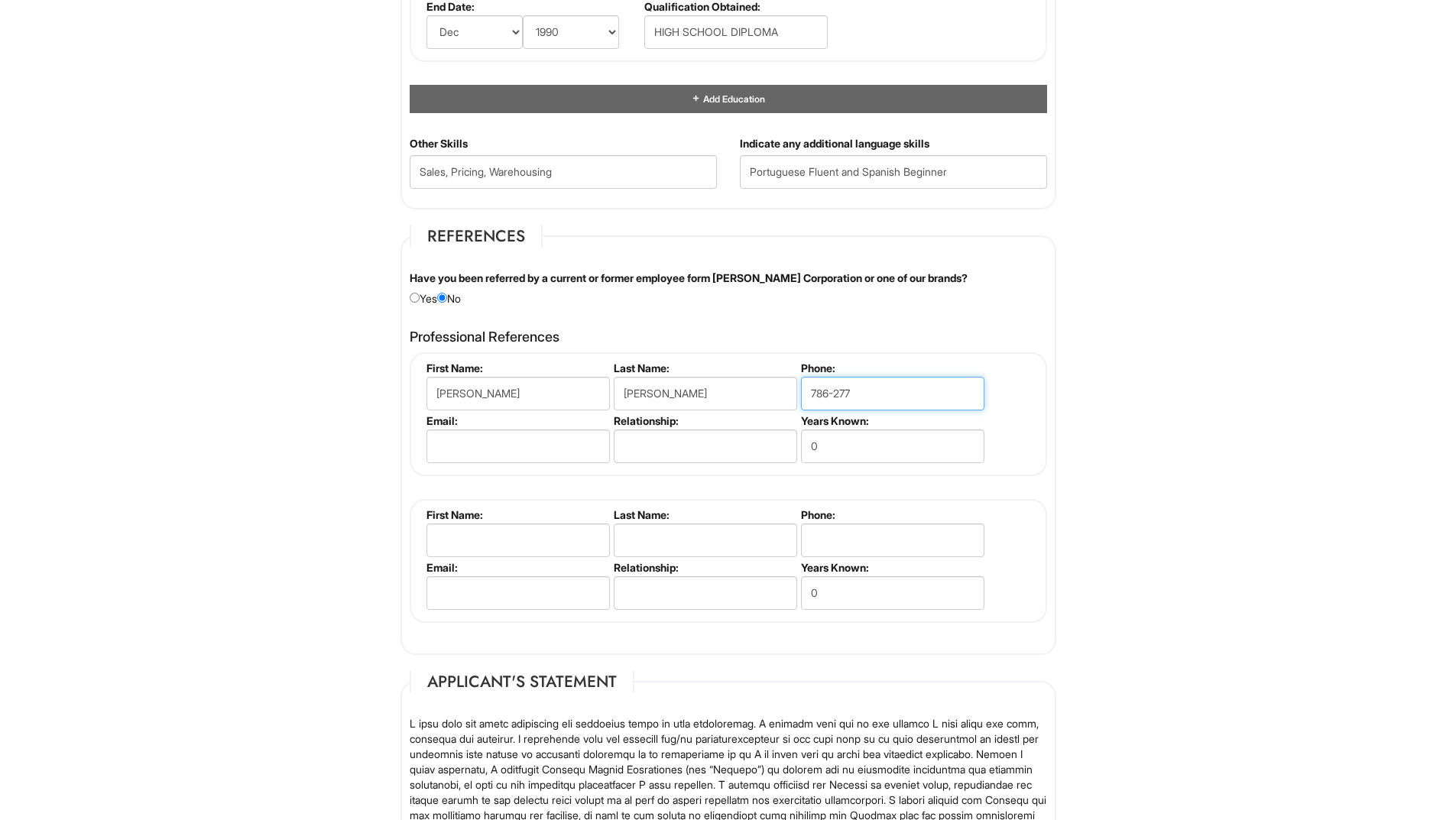
type input "786-277-8173"
click at [562, 445] on input "email" at bounding box center [518, 446] width 183 height 34
type input "andre@aaeworks.com"
click at [645, 451] on input "text" at bounding box center [705, 446] width 183 height 34
type input "CEO and Manager"
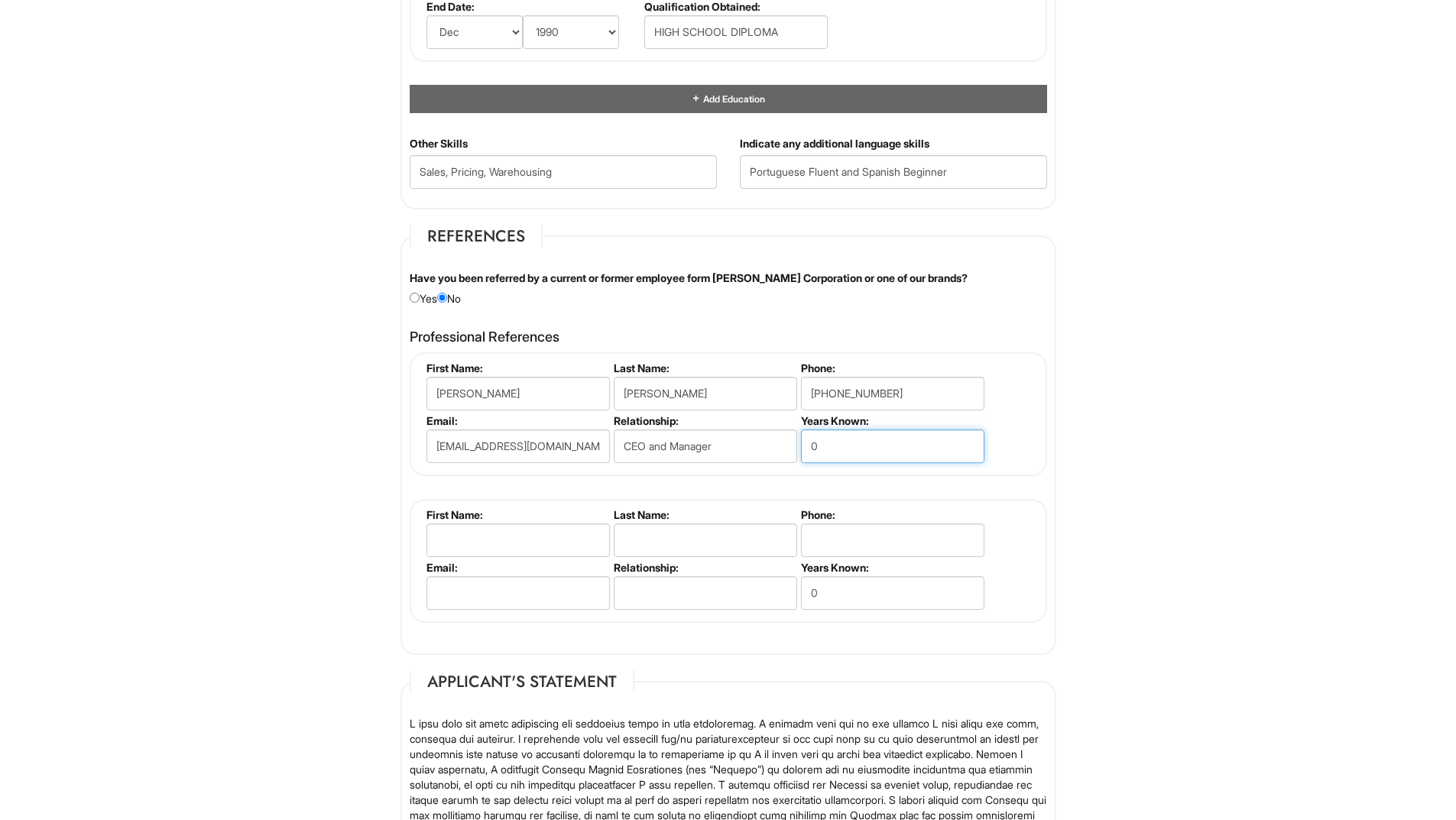
click at [831, 444] on input "0" at bounding box center [893, 446] width 183 height 34
drag, startPoint x: 831, startPoint y: 444, endPoint x: 810, endPoint y: 450, distance: 21.8
click at [810, 450] on input "0" at bounding box center [893, 446] width 183 height 34
type input "18+"
click at [754, 478] on div "Andre Martins First Name: Andre Last Name: Martins Phone: 786-277-8173 Email: a…" at bounding box center [728, 488] width 637 height 271
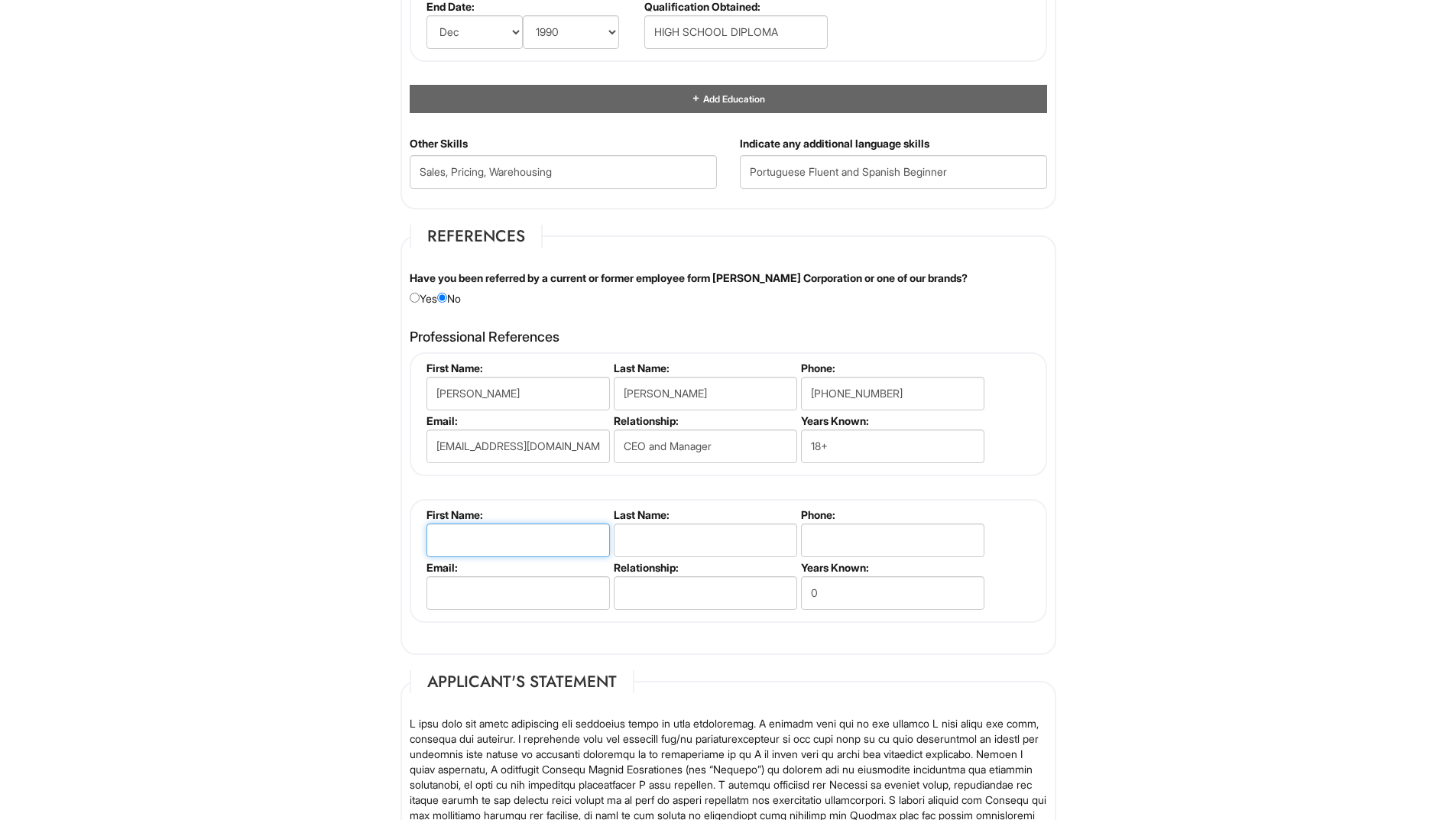
click at [560, 540] on input "text" at bounding box center [518, 540] width 183 height 34
type input "Bernardo"
click at [630, 551] on input "text" at bounding box center [705, 540] width 183 height 34
type input "Carneiro"
click at [816, 536] on input "tel" at bounding box center [893, 540] width 183 height 34
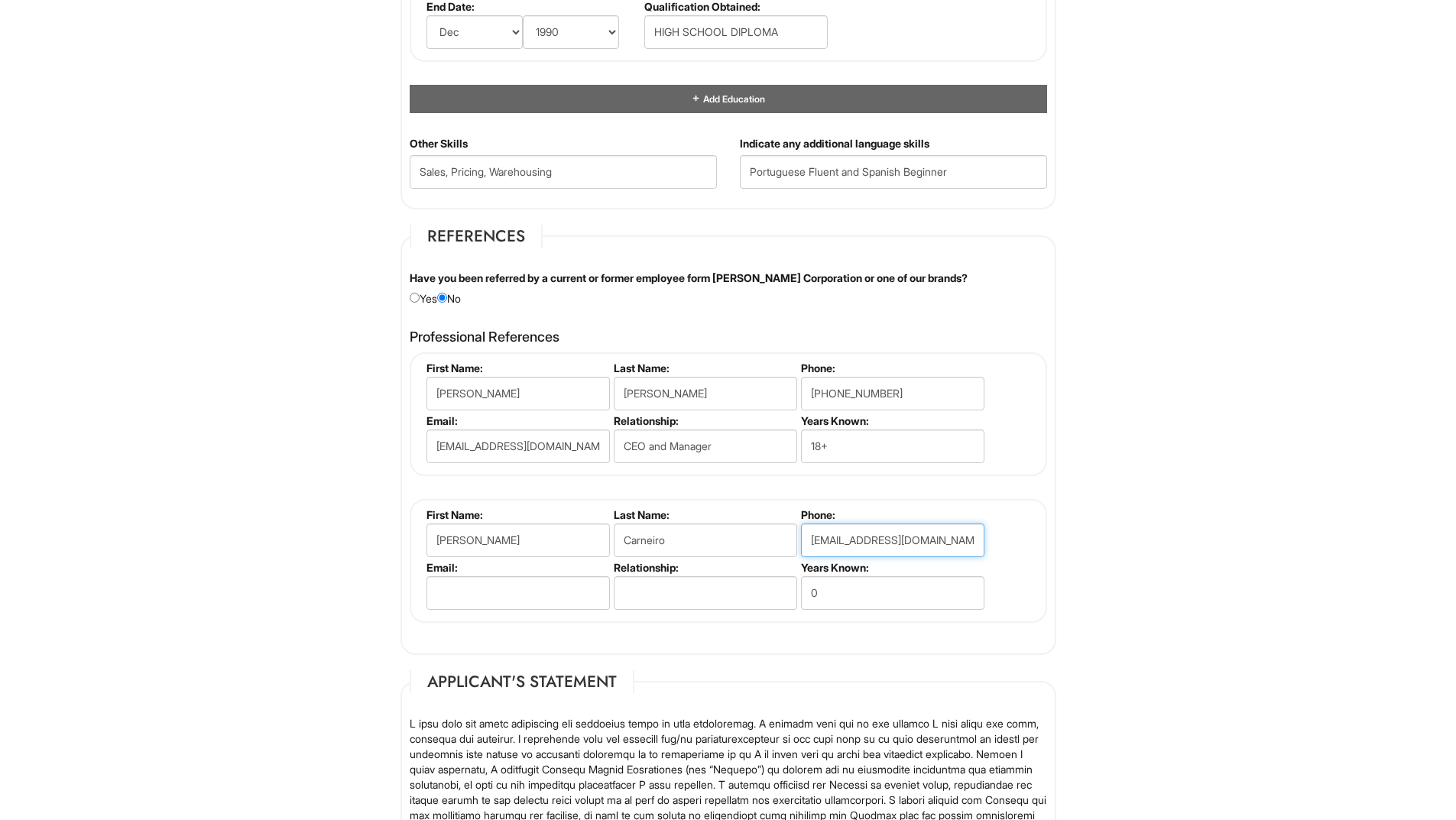
type input "bbc13251@gmail.com"
drag, startPoint x: 928, startPoint y: 541, endPoint x: 803, endPoint y: 541, distance: 125.0
click at [803, 541] on input "bbc13251@gmail.com" at bounding box center [893, 540] width 183 height 34
click at [480, 591] on input "email" at bounding box center [518, 593] width 183 height 34
paste input "bbc13251@gmail.com"
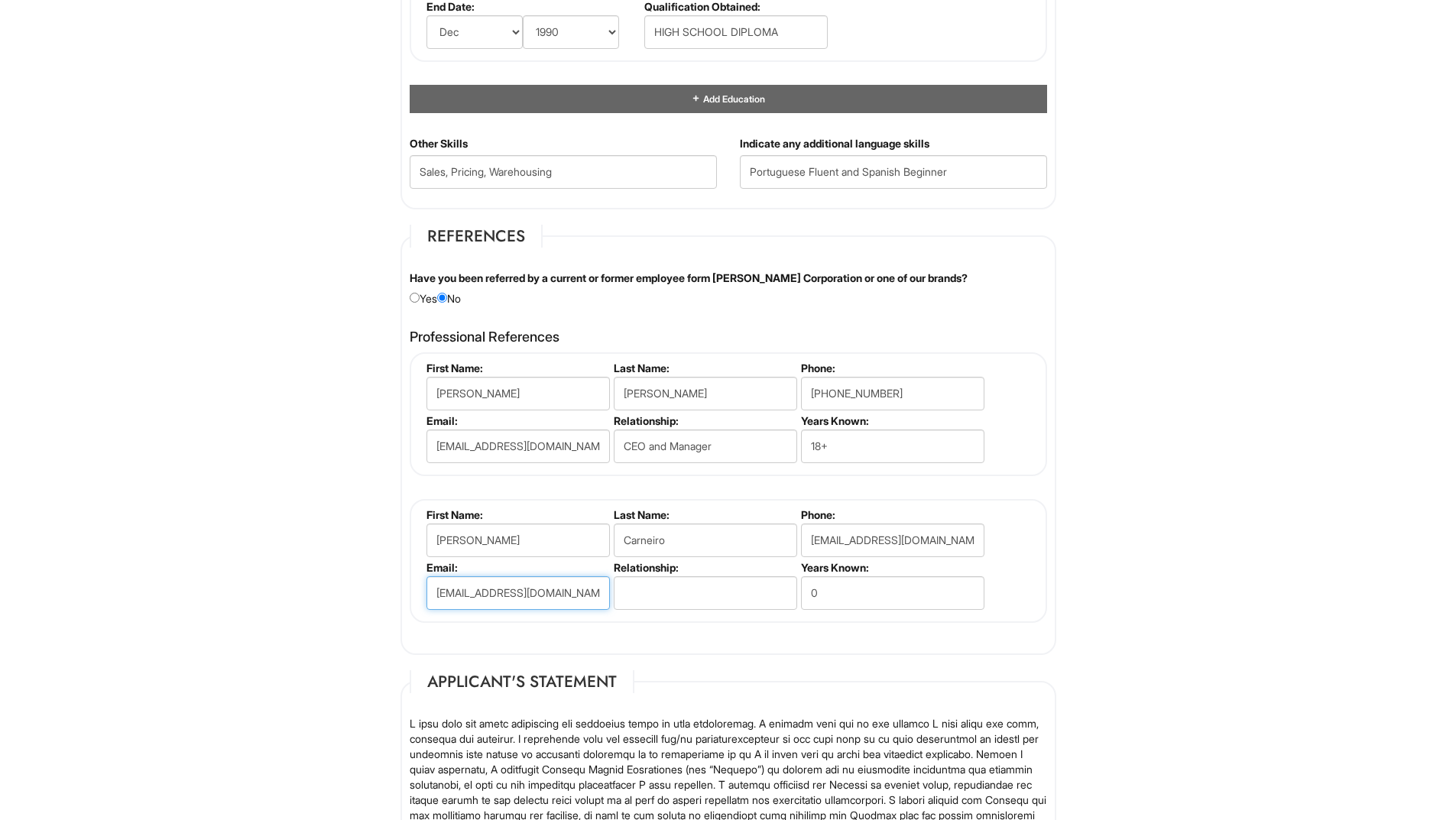
type input "bbc13251@gmail.com"
drag, startPoint x: 919, startPoint y: 540, endPoint x: 780, endPoint y: 542, distance: 139.0
click at [781, 509] on ul "First Name: Bernardo Last Name: Carneiro Phone: bbc13251@gmail.com Email: bbc13…" at bounding box center [730, 509] width 615 height 0
type input "786-678-8178"
click at [641, 597] on input "text" at bounding box center [705, 593] width 183 height 34
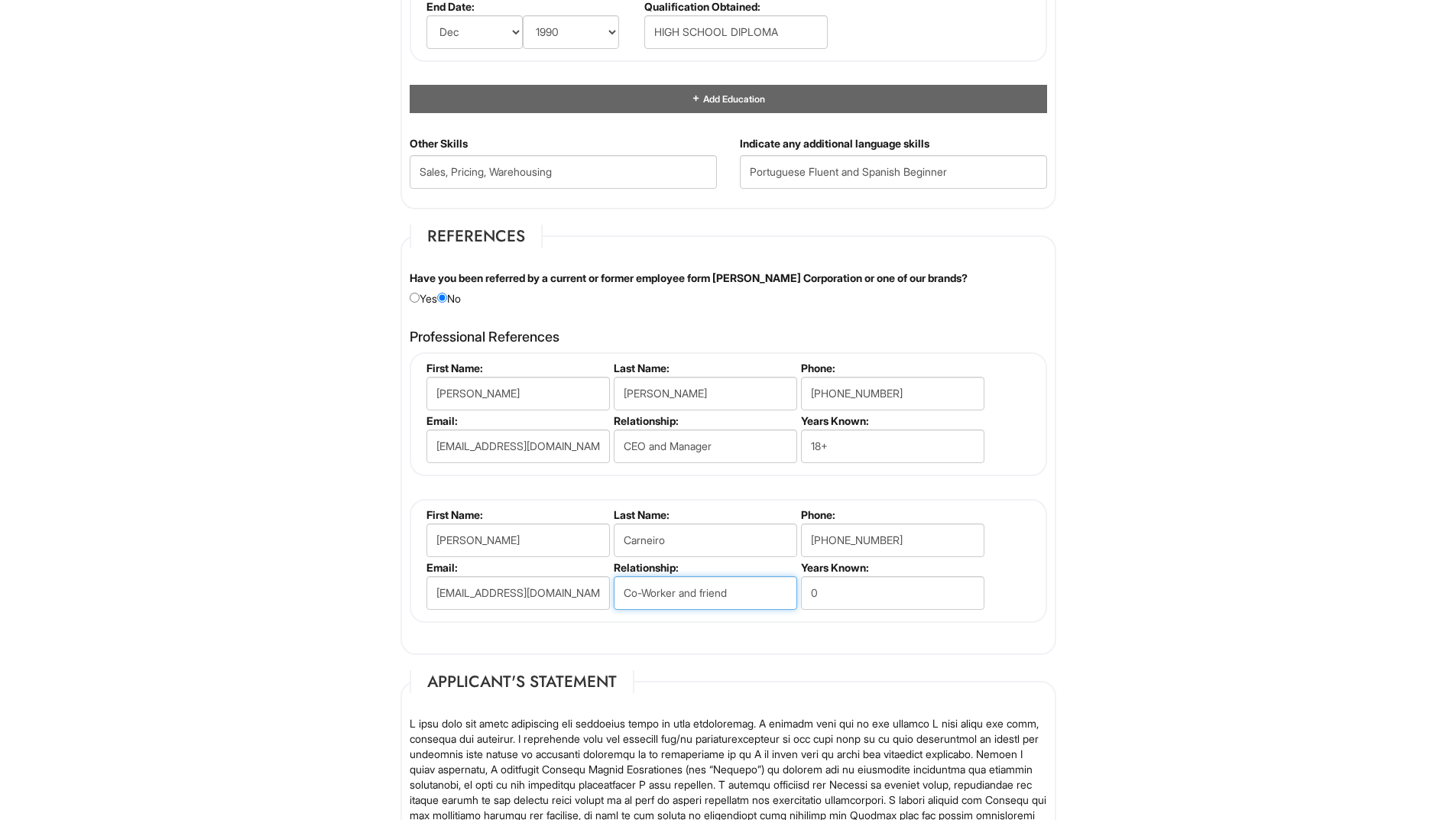
type input "Co-Worker and friend"
click at [725, 448] on input "CEO and Manager" at bounding box center [705, 446] width 183 height 34
type input "CEO and Manager and friend"
click at [788, 509] on ul "First Name: Bernardo Last Name: Carneiro Phone: 786-678-8178 Email: bbc13251@gm…" at bounding box center [730, 509] width 615 height 0
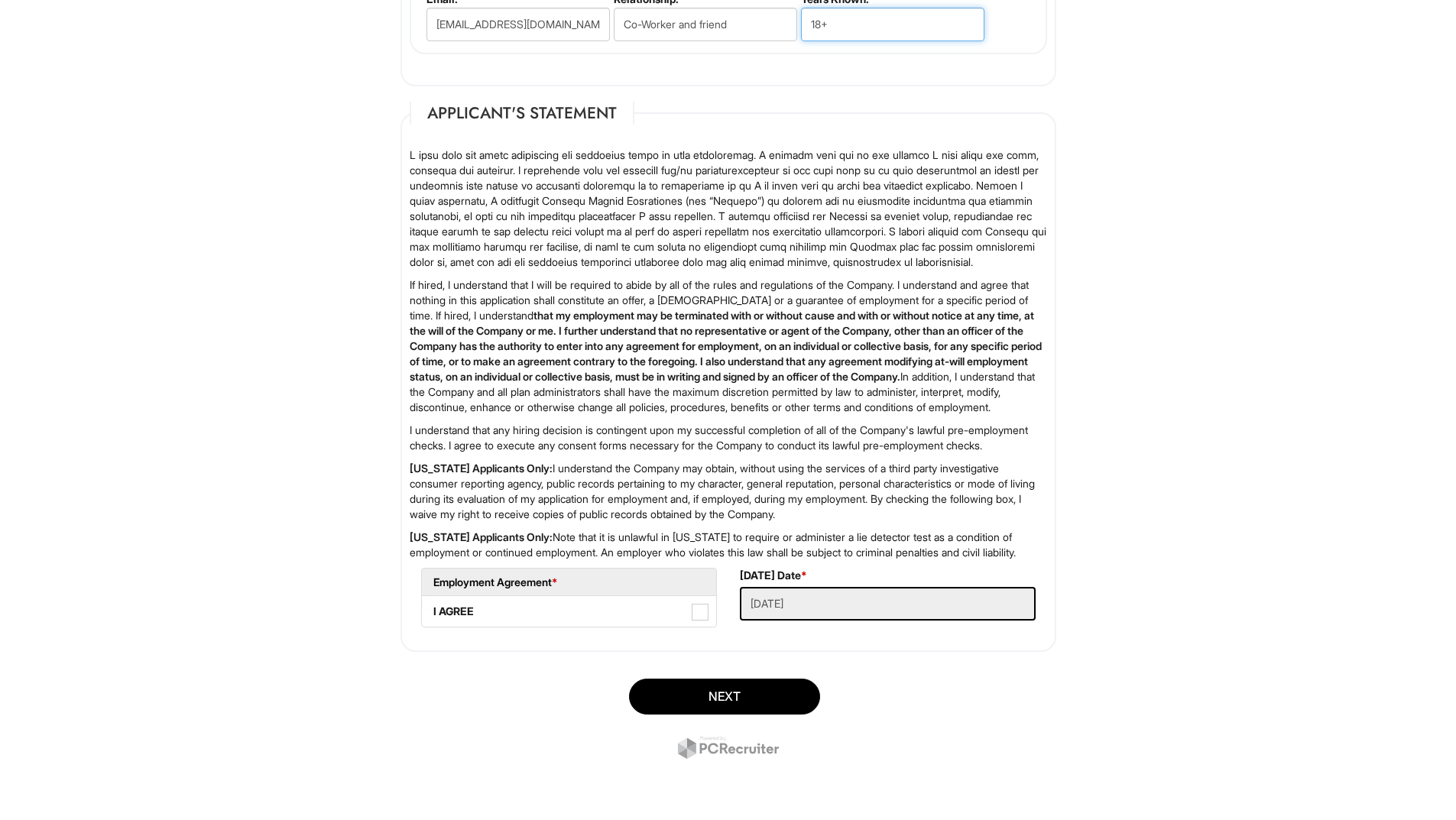
scroll to position [2695, 0]
type input "18+"
click at [702, 608] on span at bounding box center [700, 612] width 17 height 17
click at [432, 608] on AGREE "I AGREE" at bounding box center [427, 604] width 10 height 10
checkbox AGREE "true"
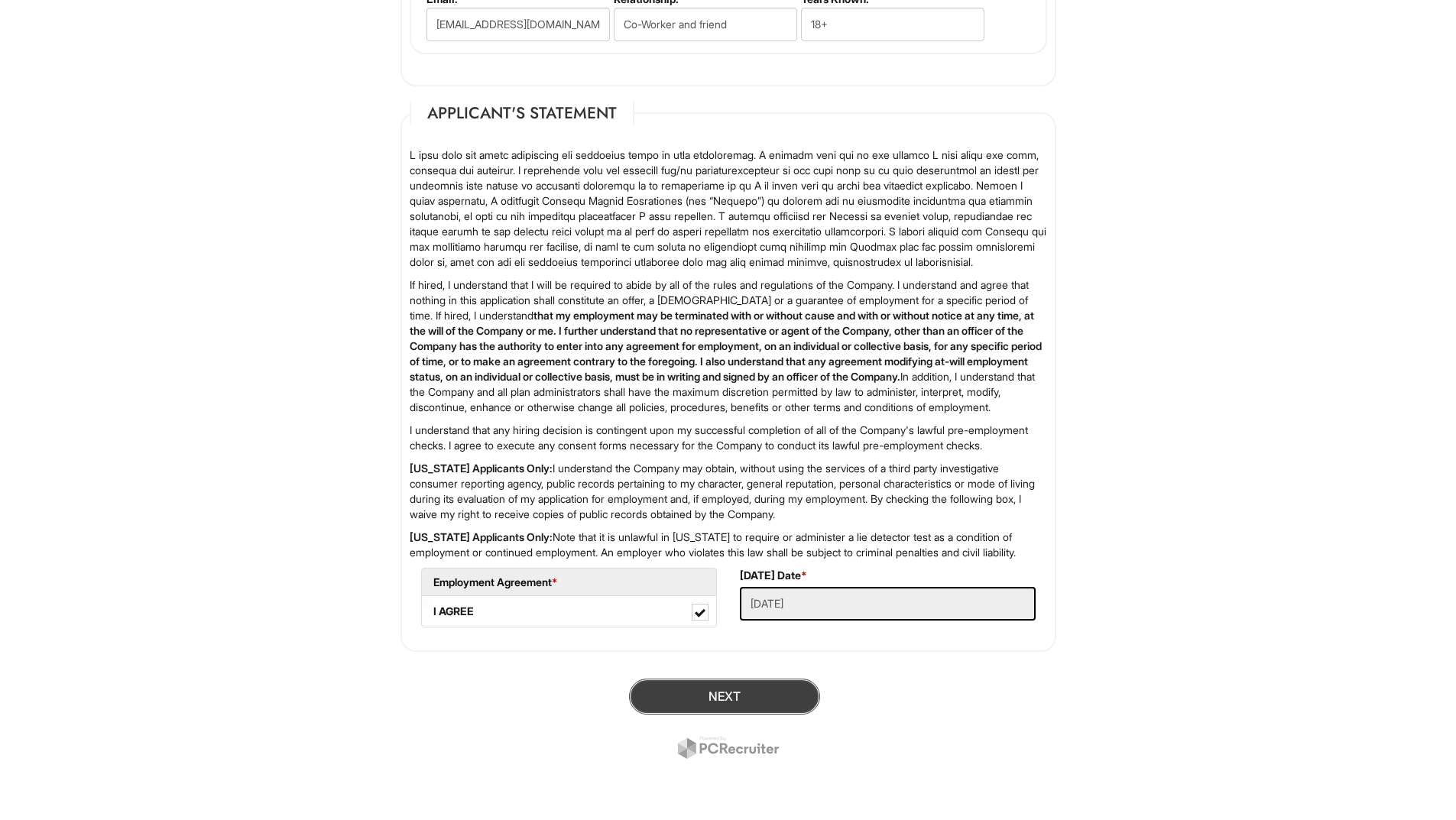
click at [719, 702] on button "Next" at bounding box center [724, 697] width 191 height 36
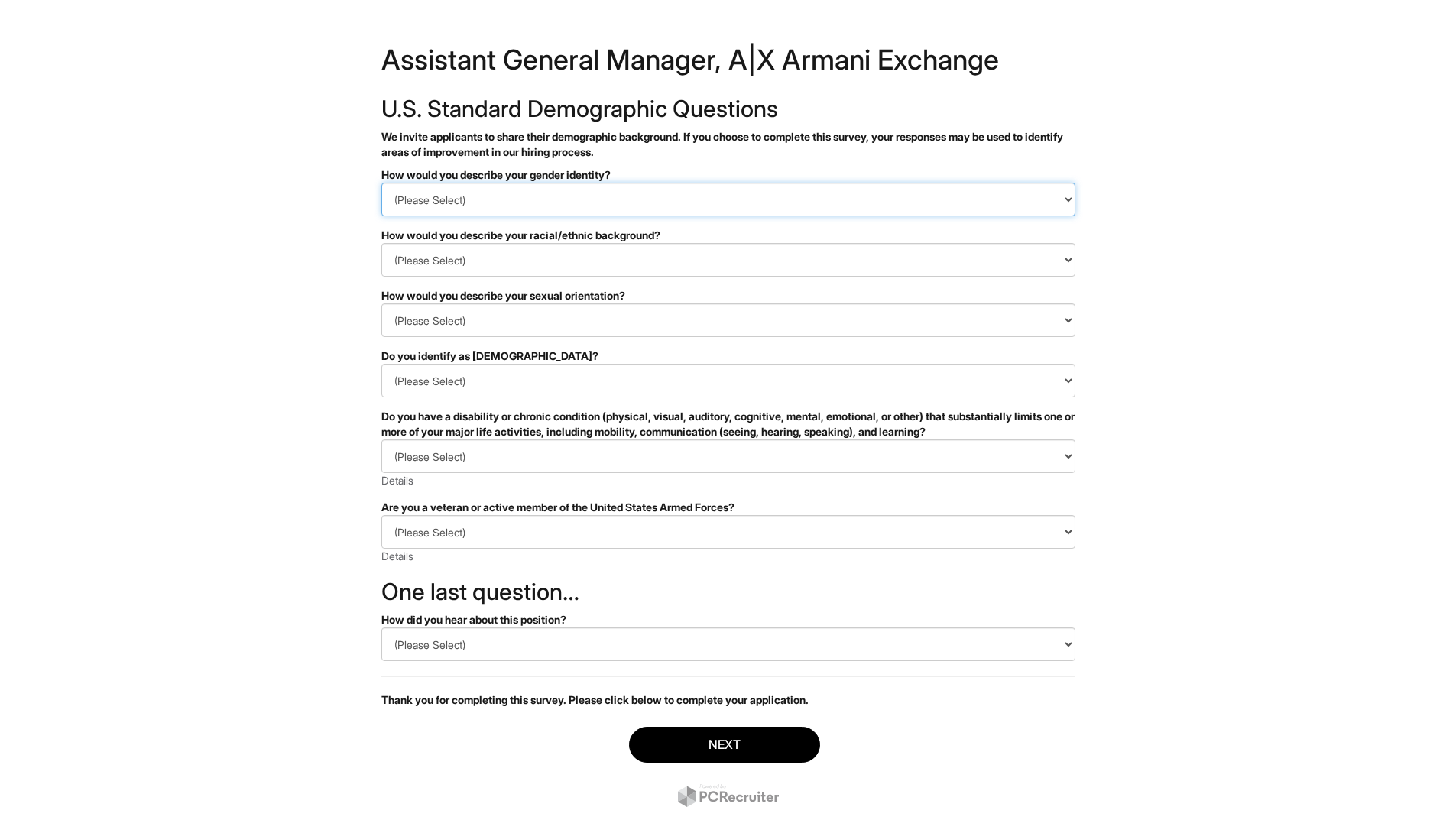
click at [460, 203] on select "(Please Select) Man Woman [DEMOGRAPHIC_DATA] I prefer to self-describe I don't …" at bounding box center [728, 199] width 694 height 34
select select "Man"
click at [382, 183] on select "(Please Select) Man Woman [DEMOGRAPHIC_DATA] I prefer to self-describe I don't …" at bounding box center [728, 199] width 694 height 34
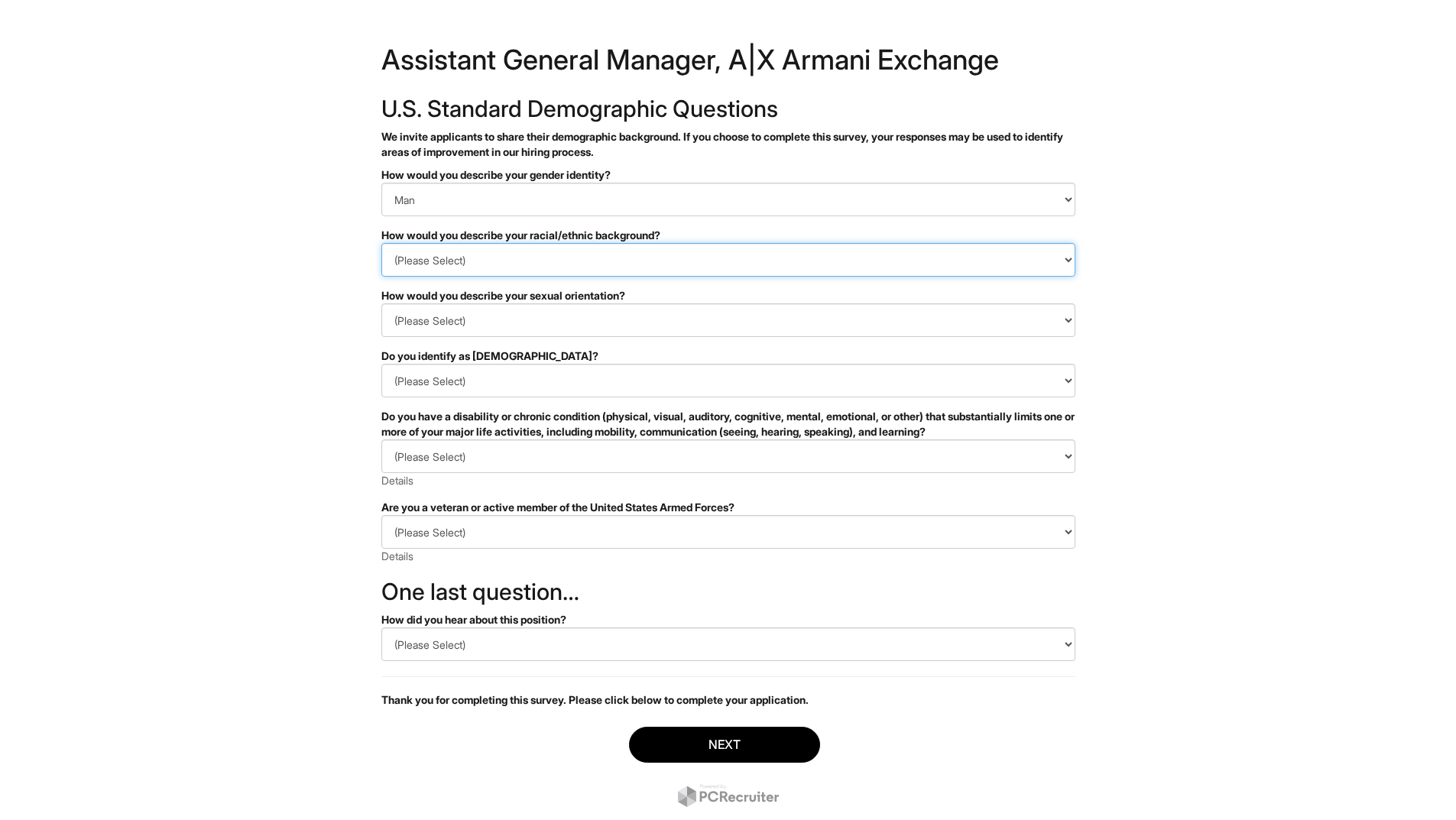
click at [457, 262] on select "(Please Select) [DEMOGRAPHIC_DATA] or of [DEMOGRAPHIC_DATA] descent [DEMOGRAPHI…" at bounding box center [728, 260] width 694 height 34
select select "White or European"
click at [382, 243] on select "(Please Select) [DEMOGRAPHIC_DATA] or of [DEMOGRAPHIC_DATA] descent [DEMOGRAPHI…" at bounding box center [728, 260] width 694 height 34
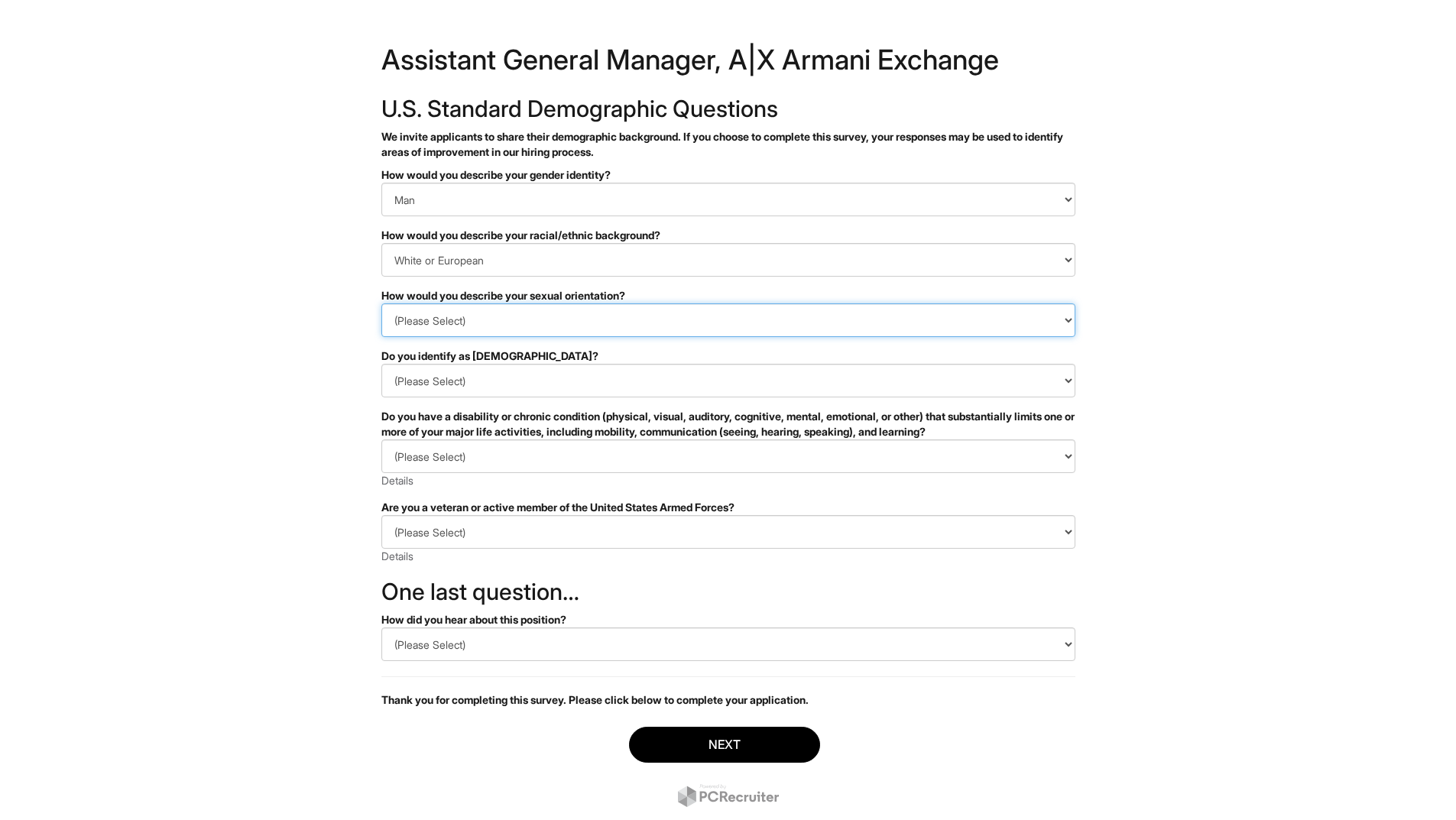
click at [510, 326] on select "(Please Select) [DEMOGRAPHIC_DATA] [DEMOGRAPHIC_DATA] and/or [DEMOGRAPHIC_DATA]…" at bounding box center [728, 320] width 694 height 34
select select "[DEMOGRAPHIC_DATA]"
click at [382, 303] on select "(Please Select) [DEMOGRAPHIC_DATA] [DEMOGRAPHIC_DATA] and/or [DEMOGRAPHIC_DATA]…" at bounding box center [728, 320] width 694 height 34
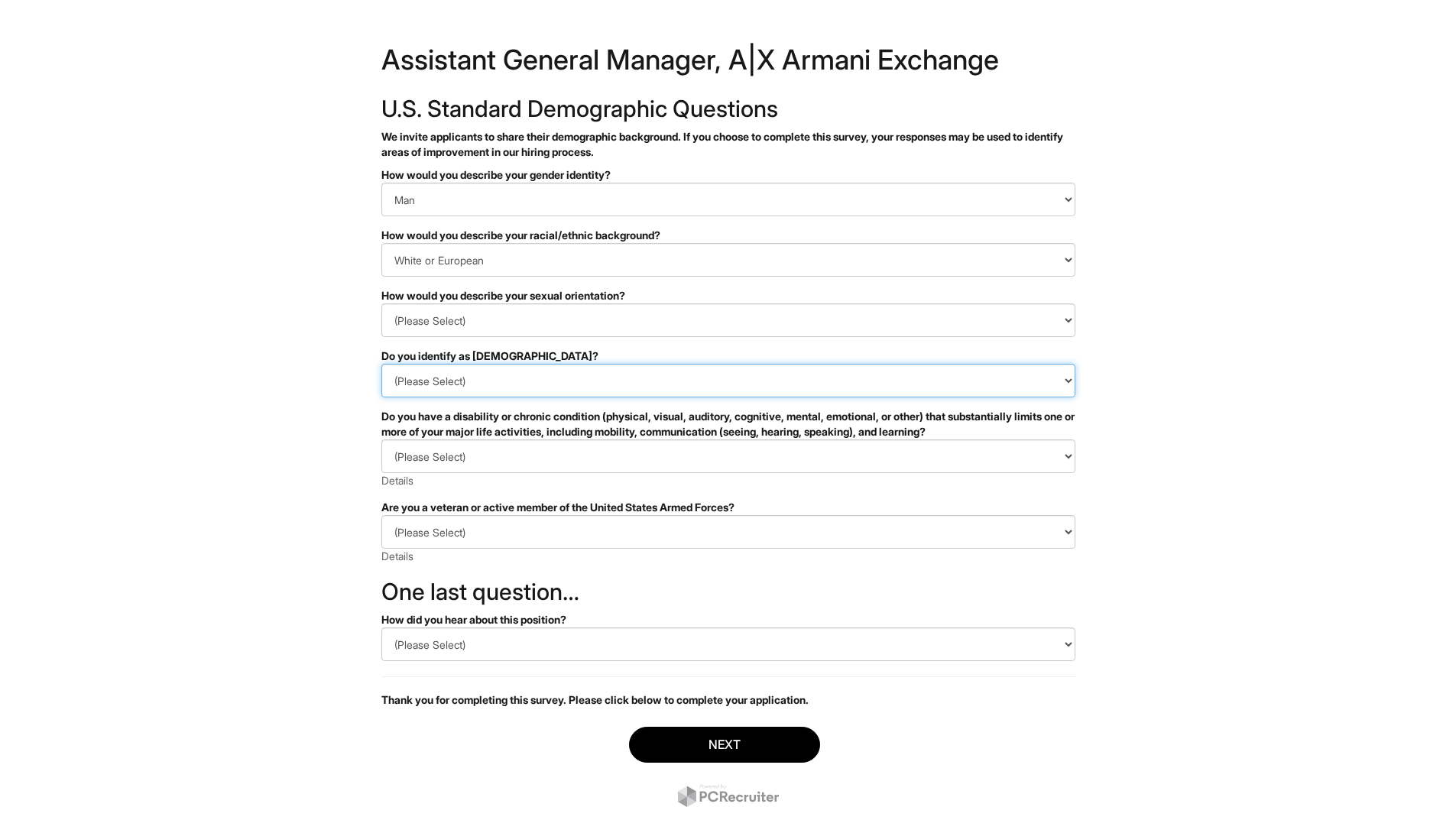
click at [463, 377] on select "(Please Select) Yes No I prefer to self-describe I don't wish to answer" at bounding box center [728, 381] width 694 height 34
select select "No"
click at [382, 364] on select "(Please Select) Yes No I prefer to self-describe I don't wish to answer" at bounding box center [728, 381] width 694 height 34
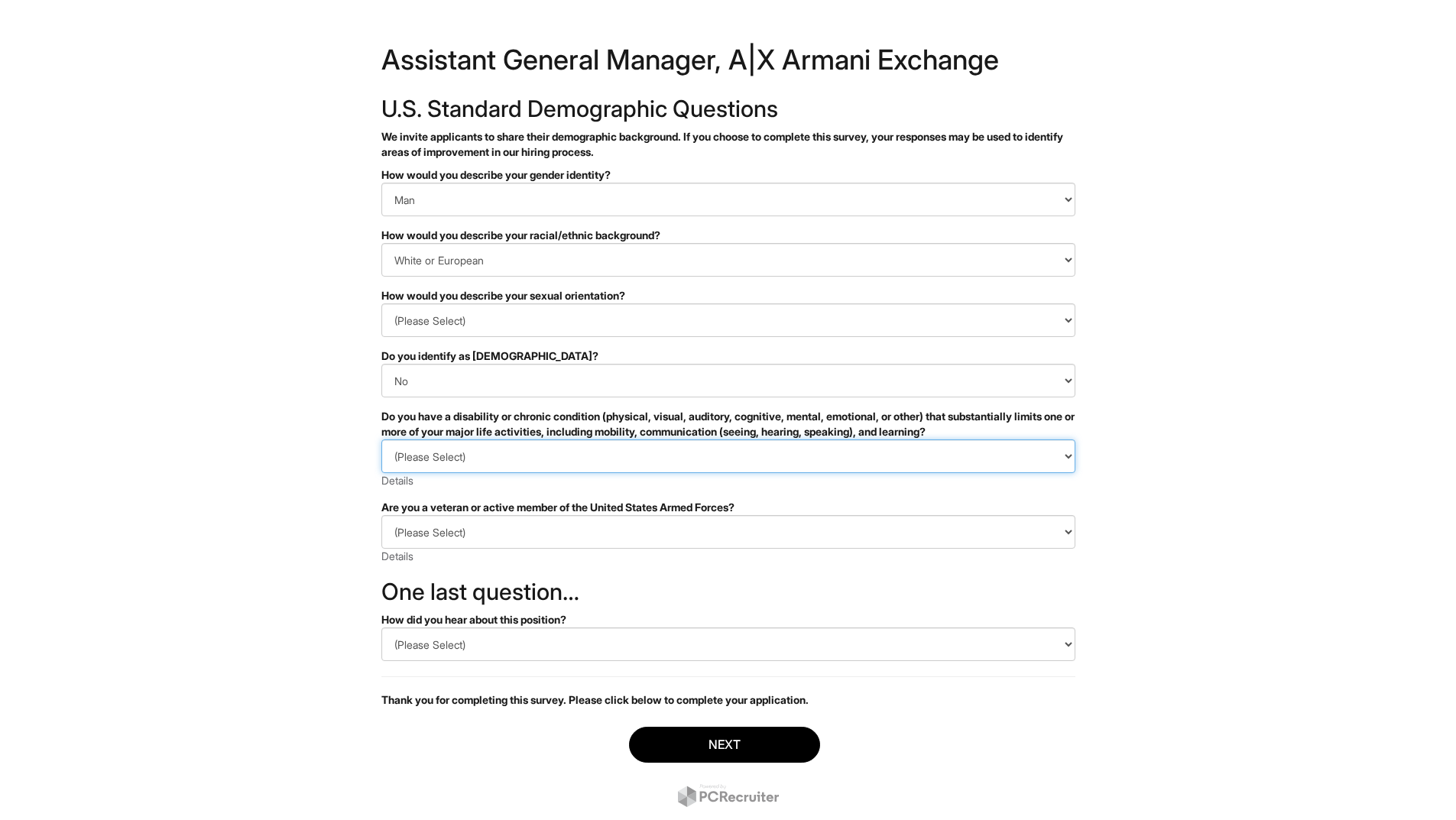
click at [465, 454] on select "(Please Select) YES, I HAVE A DISABILITY (or previously had a disability) NO, I…" at bounding box center [728, 457] width 694 height 34
select select "NO, I DON'T HAVE A DISABILITY"
click at [382, 440] on select "(Please Select) YES, I HAVE A DISABILITY (or previously had a disability) NO, I…" at bounding box center [728, 457] width 694 height 34
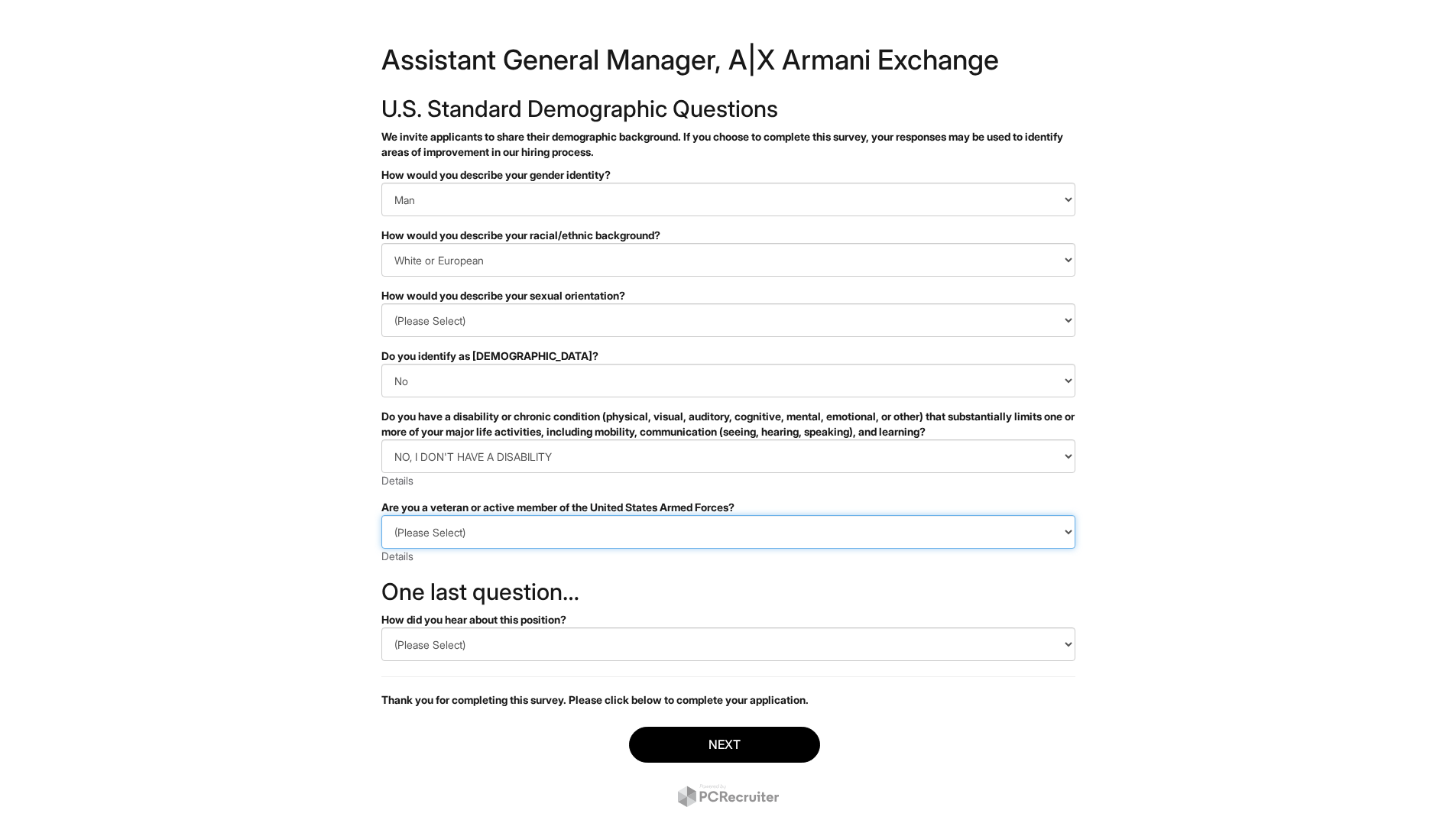
click at [468, 539] on select "(Please Select) I IDENTIFY AS ONE OR MORE OF THE CLASSIFICATIONS OF PROTECTED V…" at bounding box center [728, 532] width 694 height 34
select select "I AM NOT A PROTECTED VETERAN"
click at [382, 515] on select "(Please Select) I IDENTIFY AS ONE OR MORE OF THE CLASSIFICATIONS OF PROTECTED V…" at bounding box center [728, 532] width 694 height 34
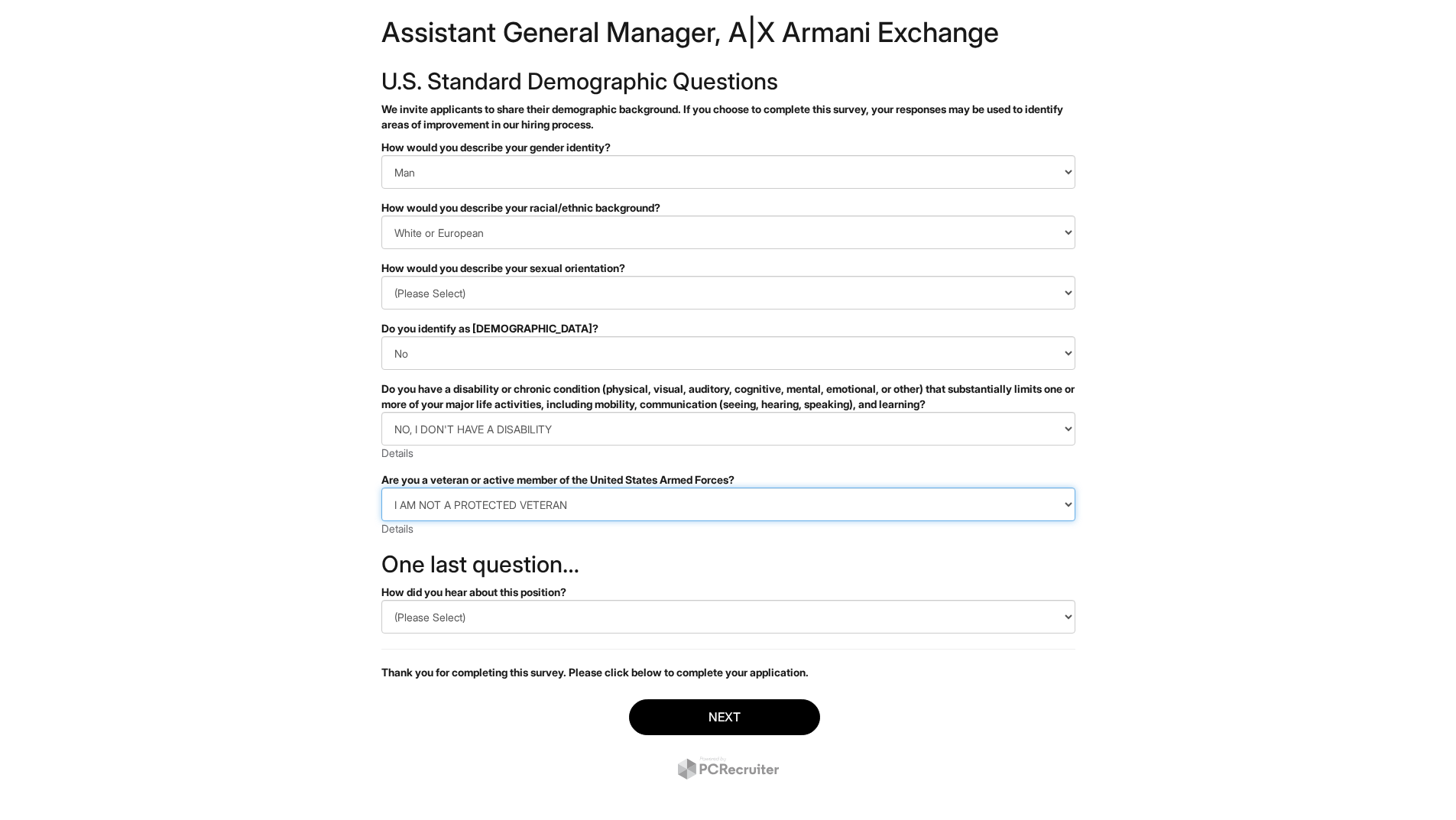
scroll to position [41, 0]
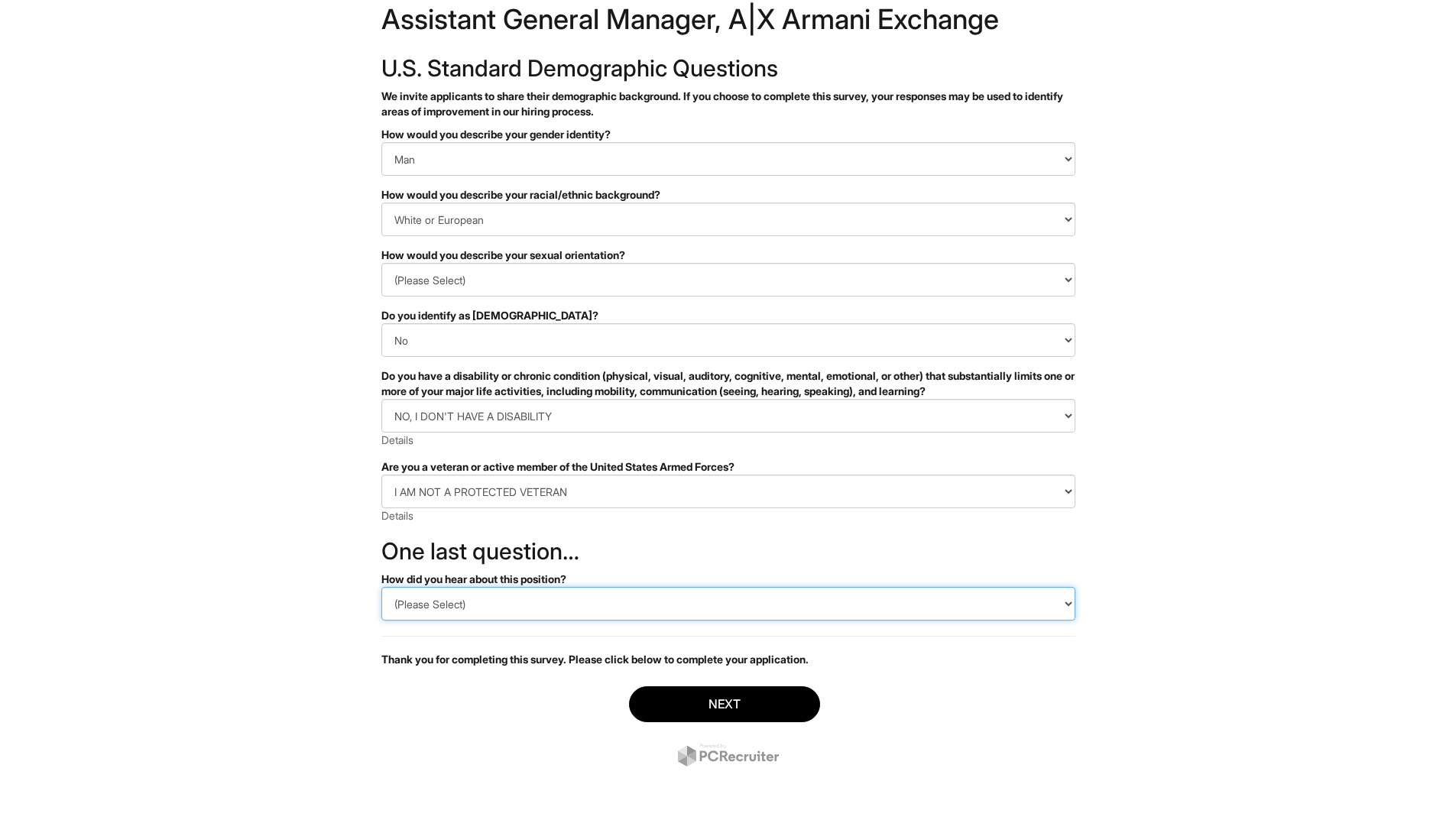
click at [475, 608] on select "(Please Select) CareerBuilder Indeed LinkedIn Monster Referral Other" at bounding box center [728, 604] width 694 height 34
select select "LinkedIn"
click at [382, 587] on select "(Please Select) CareerBuilder Indeed LinkedIn Monster Referral Other" at bounding box center [728, 604] width 694 height 34
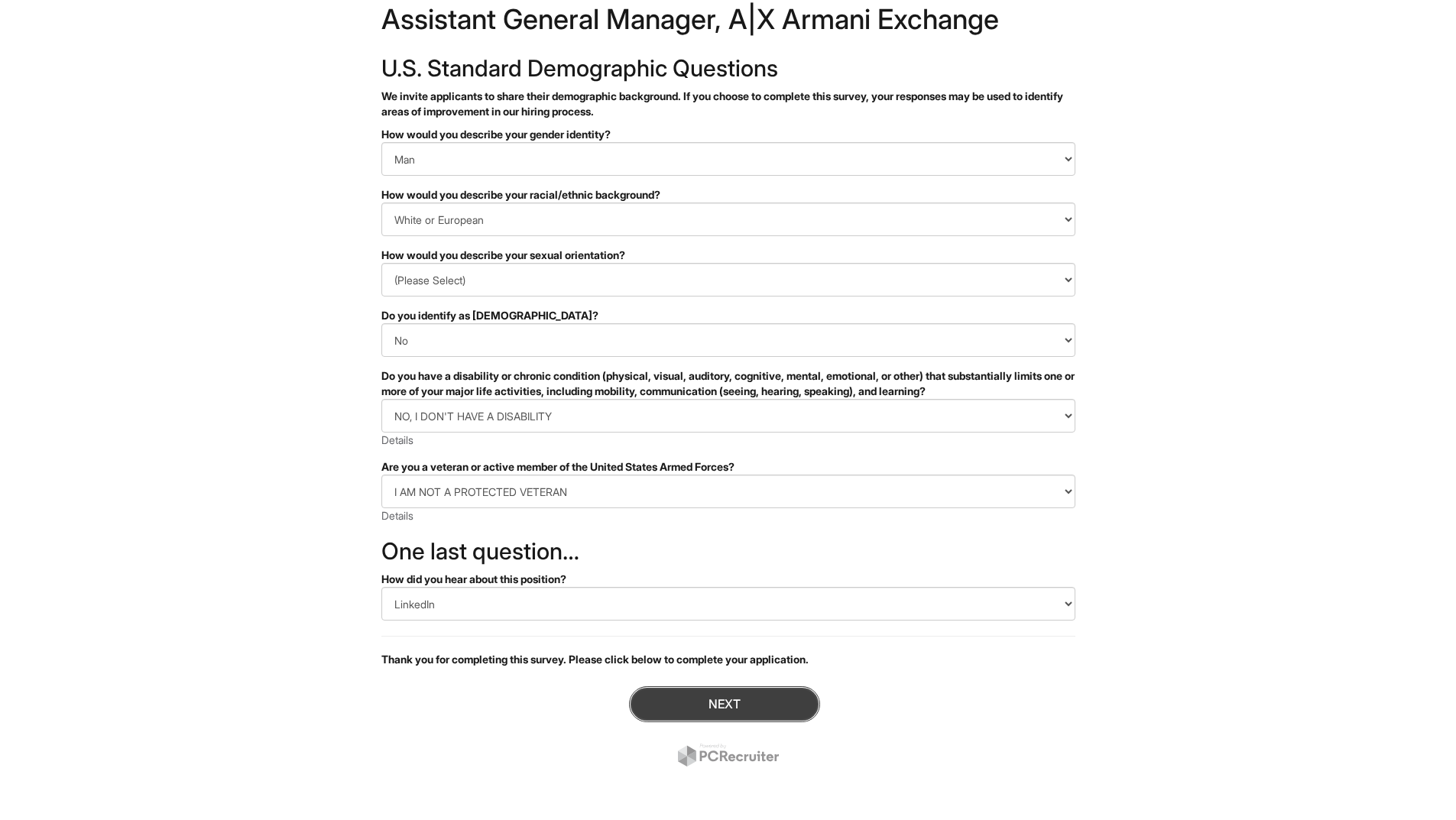
click at [709, 704] on button "Next" at bounding box center [724, 704] width 191 height 36
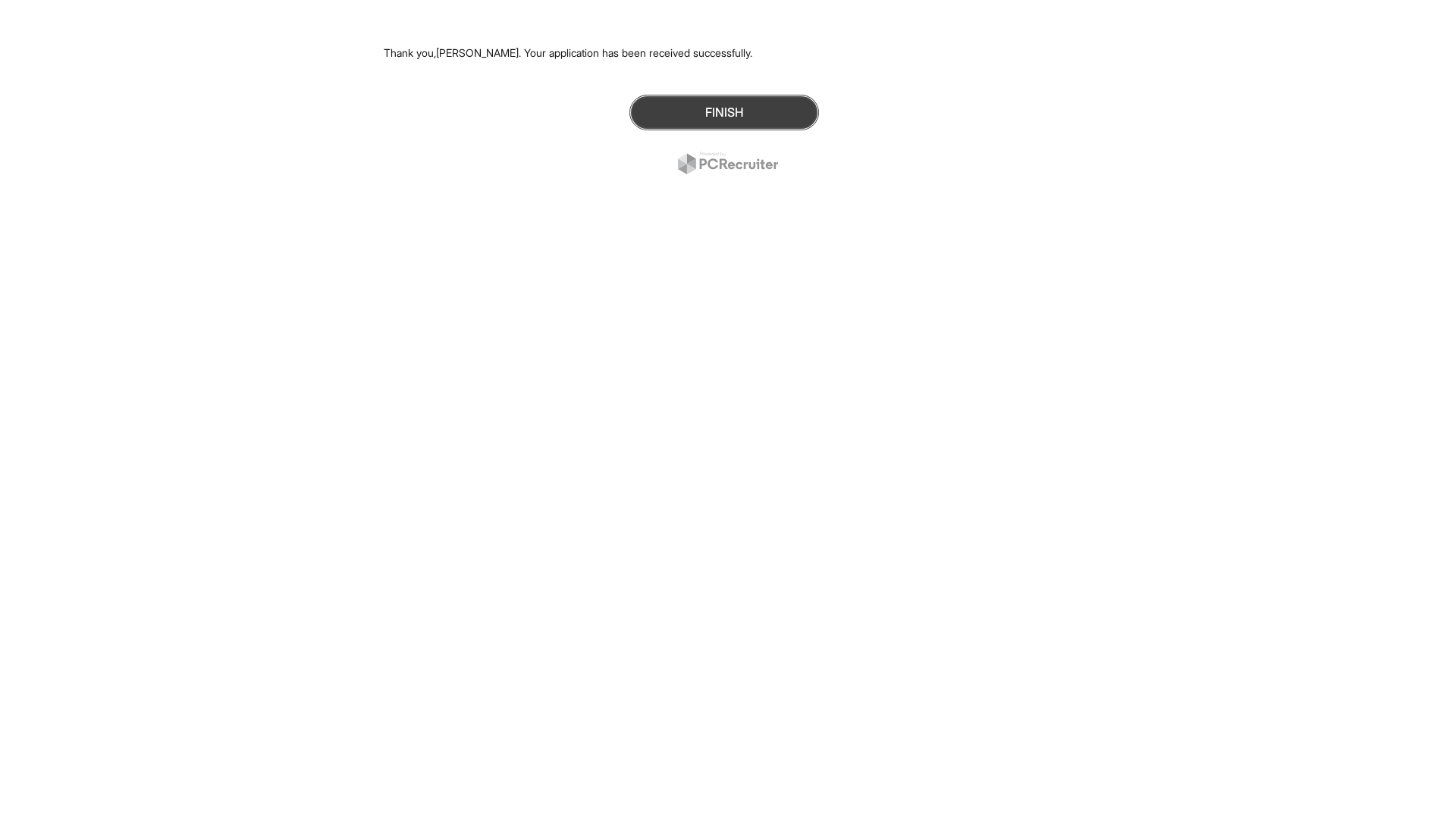
click at [721, 111] on button "Finish" at bounding box center [724, 112] width 190 height 36
